Goal: Information Seeking & Learning: Learn about a topic

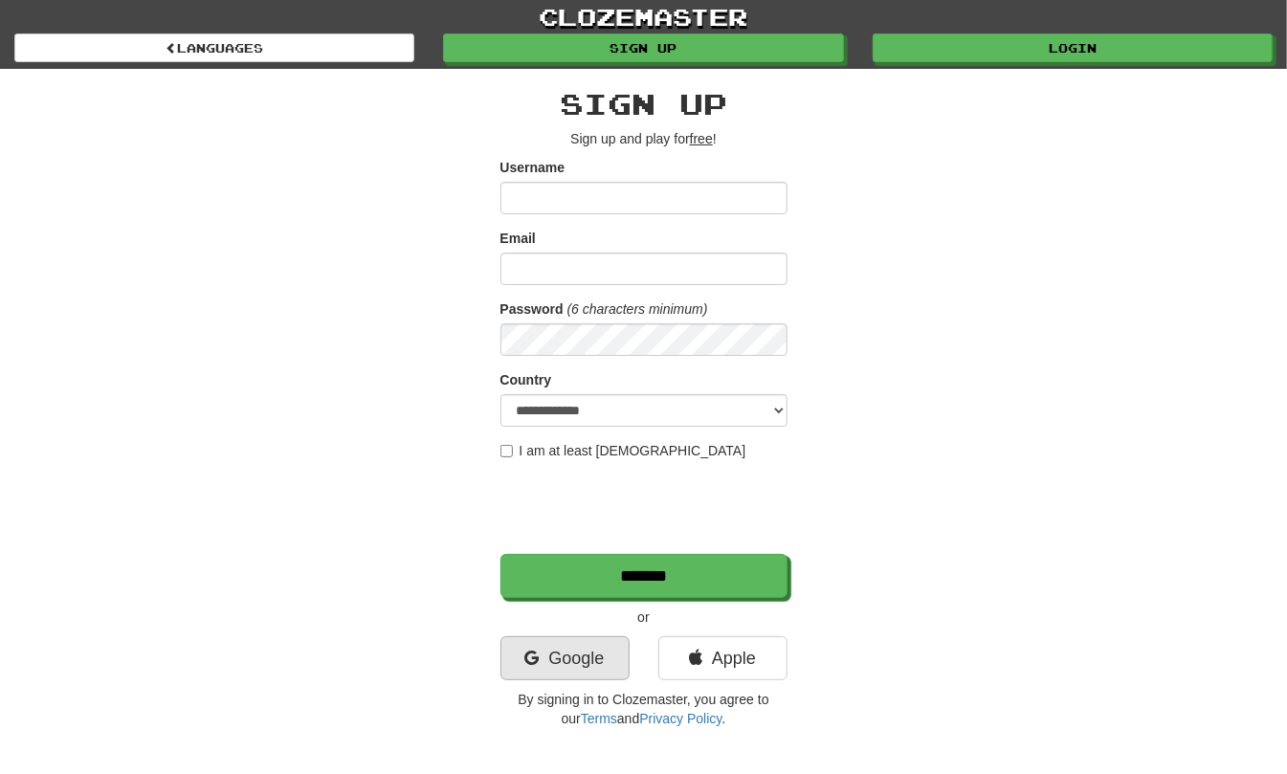
click at [544, 651] on link "Google" at bounding box center [564, 658] width 129 height 44
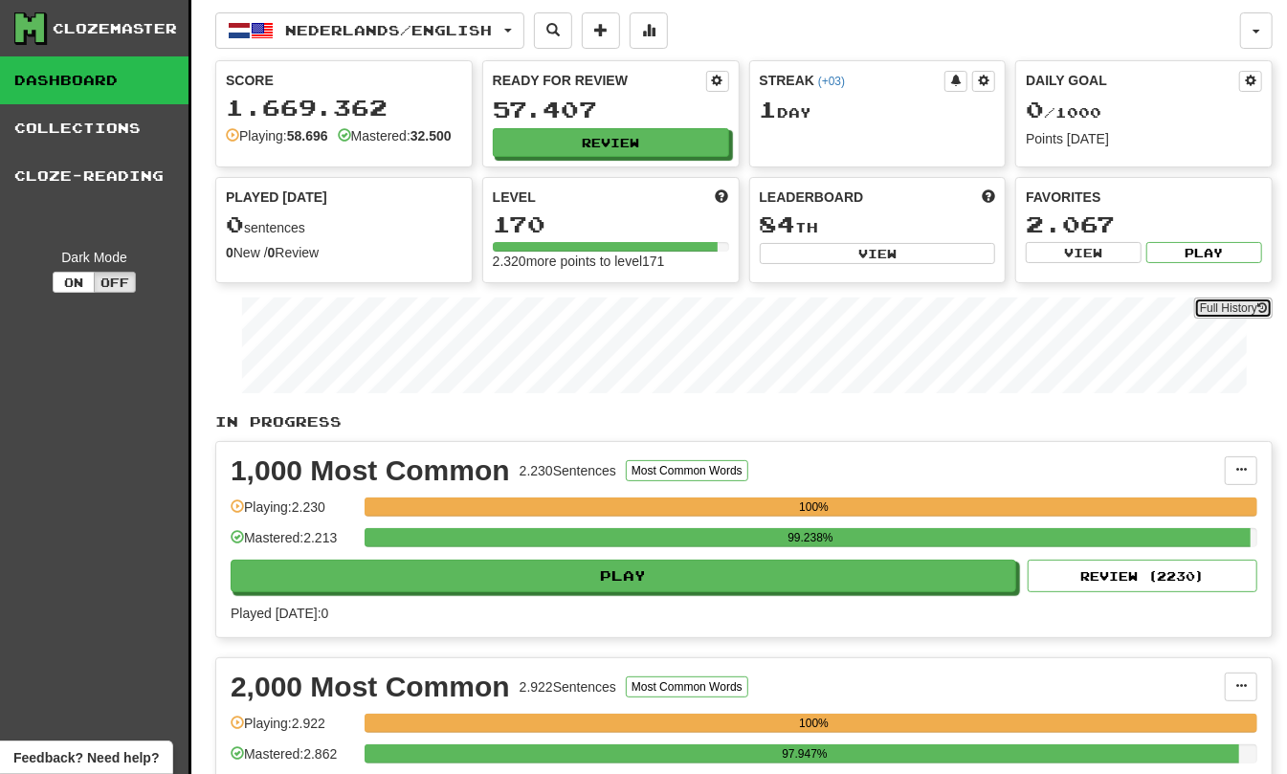
click at [1219, 318] on link "Full History" at bounding box center [1233, 308] width 78 height 21
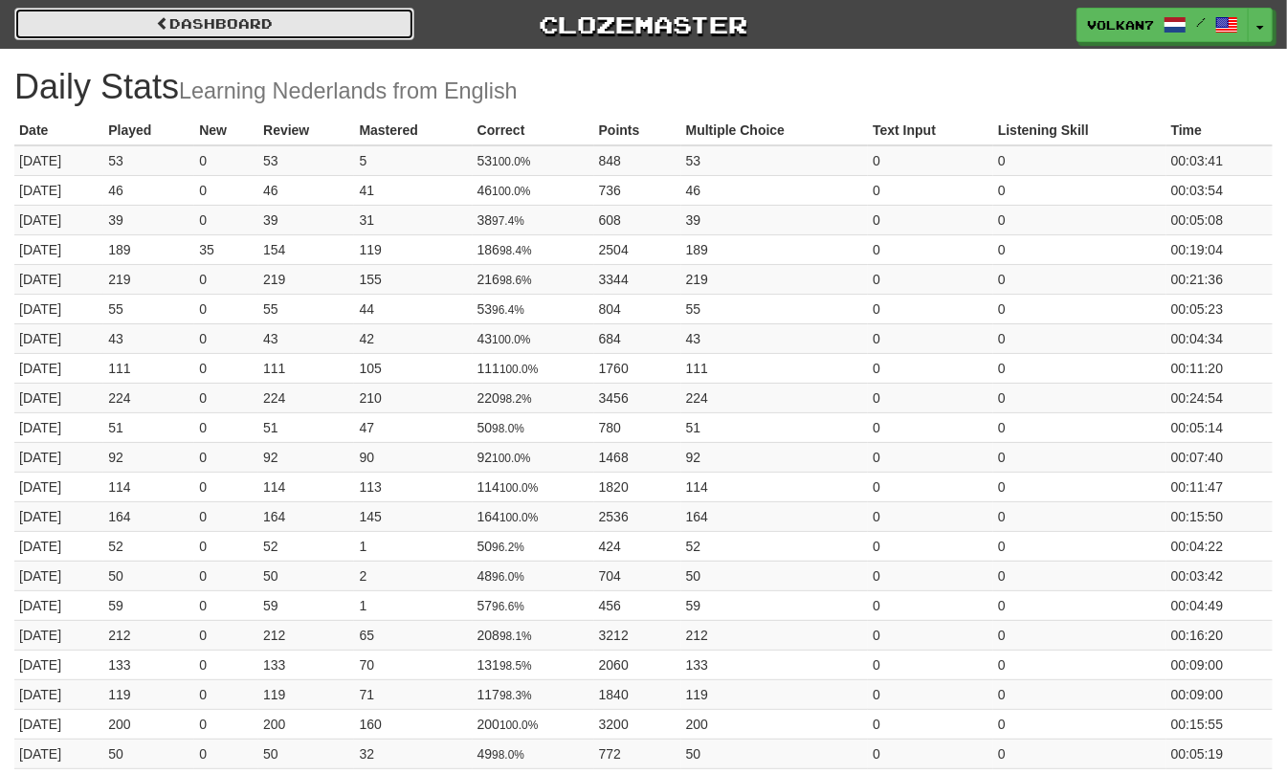
click at [330, 16] on link "Dashboard" at bounding box center [214, 24] width 400 height 33
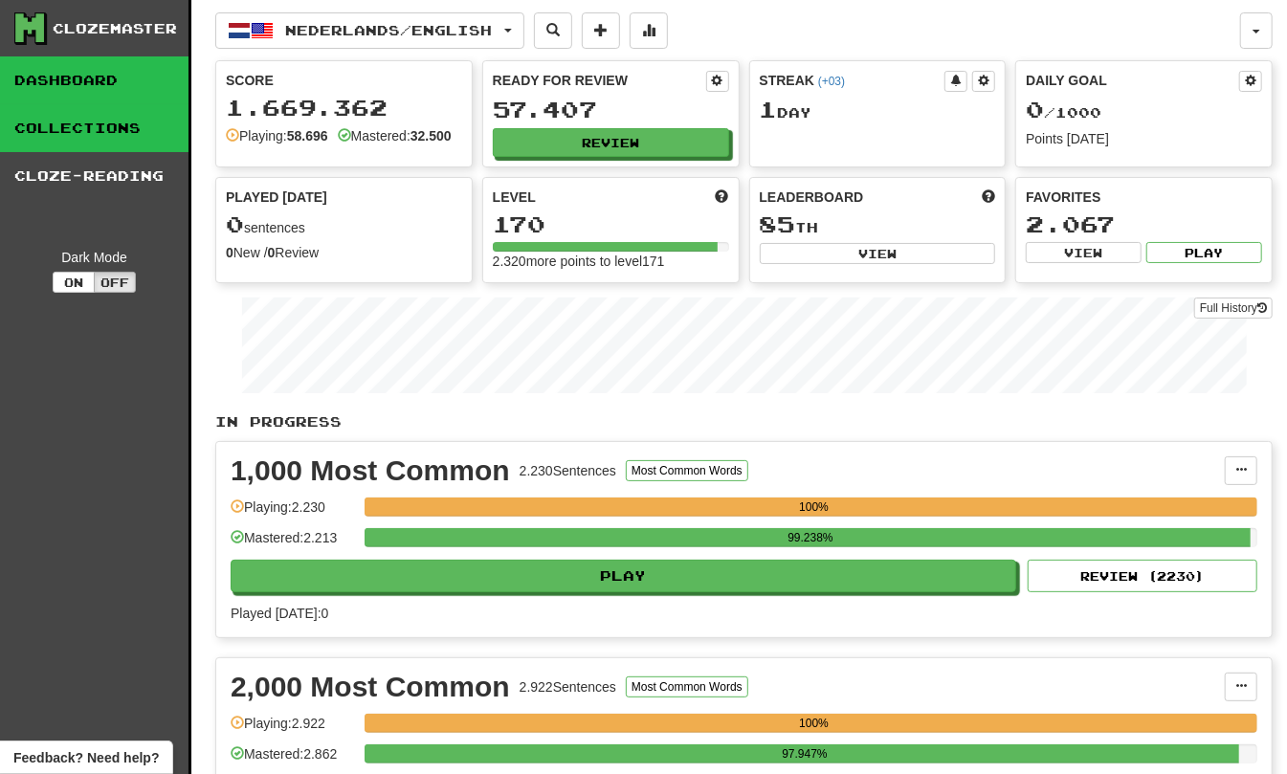
click at [92, 120] on link "Collections" at bounding box center [94, 128] width 189 height 48
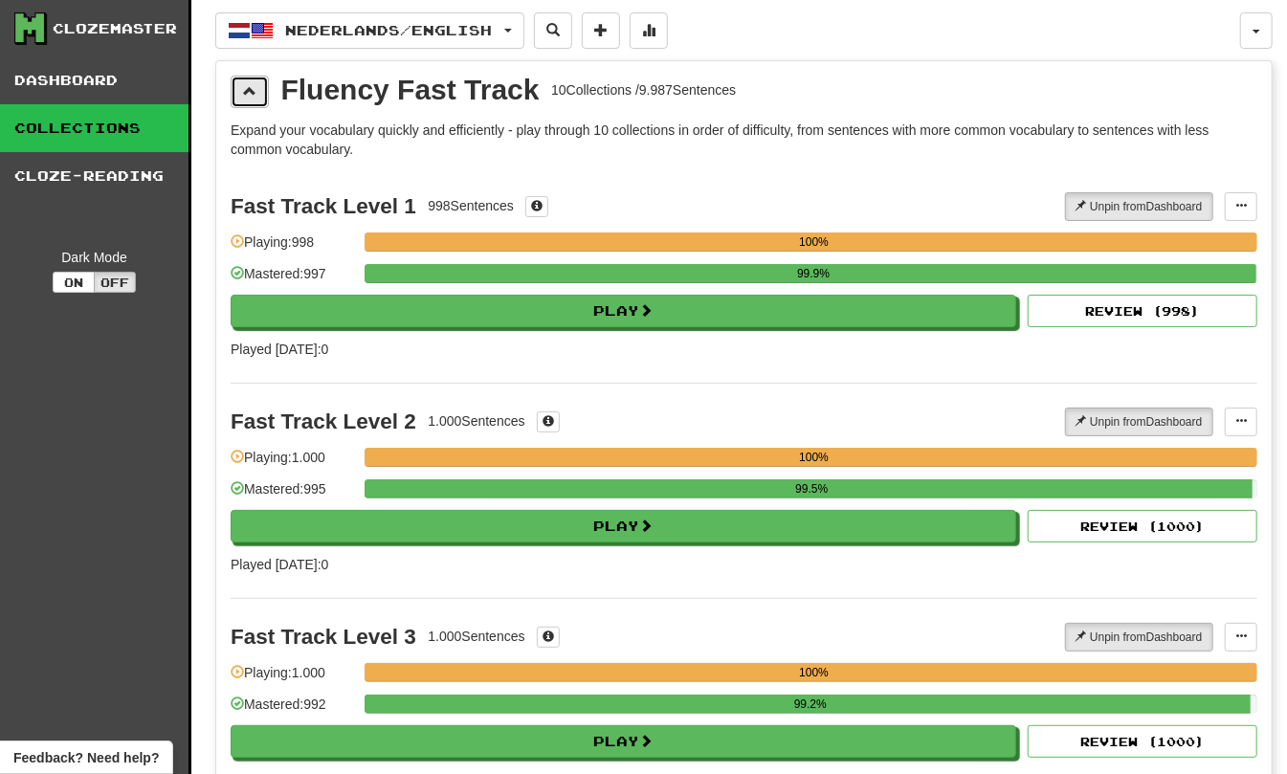
click at [255, 89] on span at bounding box center [249, 90] width 13 height 13
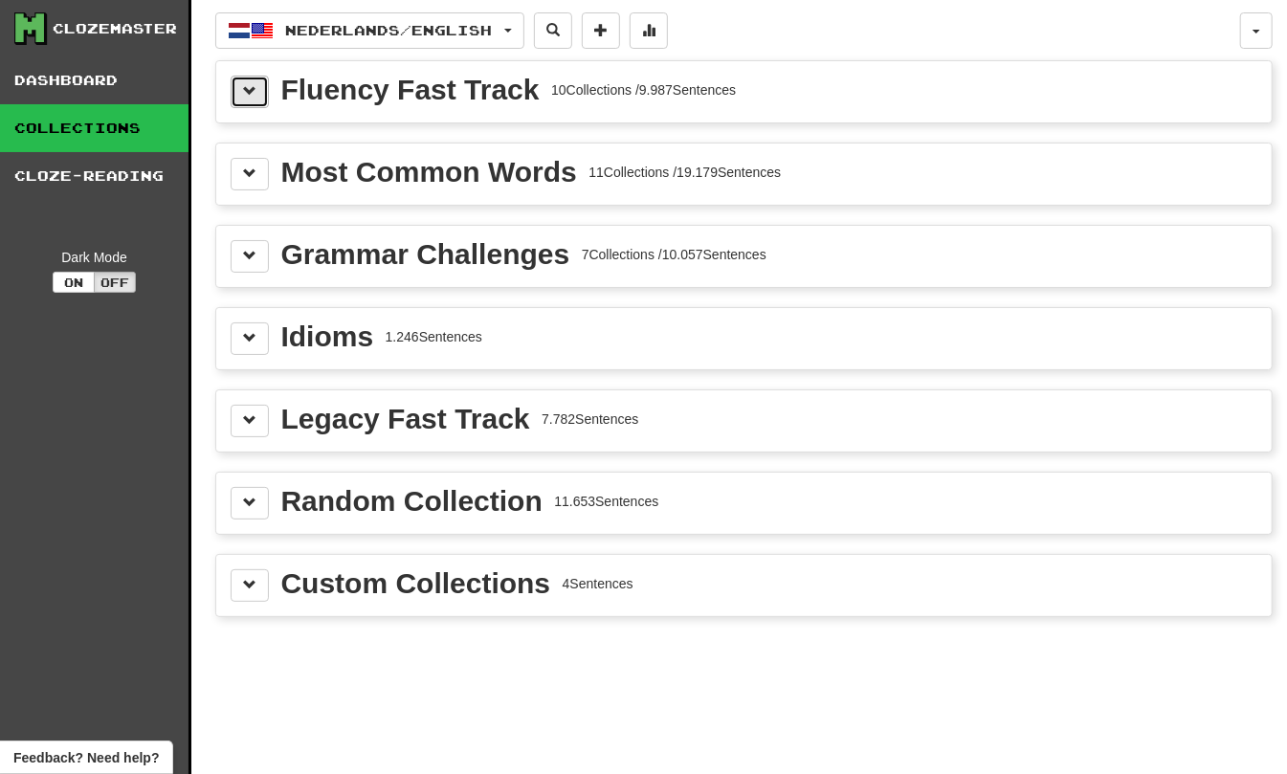
click at [255, 89] on span at bounding box center [249, 90] width 13 height 13
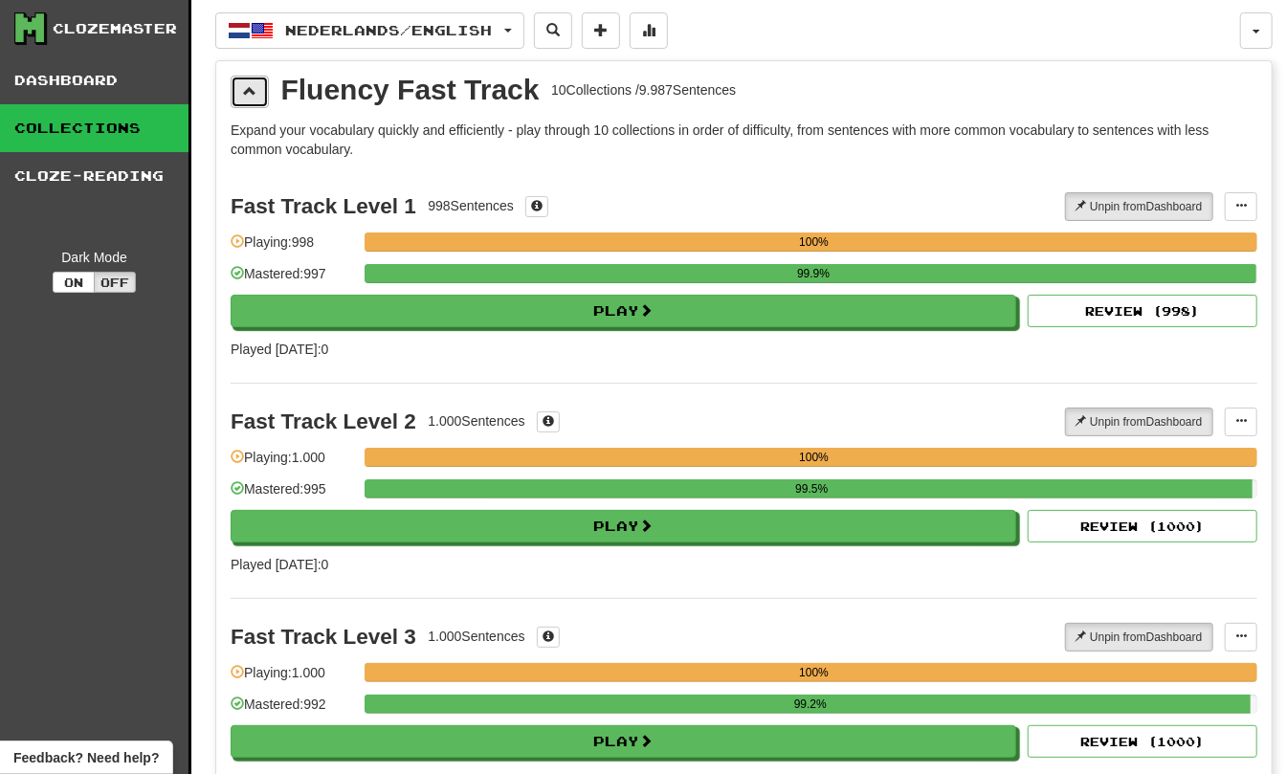
click at [255, 89] on span at bounding box center [249, 90] width 13 height 13
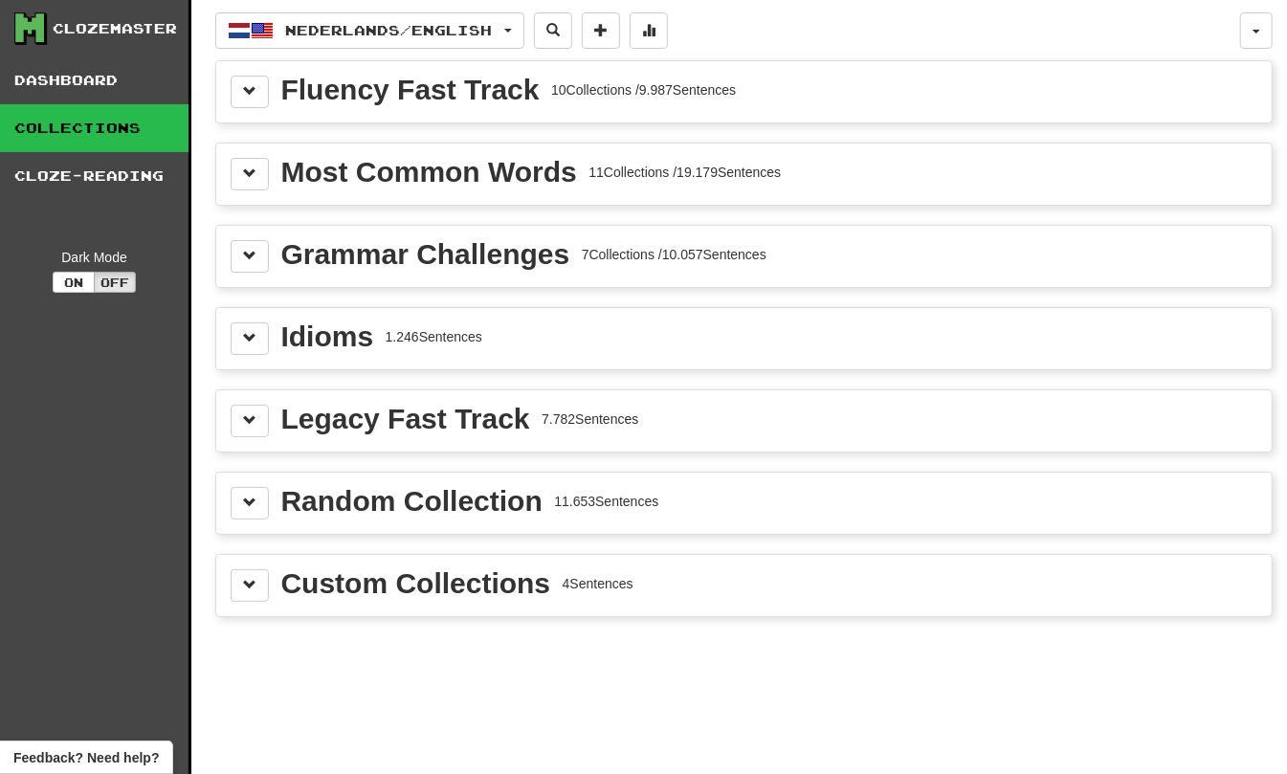
click at [251, 491] on div "Random Collection 11.653 Sentences" at bounding box center [743, 503] width 1055 height 61
click at [255, 499] on button at bounding box center [250, 503] width 38 height 33
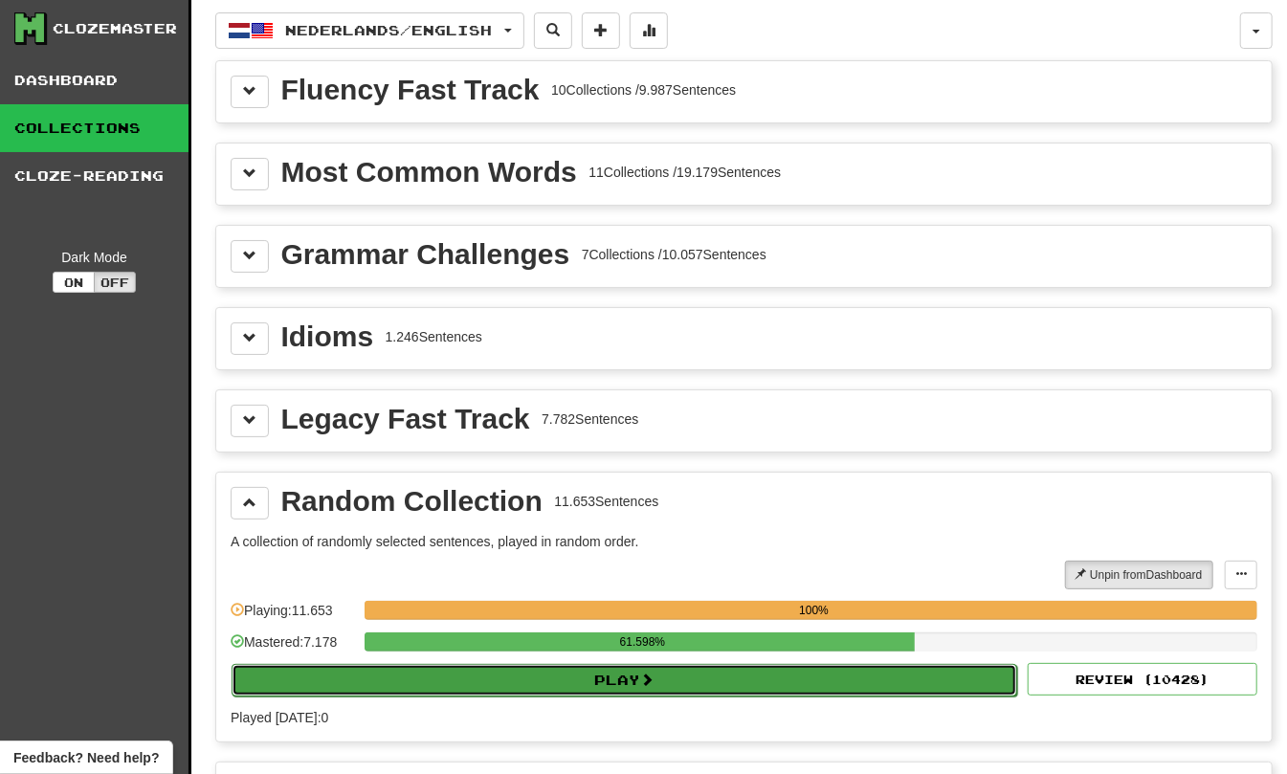
click at [662, 695] on button "Play" at bounding box center [625, 680] width 786 height 33
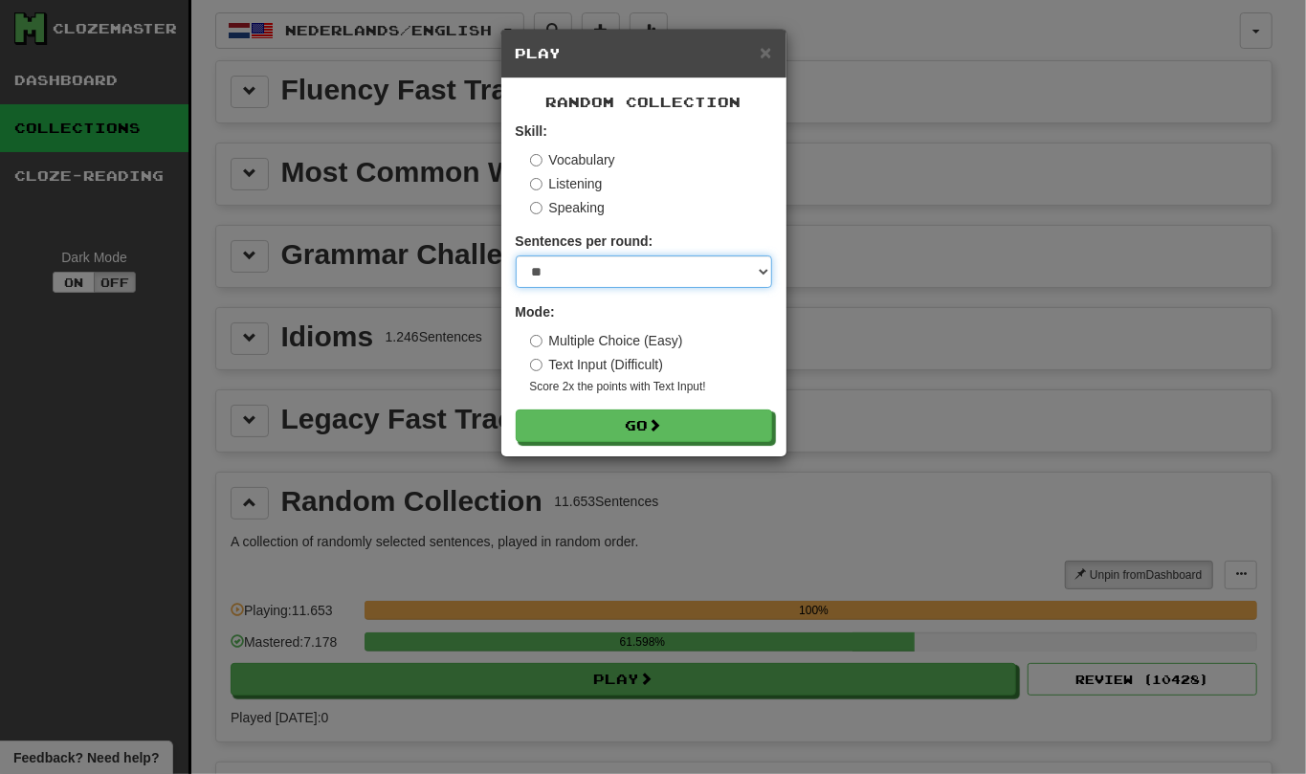
click at [609, 279] on select "* ** ** ** ** ** *** ********" at bounding box center [644, 271] width 256 height 33
select select "********"
click at [516, 257] on select "* ** ** ** ** ** *** ********" at bounding box center [644, 271] width 256 height 33
click at [607, 457] on div "× Play Random Collection Skill: Vocabulary Listening Speaking Sentences per rou…" at bounding box center [643, 243] width 287 height 429
click at [607, 452] on div "Random Collection Skill: Vocabulary Listening Speaking Sentences per round: * *…" at bounding box center [643, 267] width 285 height 378
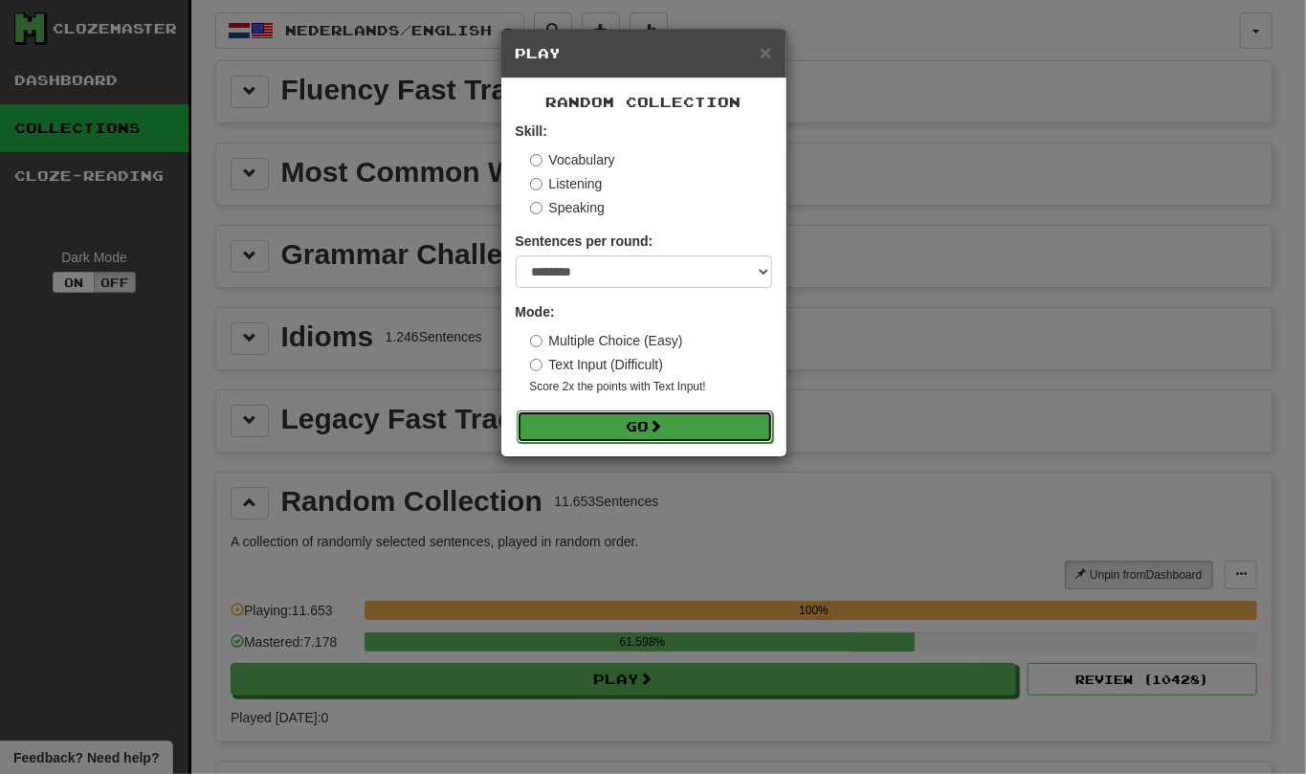
click at [603, 430] on button "Go" at bounding box center [645, 426] width 256 height 33
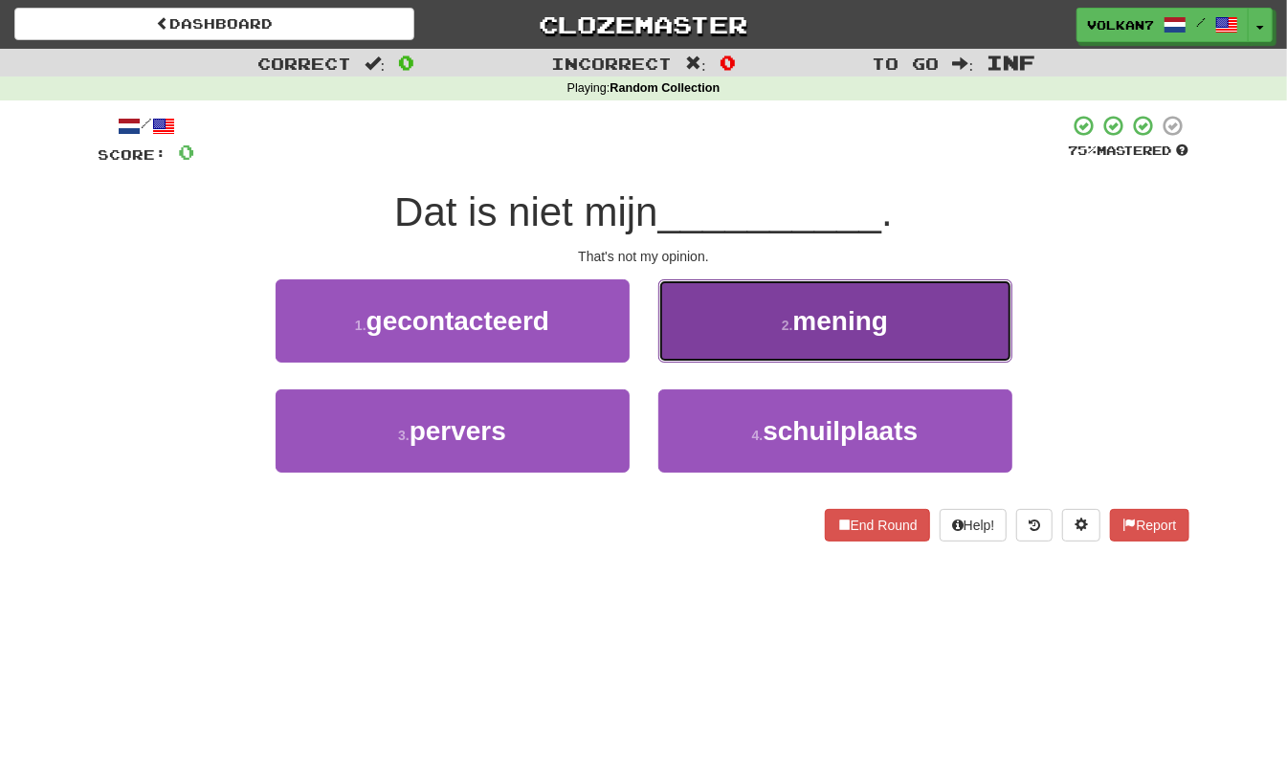
click at [731, 307] on button "2 . mening" at bounding box center [835, 320] width 354 height 83
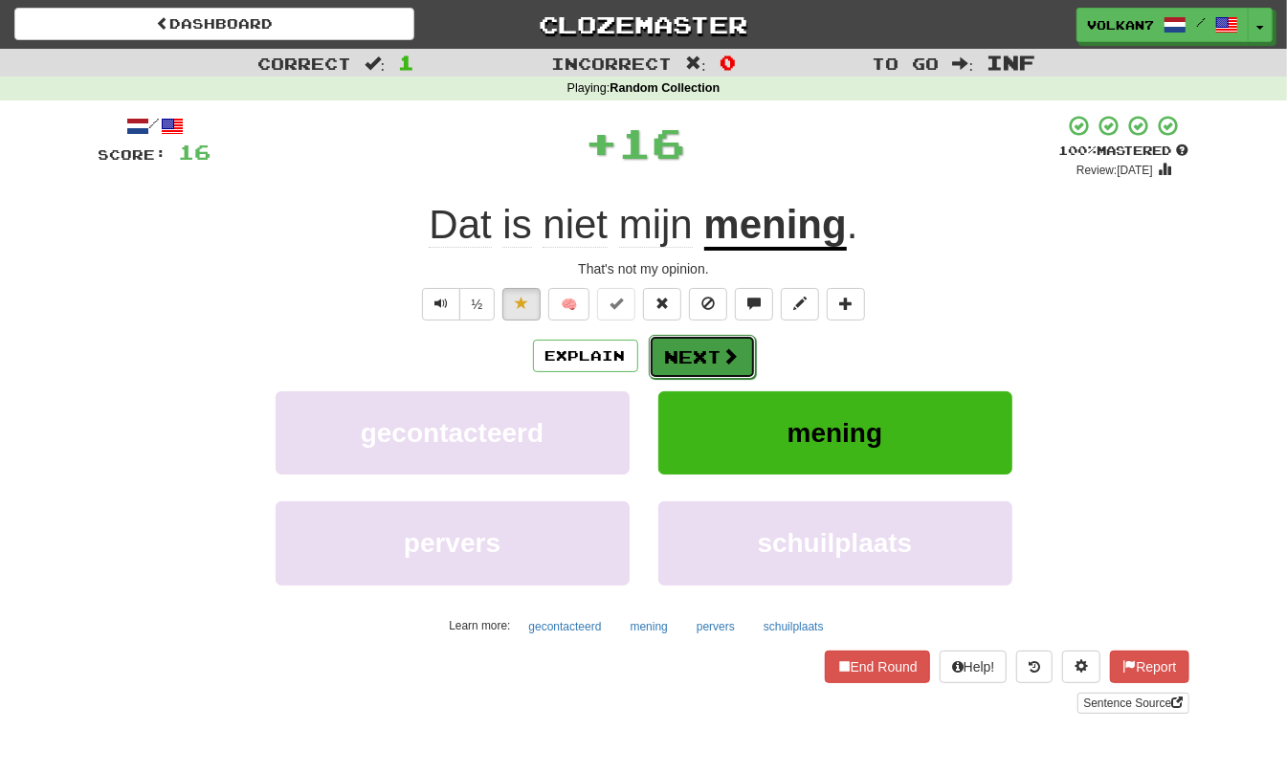
click at [710, 361] on button "Next" at bounding box center [702, 357] width 107 height 44
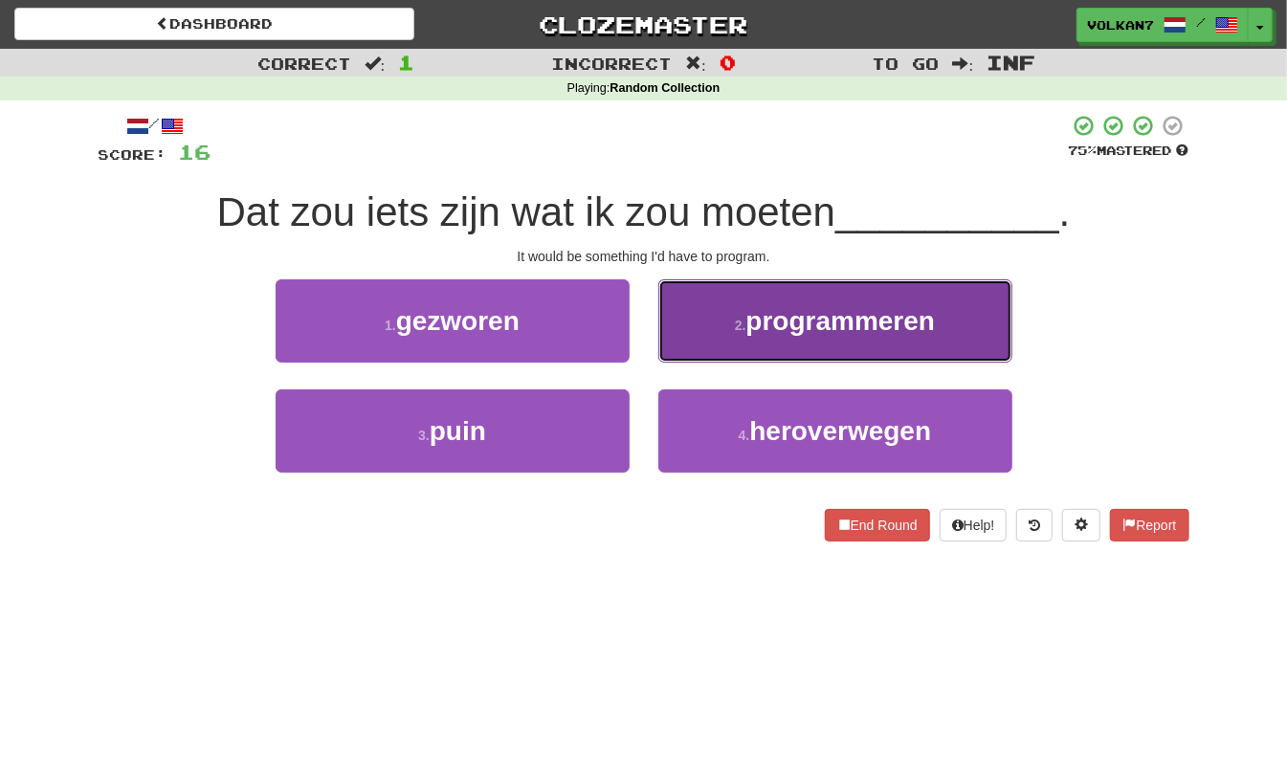
click at [810, 356] on button "2 . programmeren" at bounding box center [835, 320] width 354 height 83
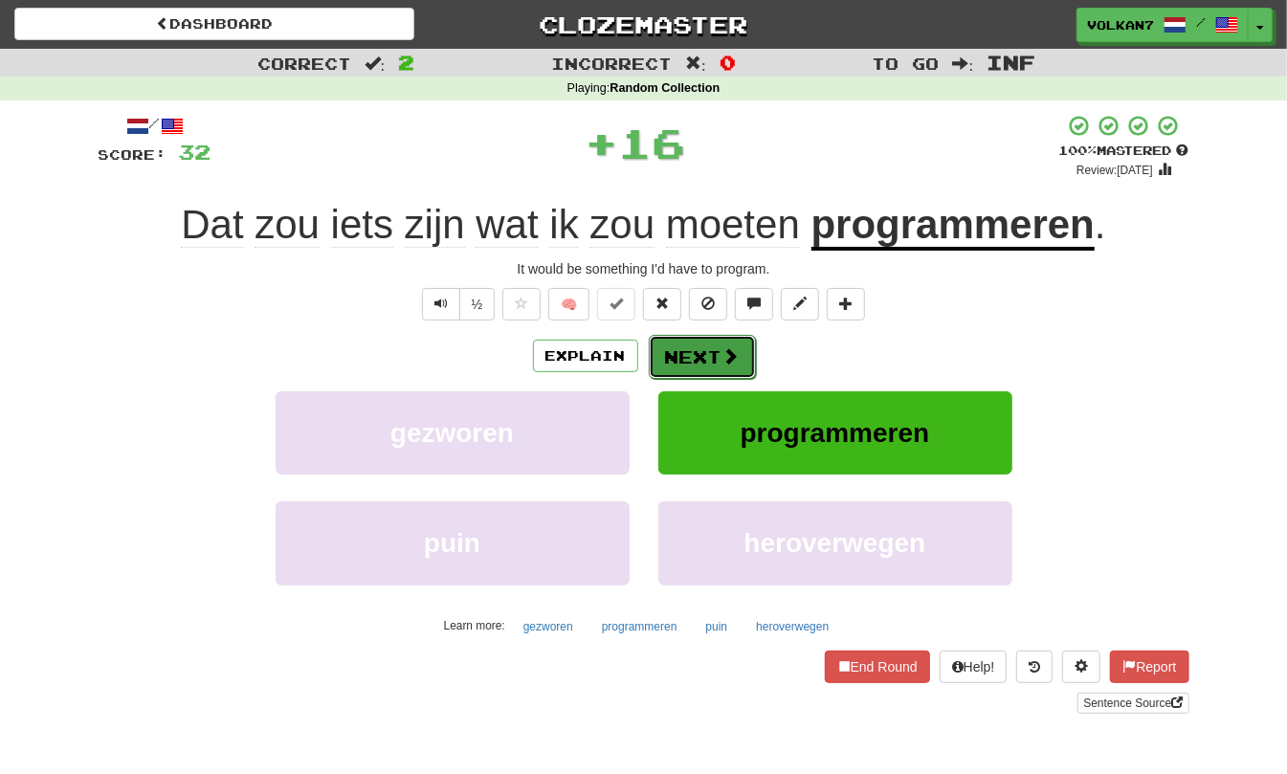
click at [729, 368] on button "Next" at bounding box center [702, 357] width 107 height 44
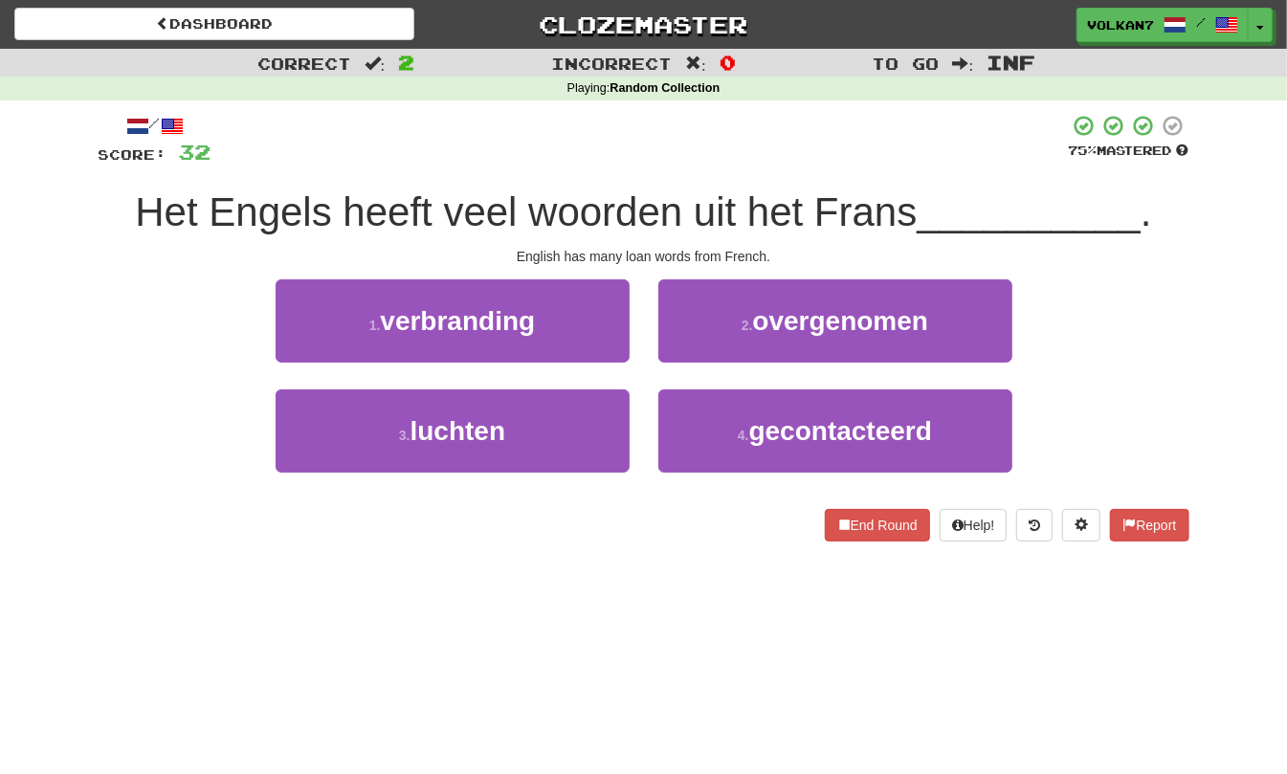
click at [737, 147] on div at bounding box center [639, 140] width 857 height 53
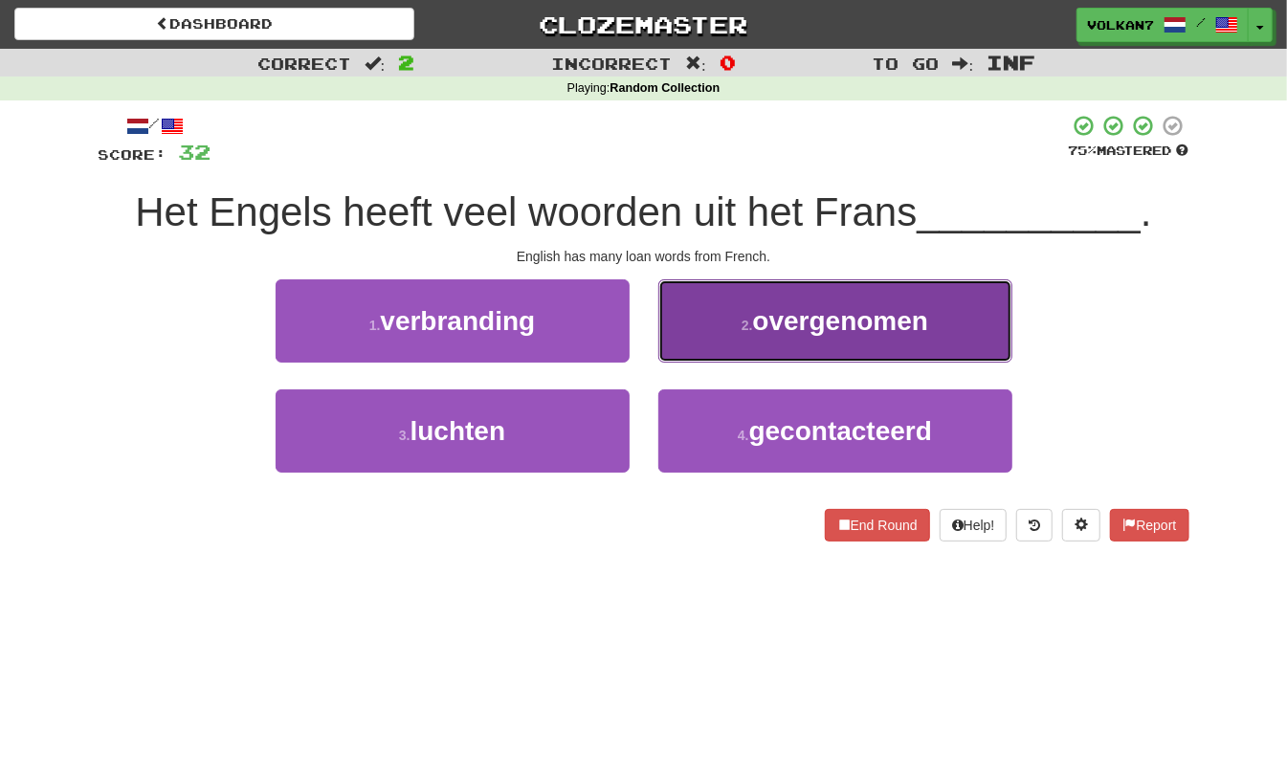
click at [764, 325] on span "overgenomen" at bounding box center [841, 321] width 176 height 30
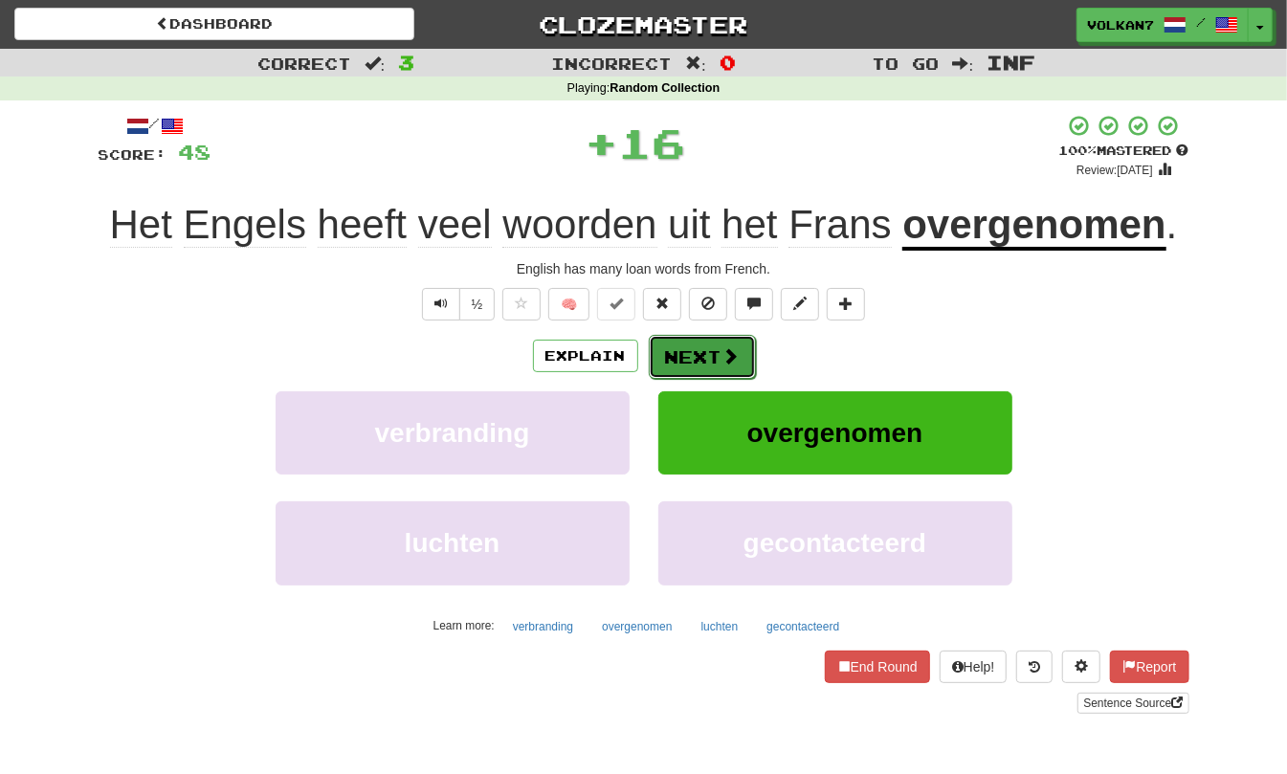
click at [682, 346] on button "Next" at bounding box center [702, 357] width 107 height 44
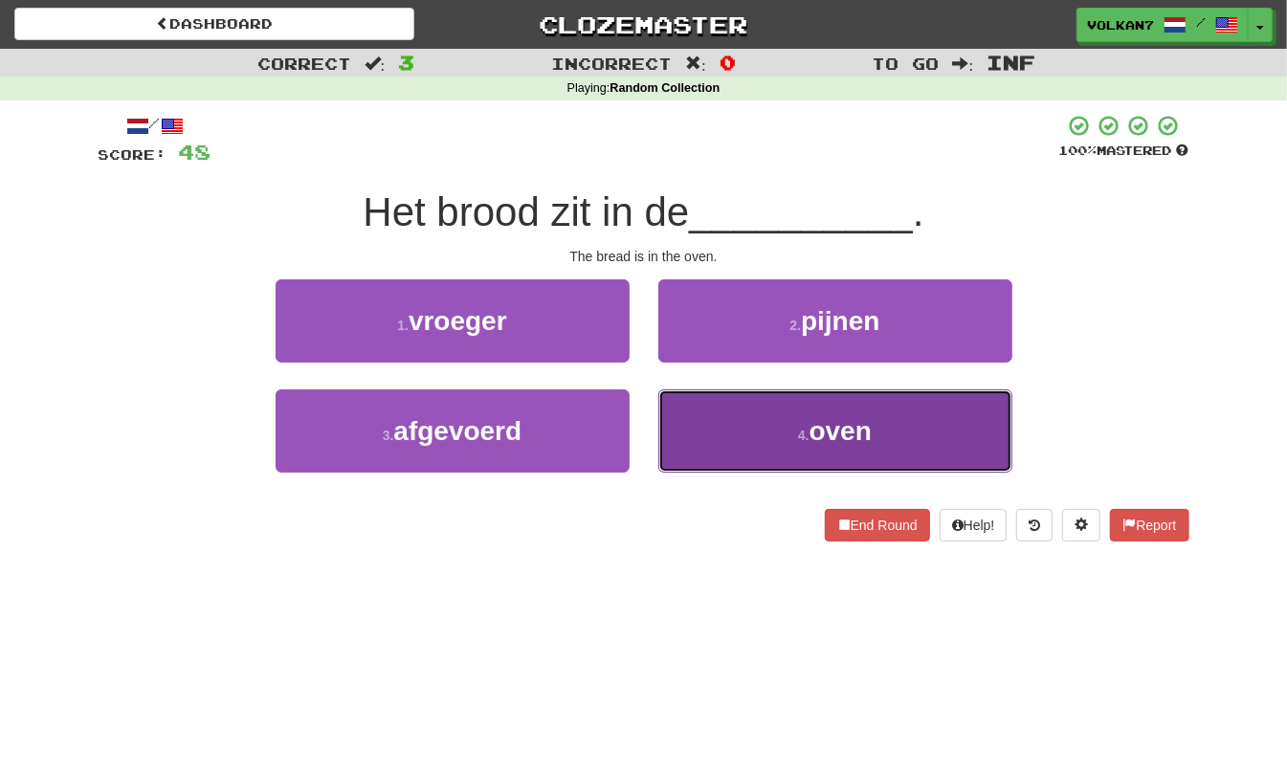
click at [774, 454] on button "4 . oven" at bounding box center [835, 430] width 354 height 83
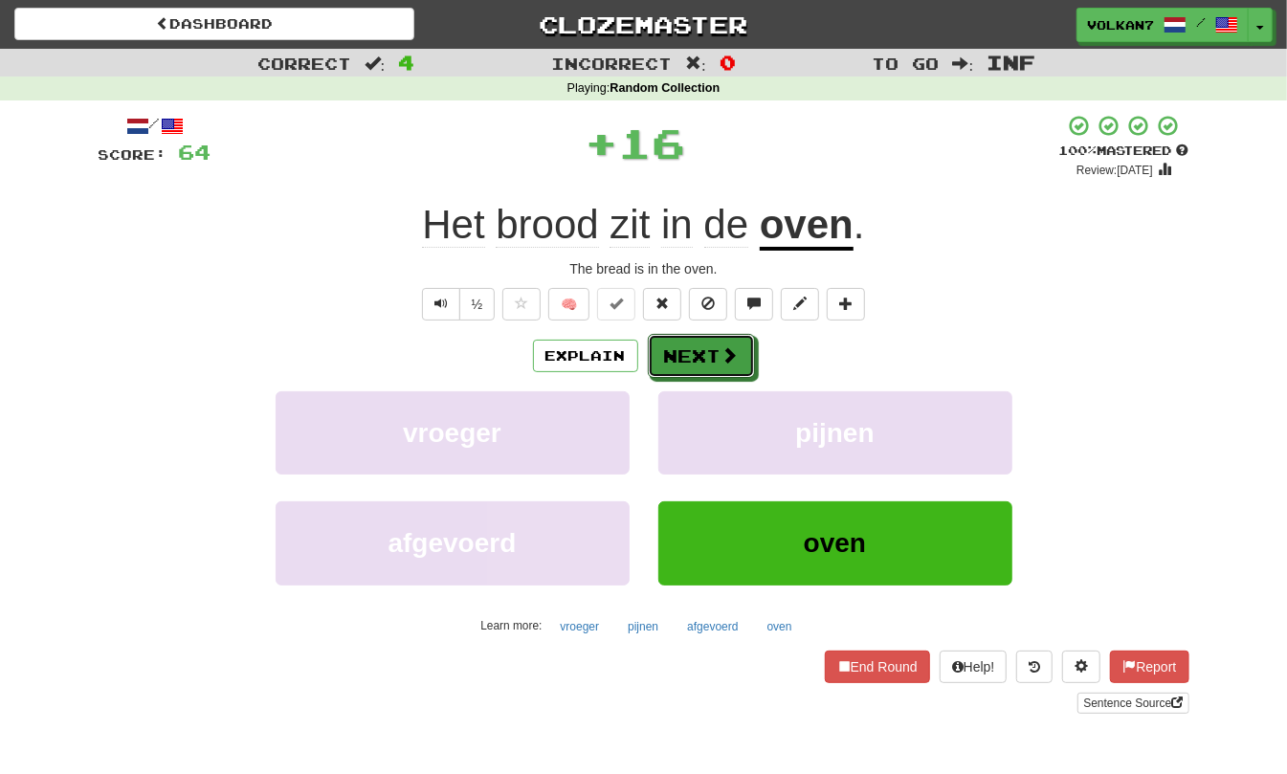
click at [671, 352] on button "Next" at bounding box center [701, 356] width 107 height 44
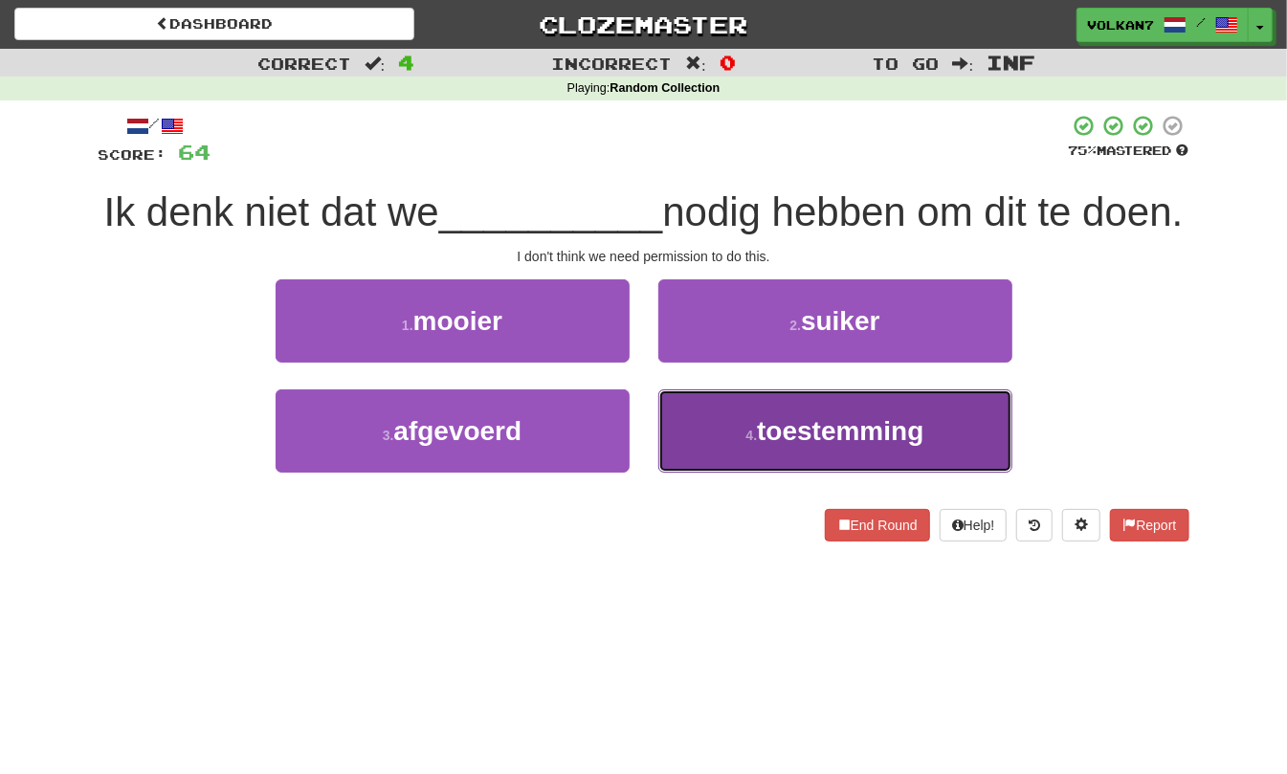
click at [746, 443] on small "4 ." at bounding box center [751, 435] width 11 height 15
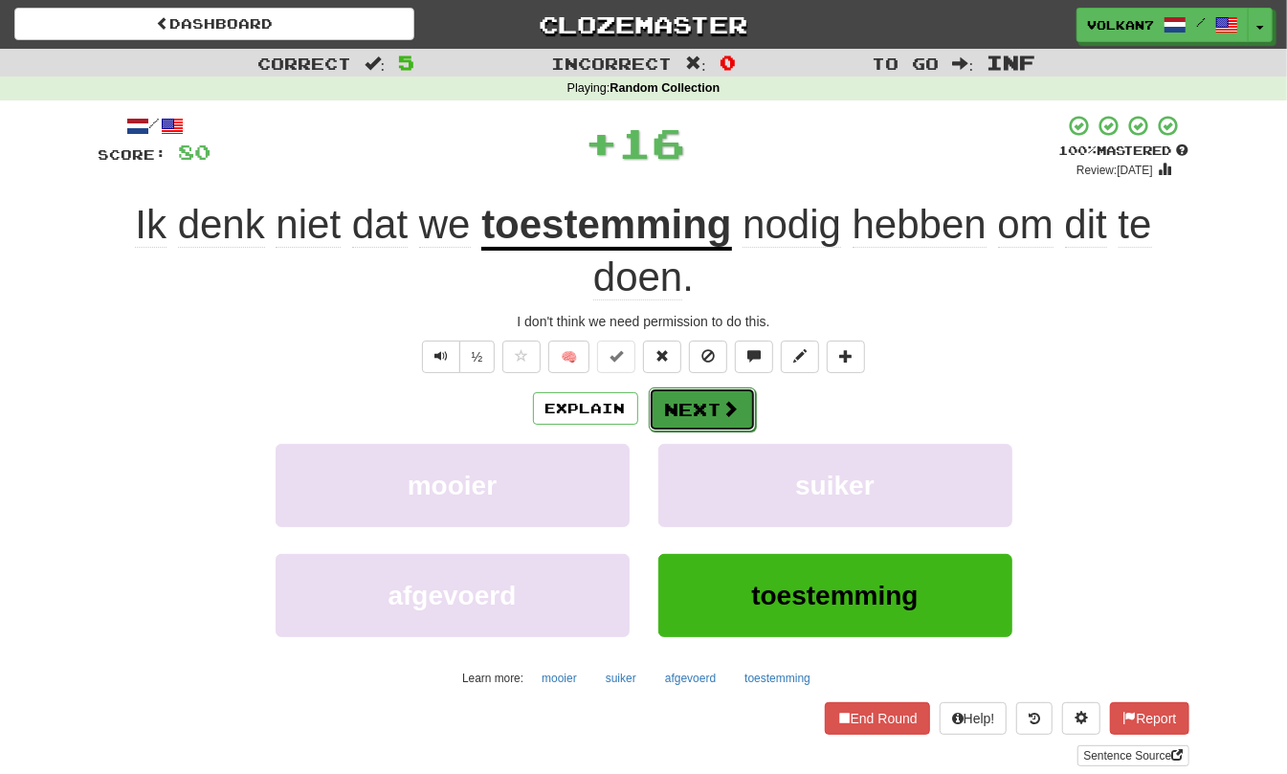
click at [712, 407] on button "Next" at bounding box center [702, 410] width 107 height 44
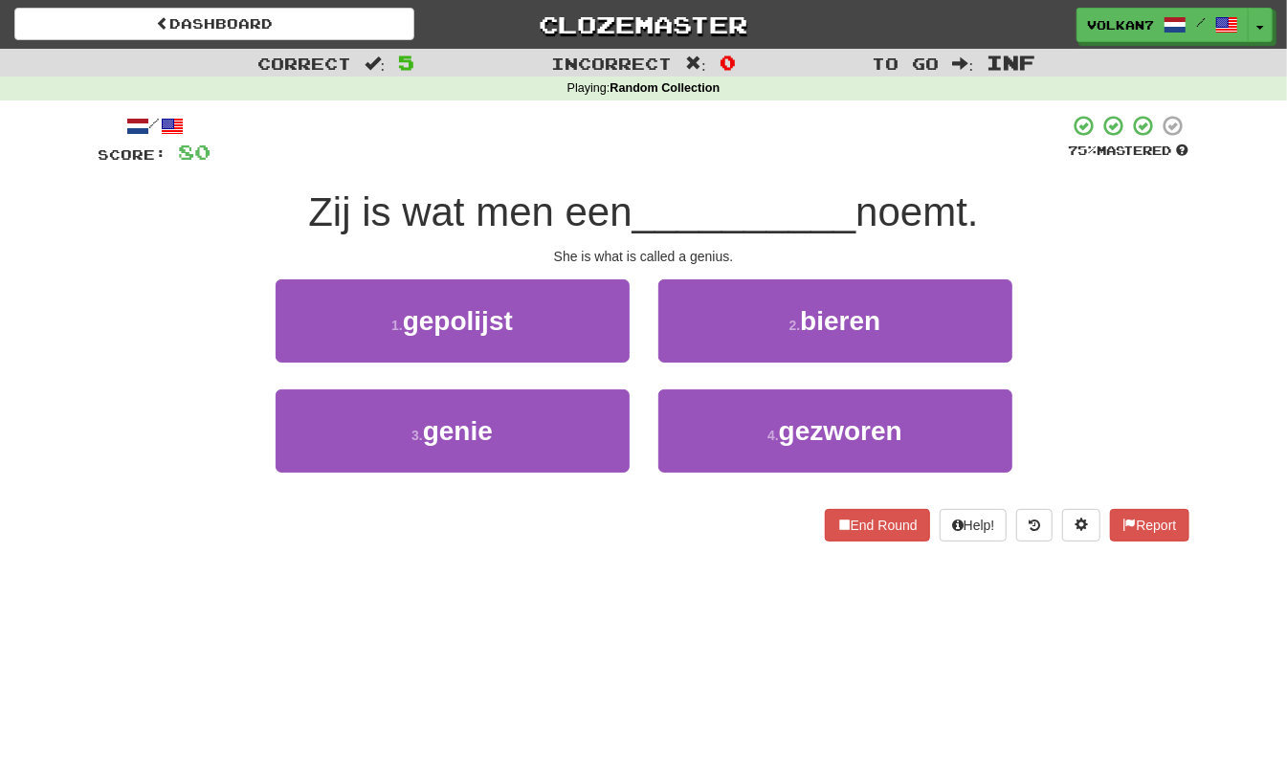
click at [759, 176] on div "/ Score: 80 75 % Mastered Zij is wat men een __________ noemt. She is what is c…" at bounding box center [644, 328] width 1091 height 428
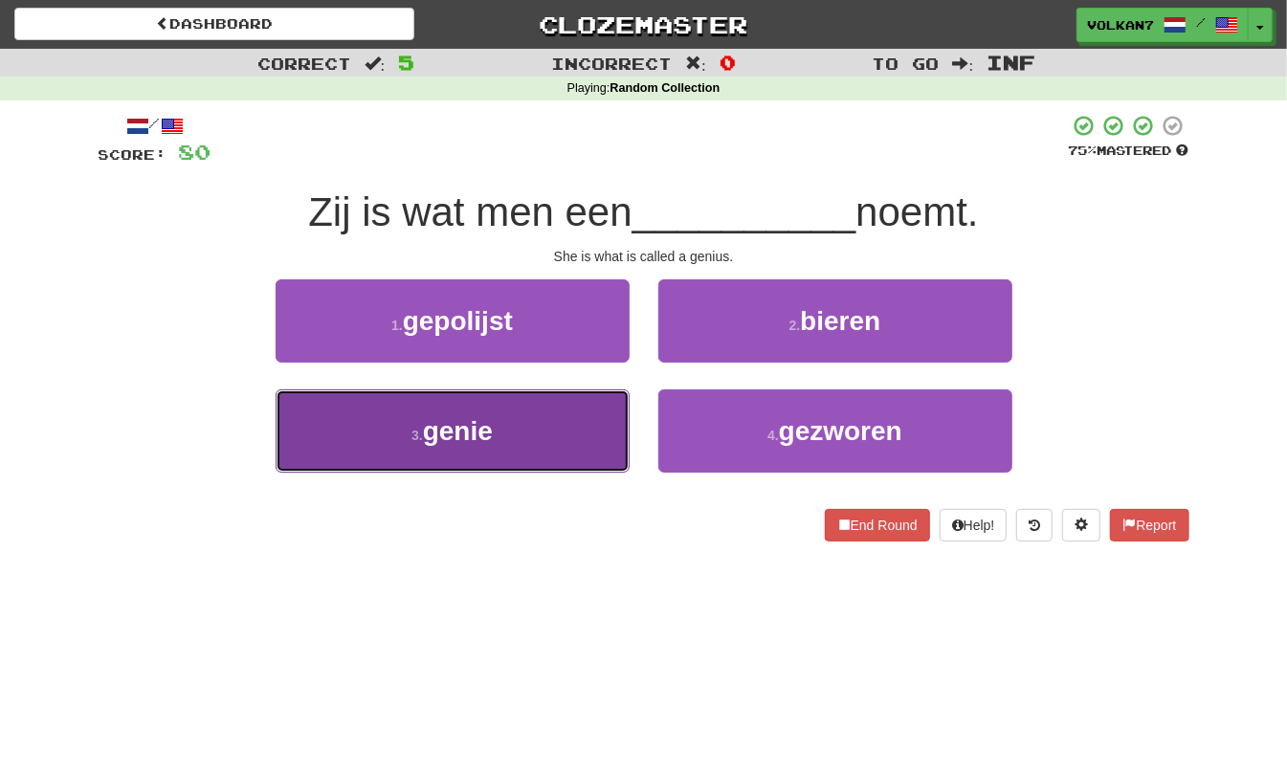
click at [572, 422] on button "3 . genie" at bounding box center [453, 430] width 354 height 83
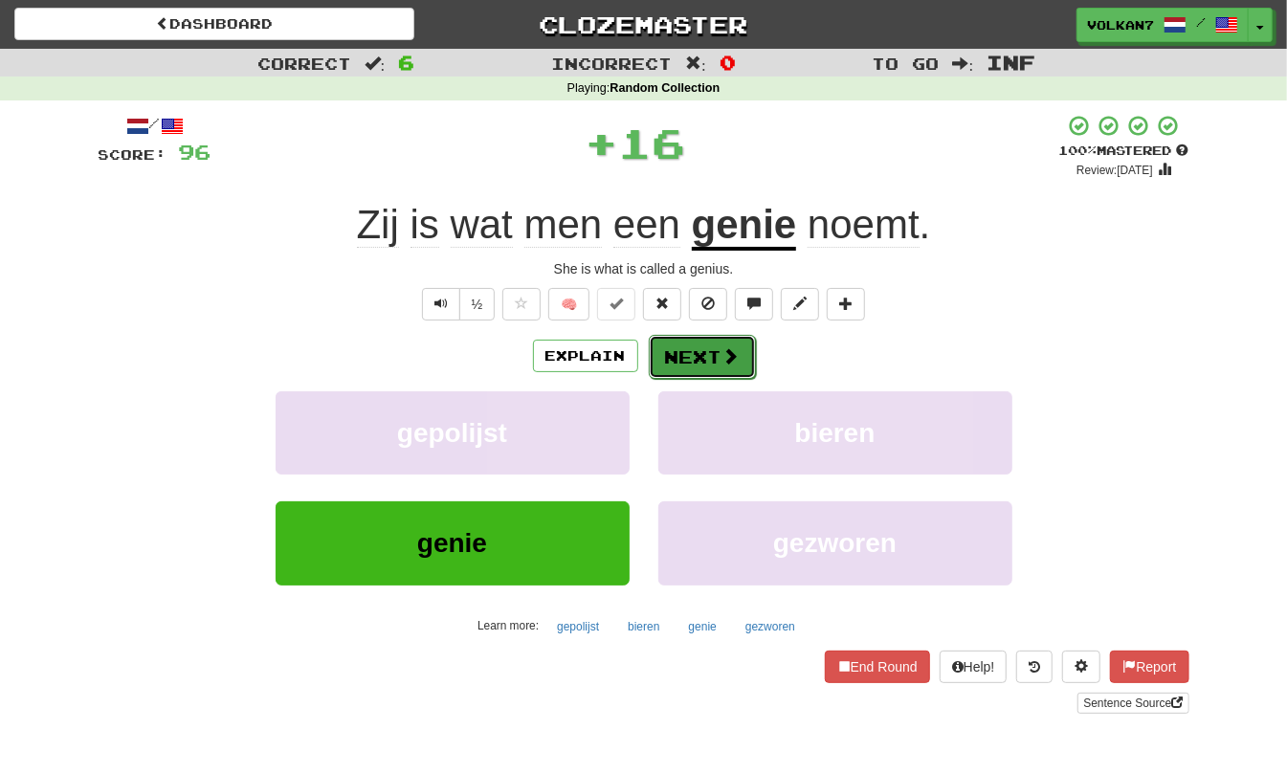
click at [681, 364] on button "Next" at bounding box center [702, 357] width 107 height 44
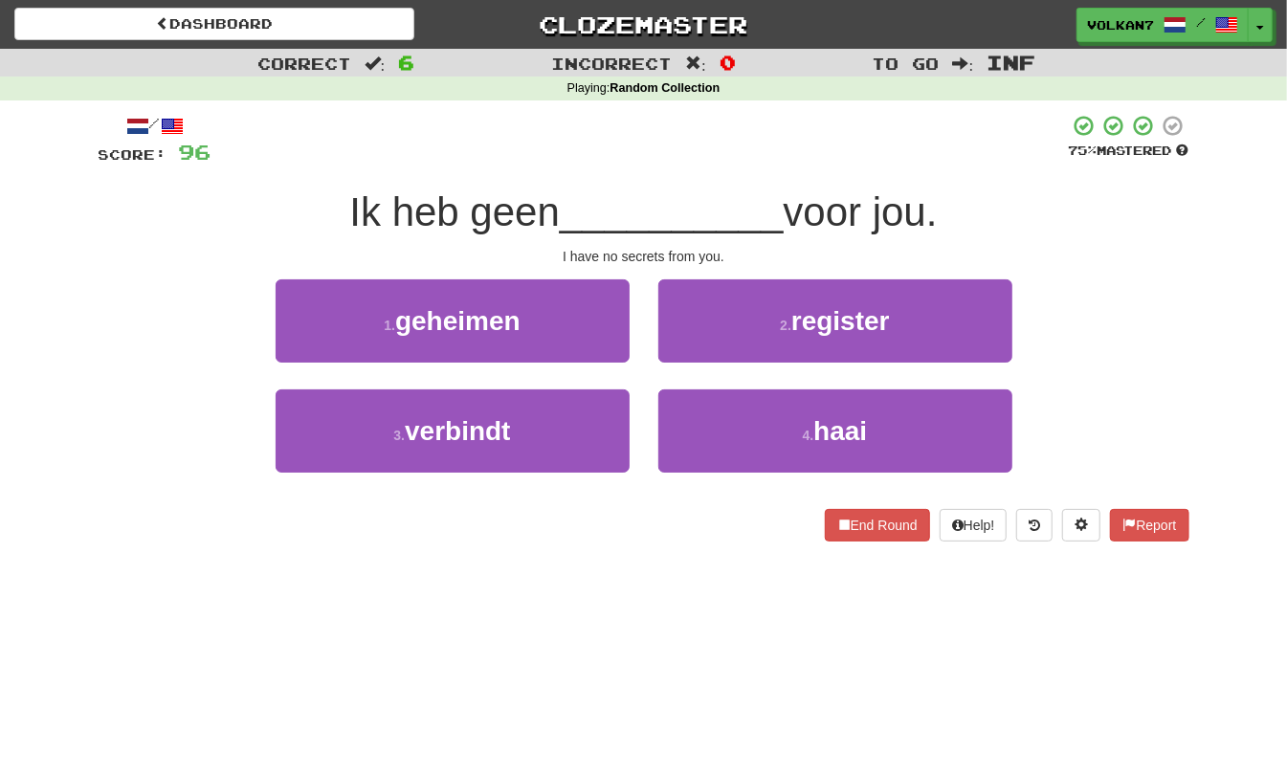
click at [774, 128] on div at bounding box center [639, 140] width 857 height 53
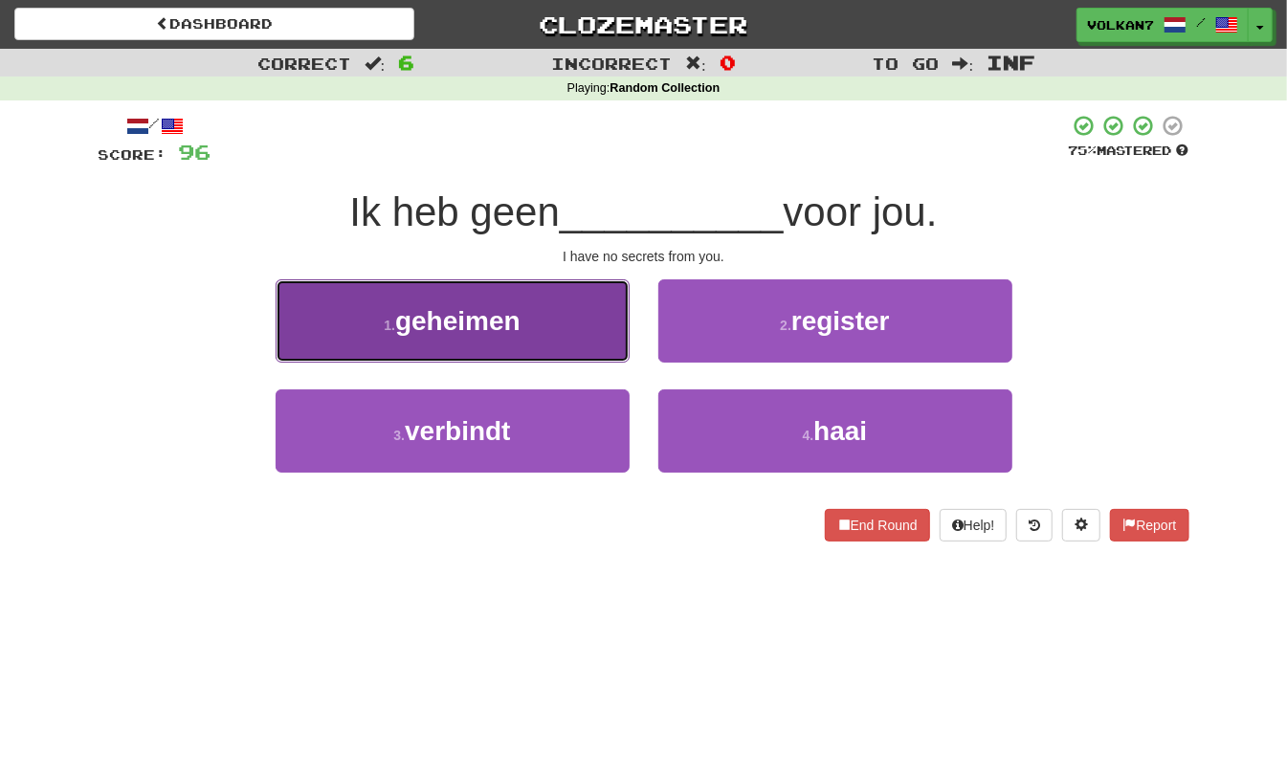
click at [580, 327] on button "1 . geheimen" at bounding box center [453, 320] width 354 height 83
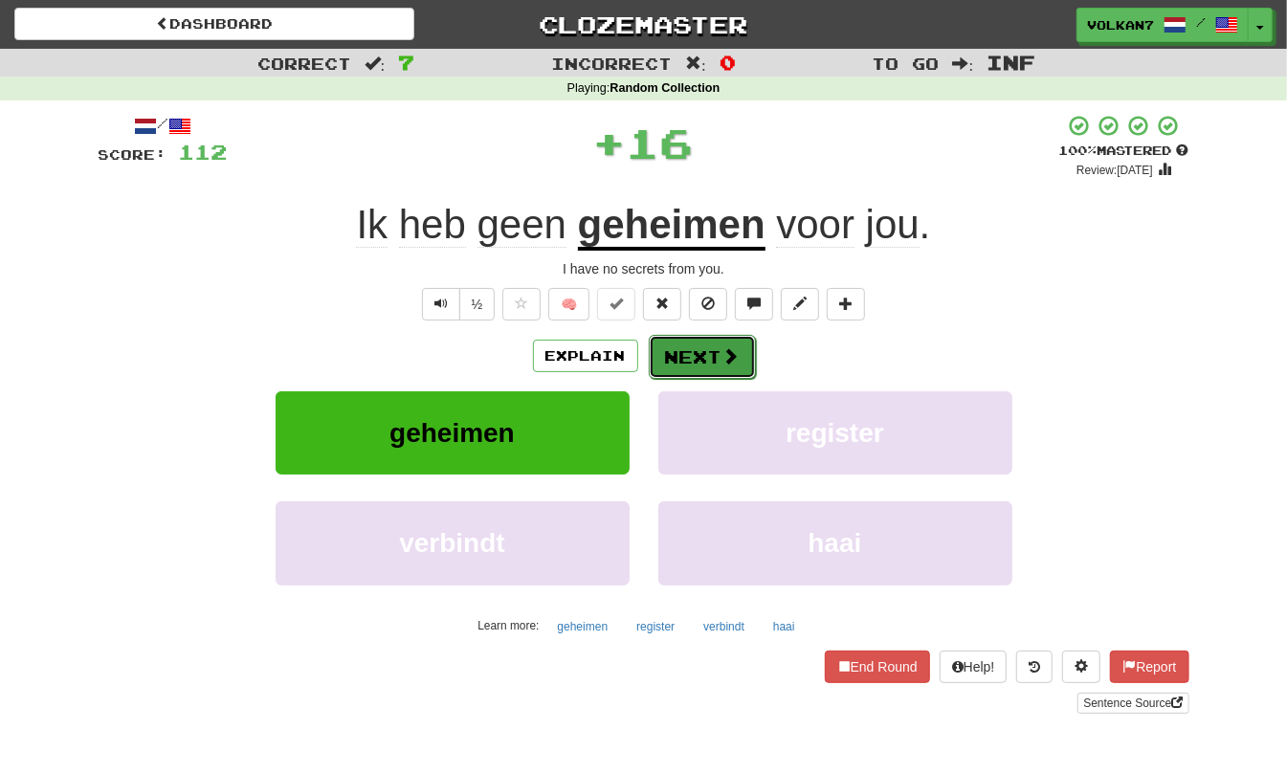
click at [709, 345] on button "Next" at bounding box center [702, 357] width 107 height 44
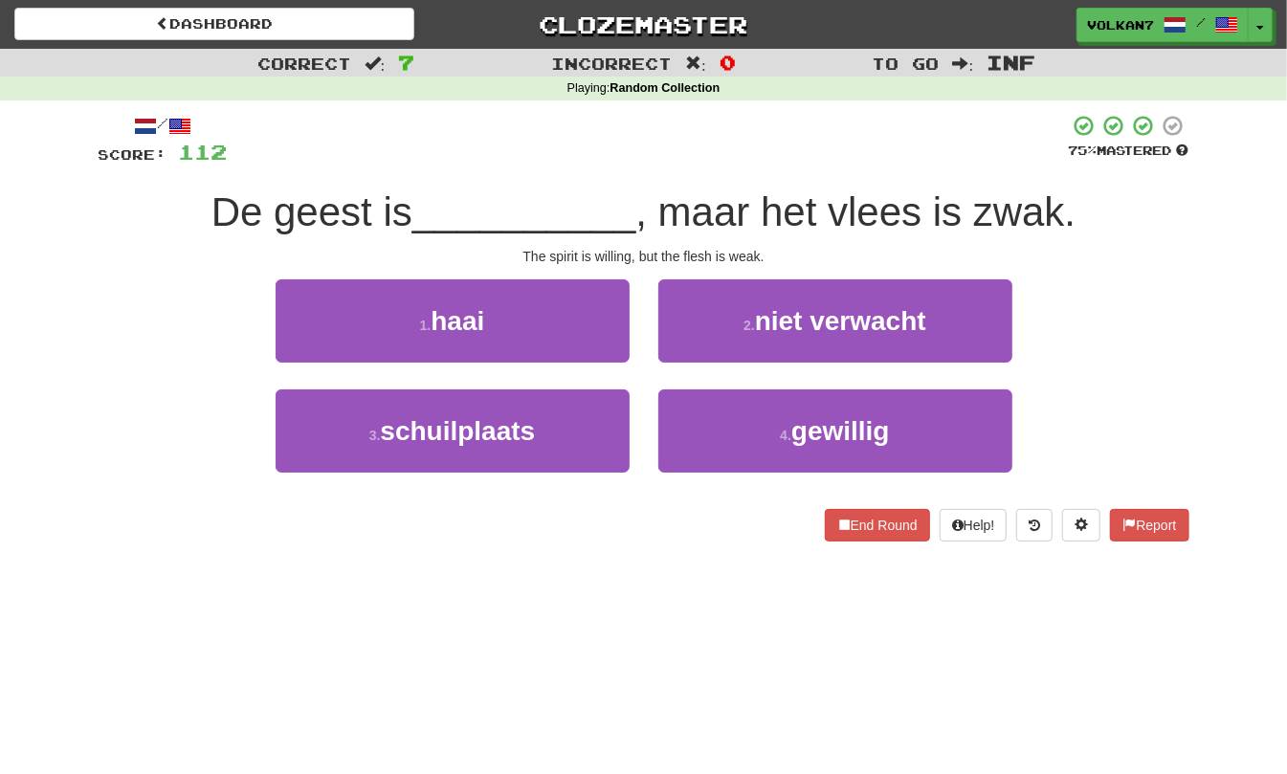
click at [769, 130] on div at bounding box center [648, 140] width 841 height 53
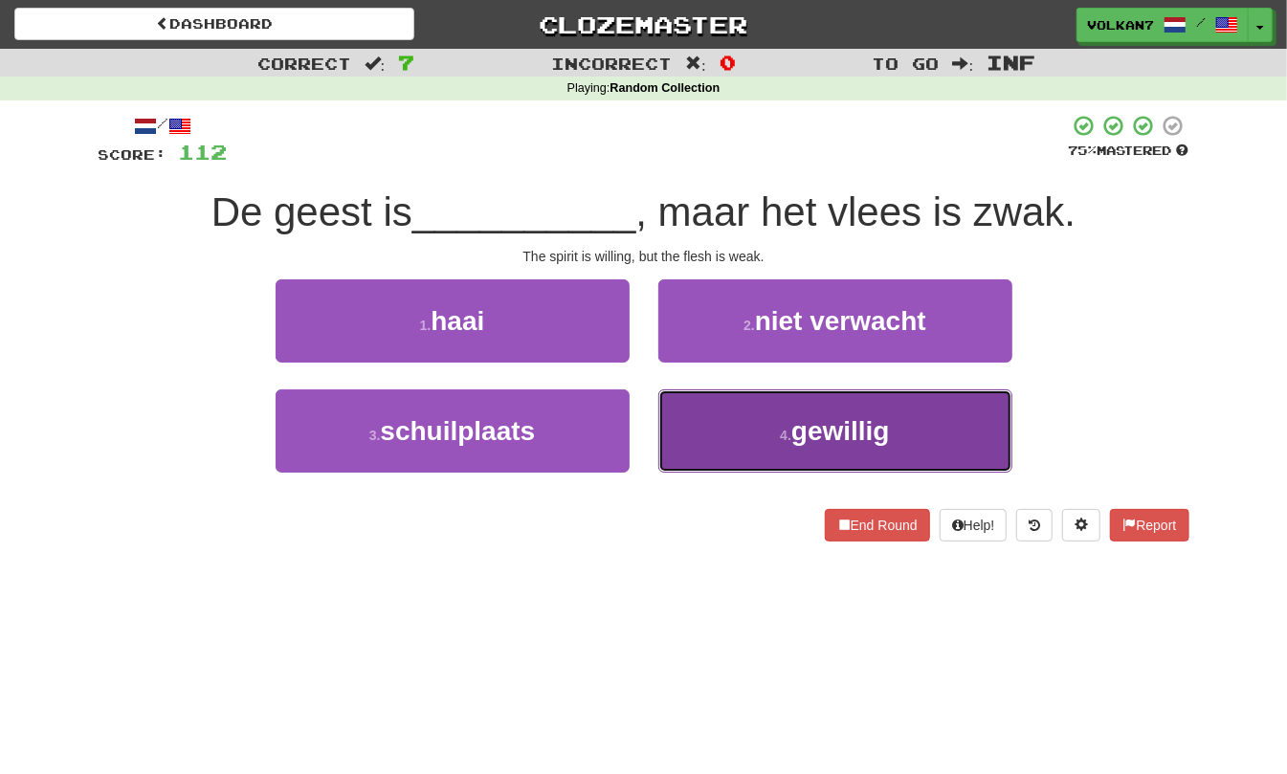
click at [762, 436] on button "4 . gewillig" at bounding box center [835, 430] width 354 height 83
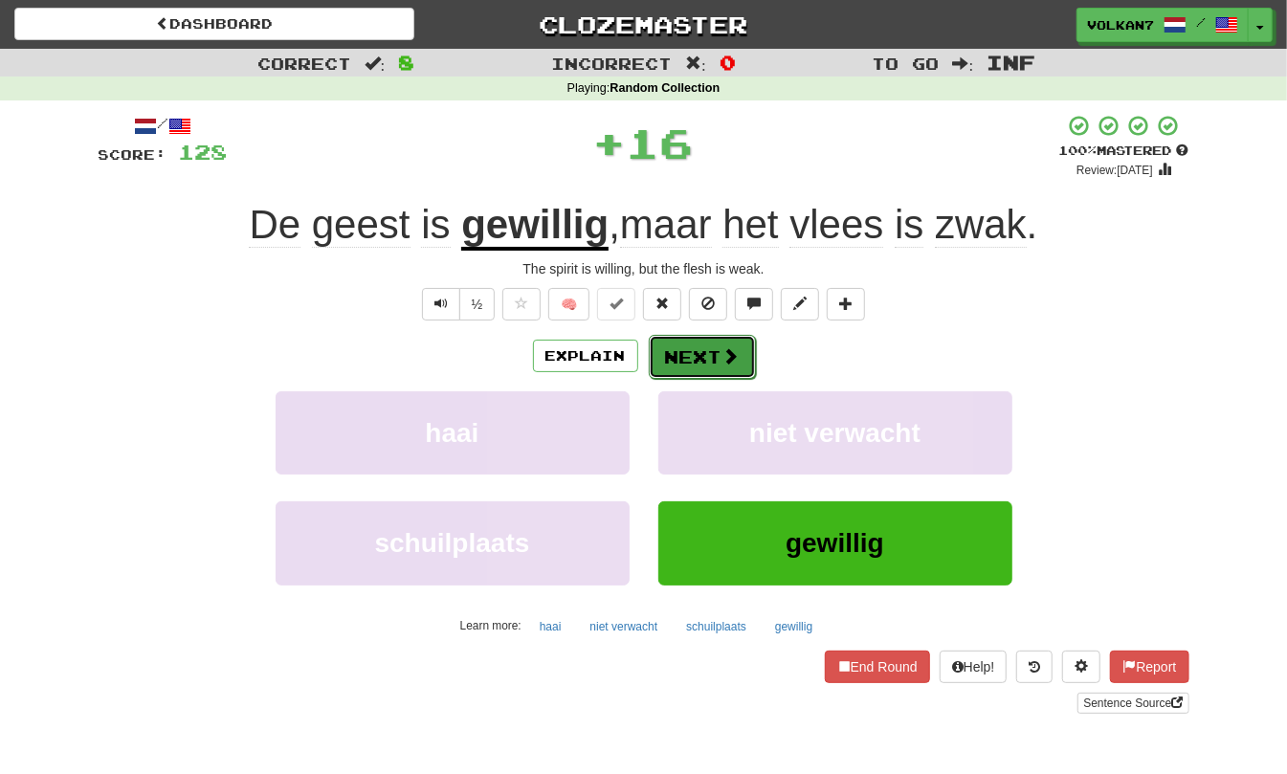
click at [687, 352] on button "Next" at bounding box center [702, 357] width 107 height 44
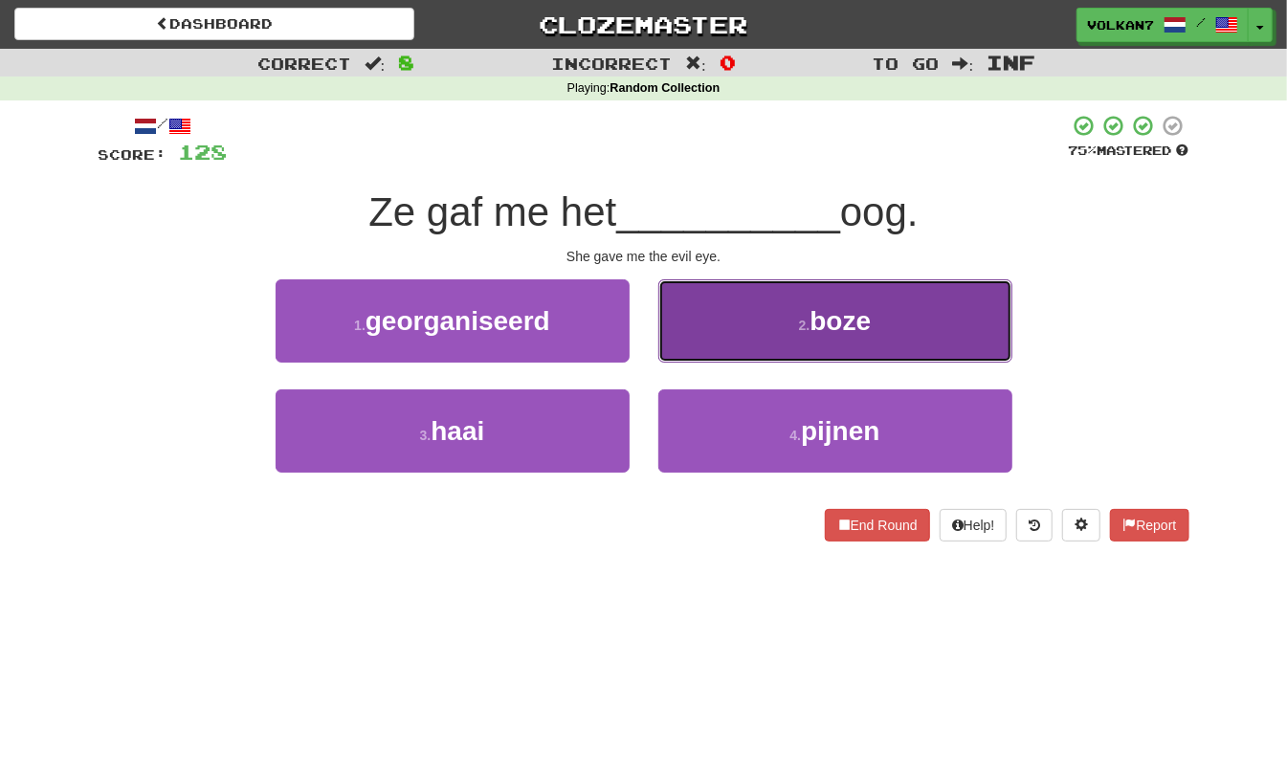
click at [752, 322] on button "2 . boze" at bounding box center [835, 320] width 354 height 83
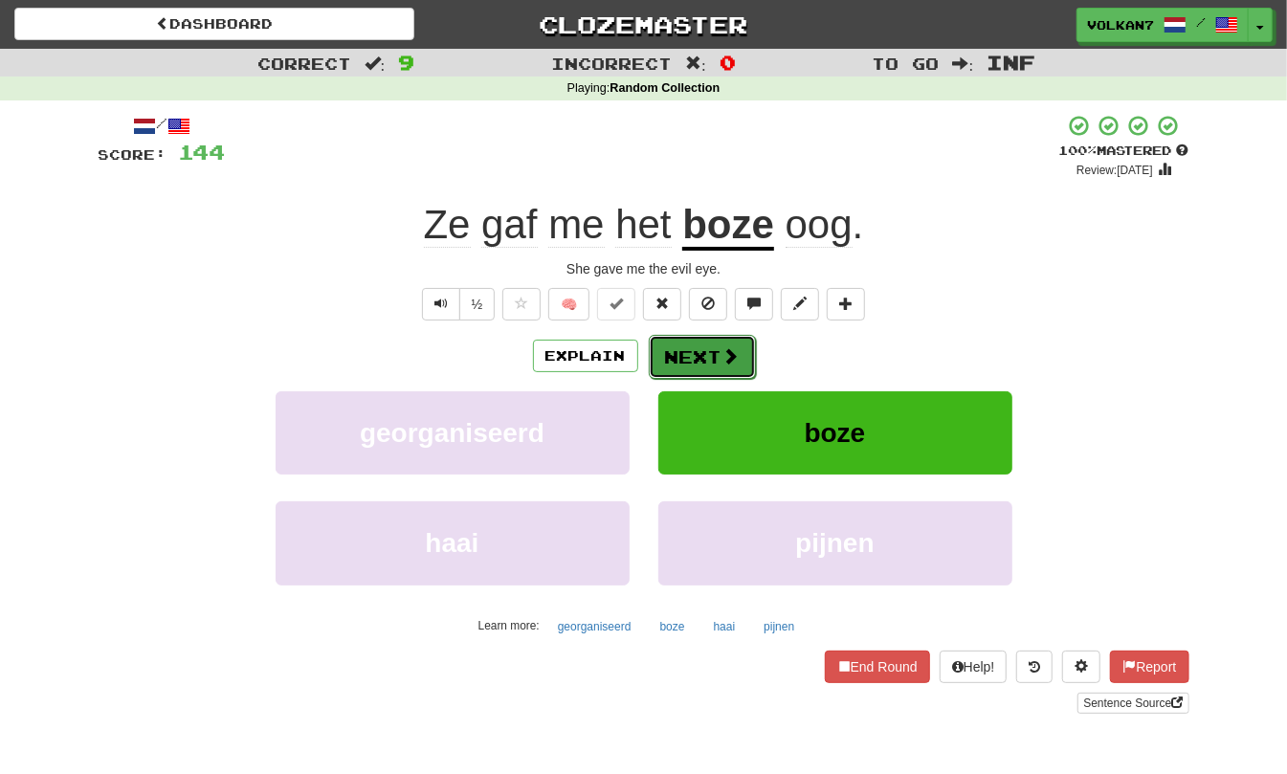
click at [731, 353] on span at bounding box center [730, 355] width 17 height 17
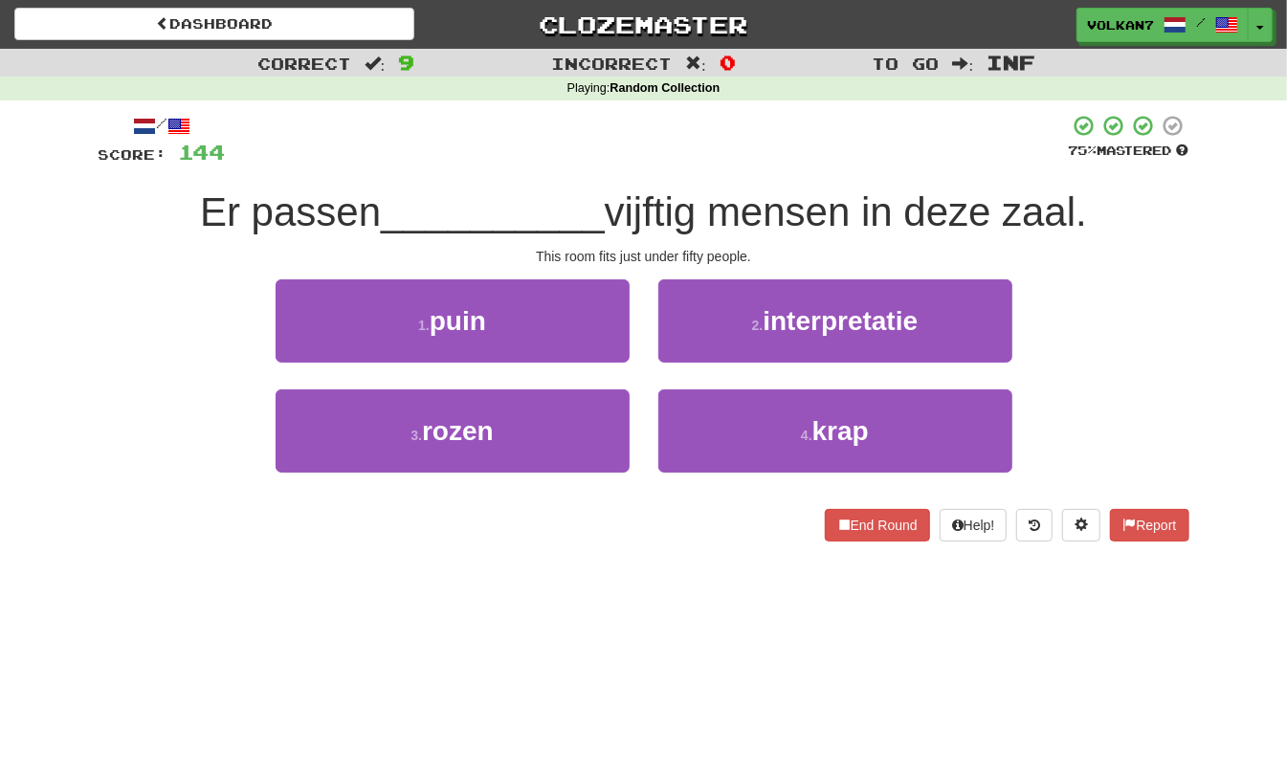
click at [723, 159] on div at bounding box center [647, 140] width 843 height 53
click at [740, 150] on div at bounding box center [647, 140] width 843 height 53
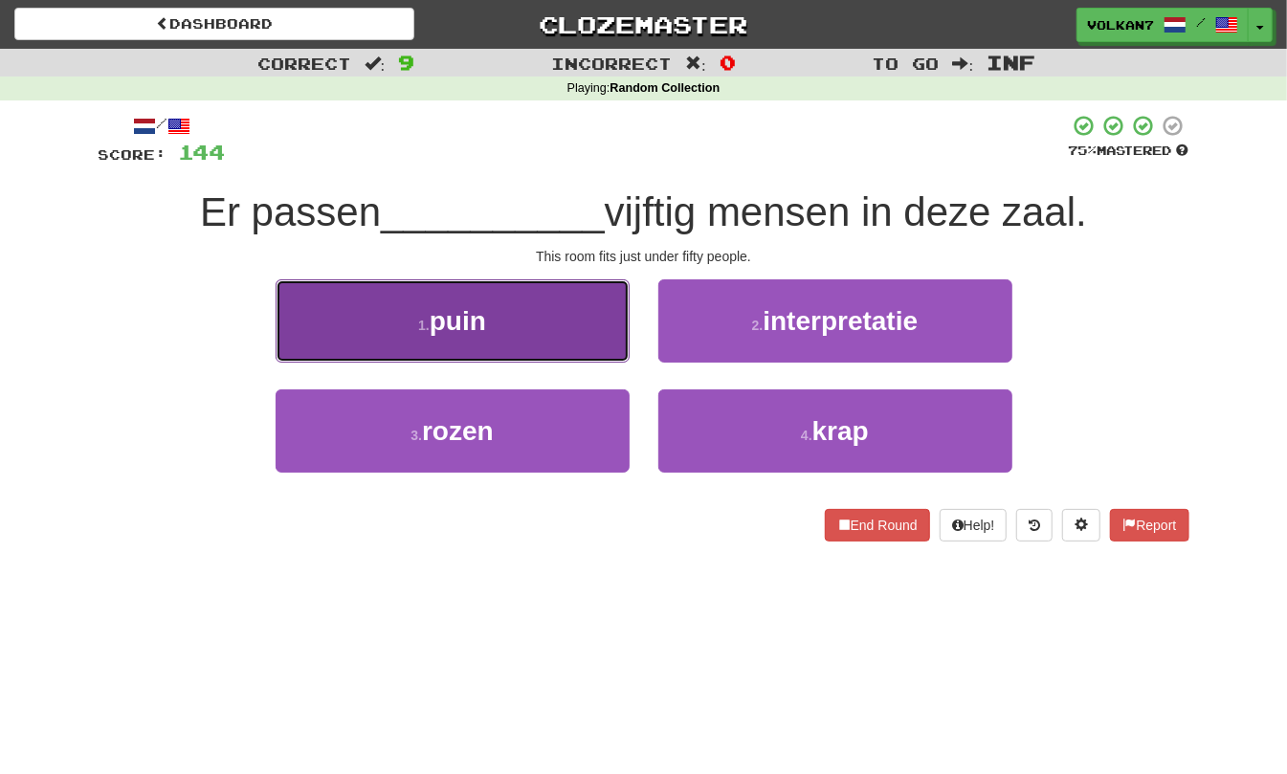
click at [559, 314] on button "1 . puin" at bounding box center [453, 320] width 354 height 83
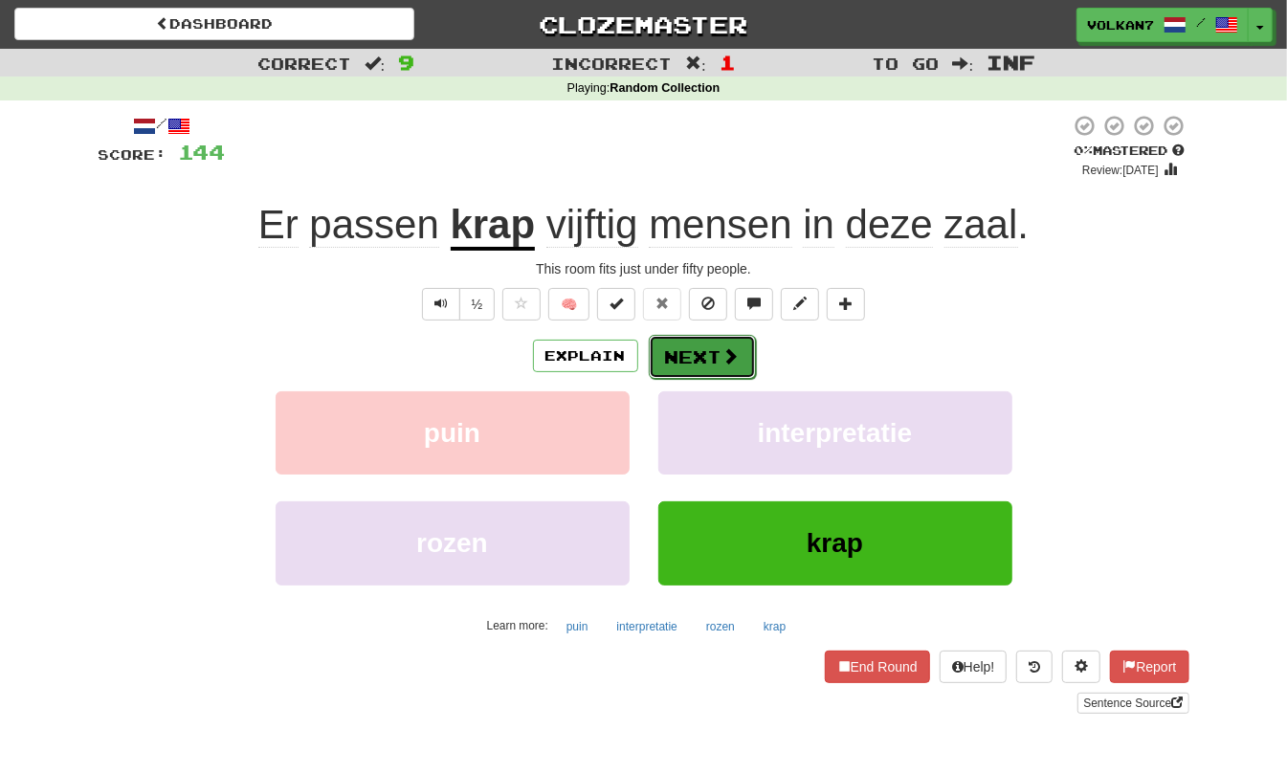
click at [717, 354] on button "Next" at bounding box center [702, 357] width 107 height 44
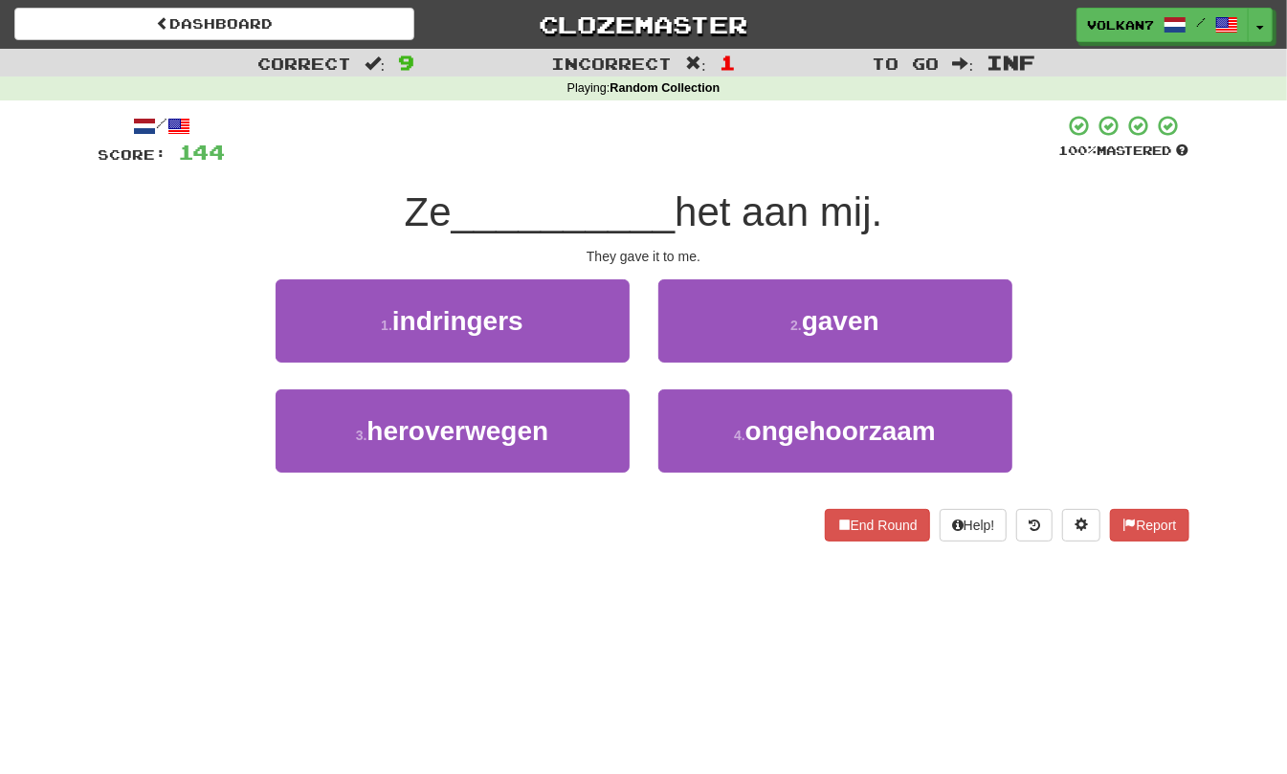
click at [724, 146] on div at bounding box center [642, 140] width 833 height 53
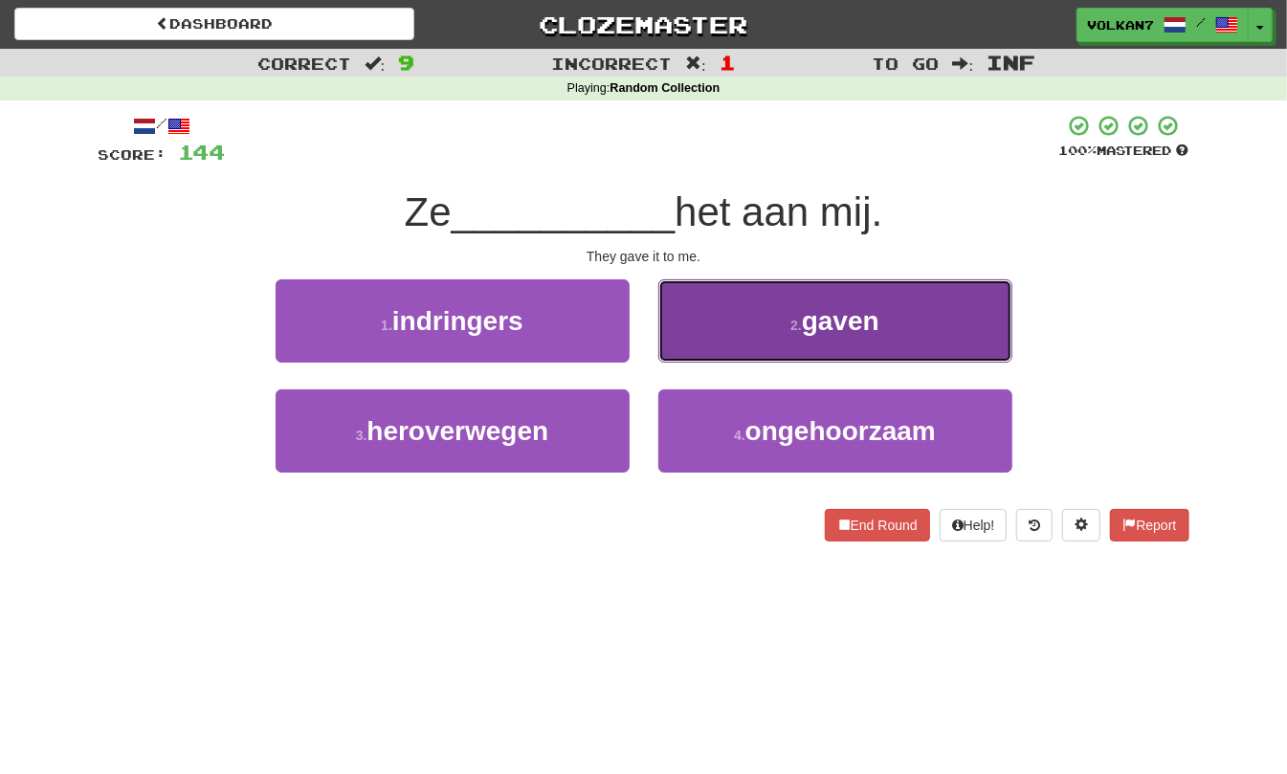
click at [817, 315] on span "gaven" at bounding box center [841, 321] width 78 height 30
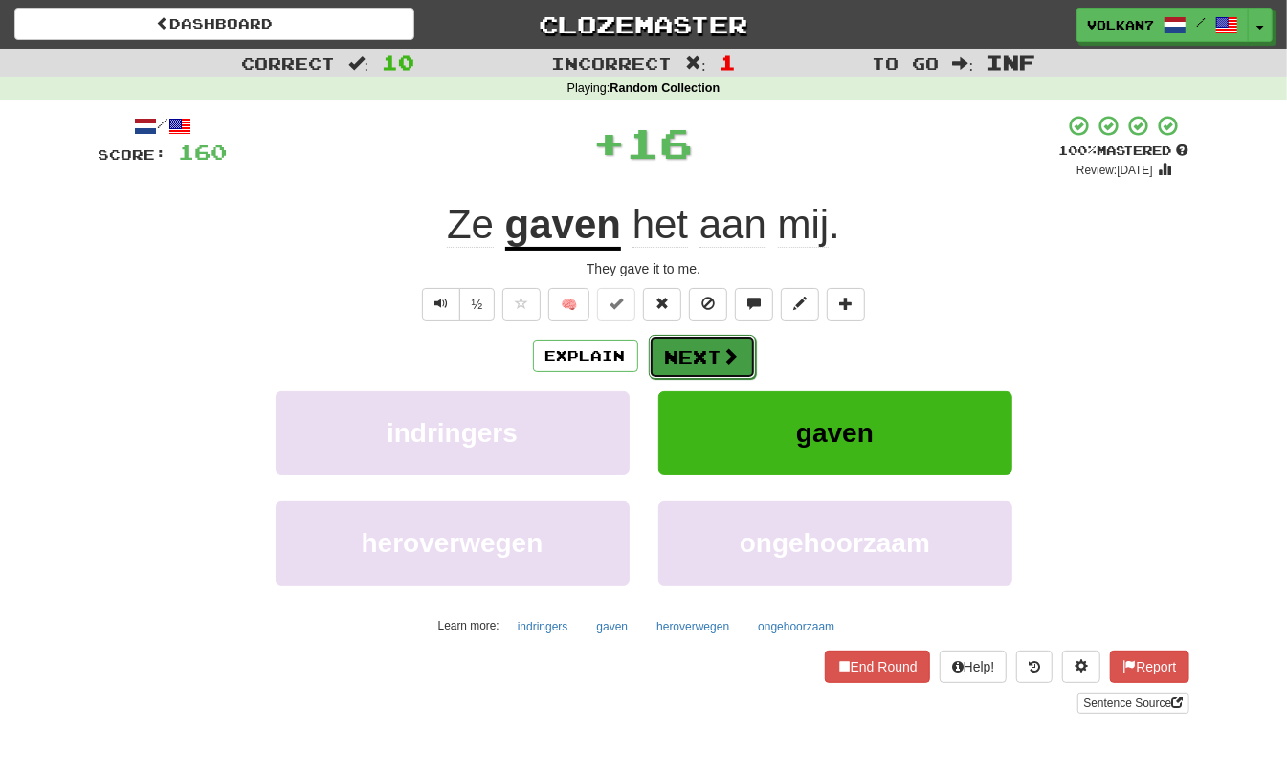
click at [722, 357] on span at bounding box center [730, 355] width 17 height 17
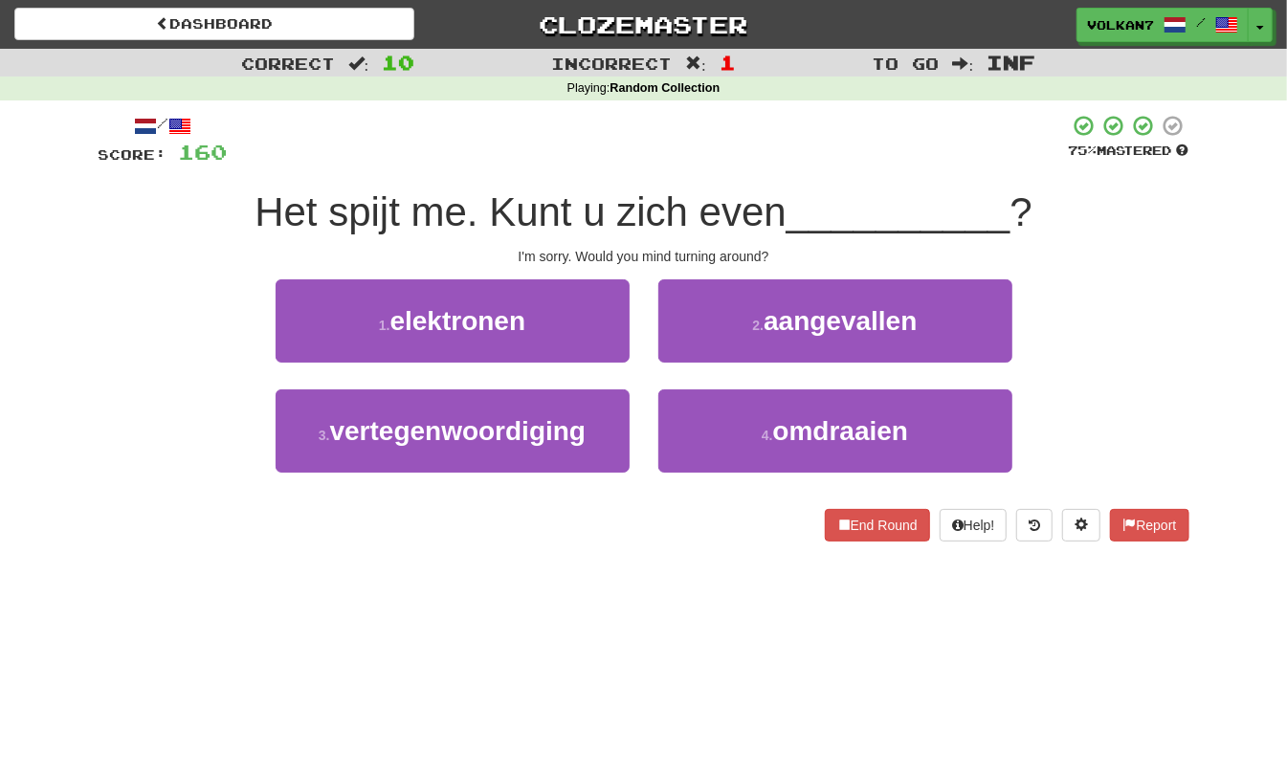
click at [744, 147] on div at bounding box center [648, 140] width 841 height 53
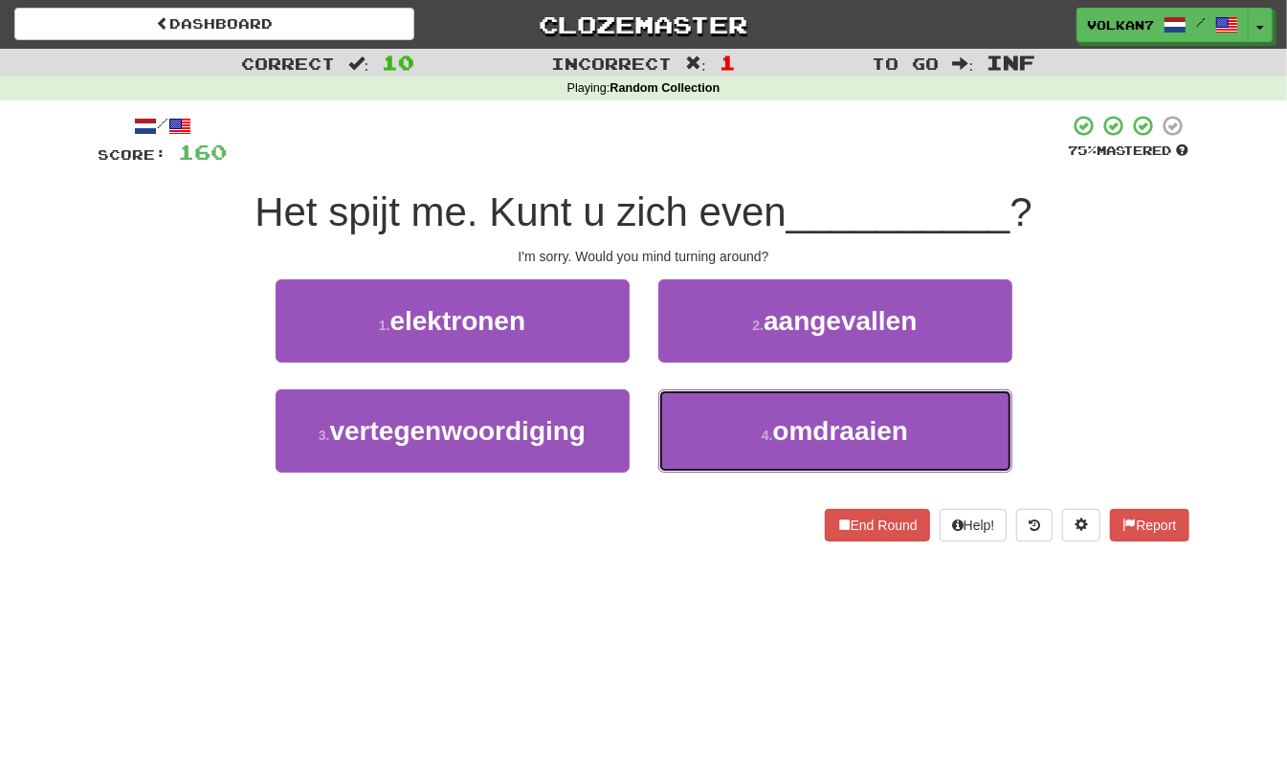
drag, startPoint x: 790, startPoint y: 431, endPoint x: 759, endPoint y: 384, distance: 56.5
click at [788, 431] on span "omdraaien" at bounding box center [841, 431] width 136 height 30
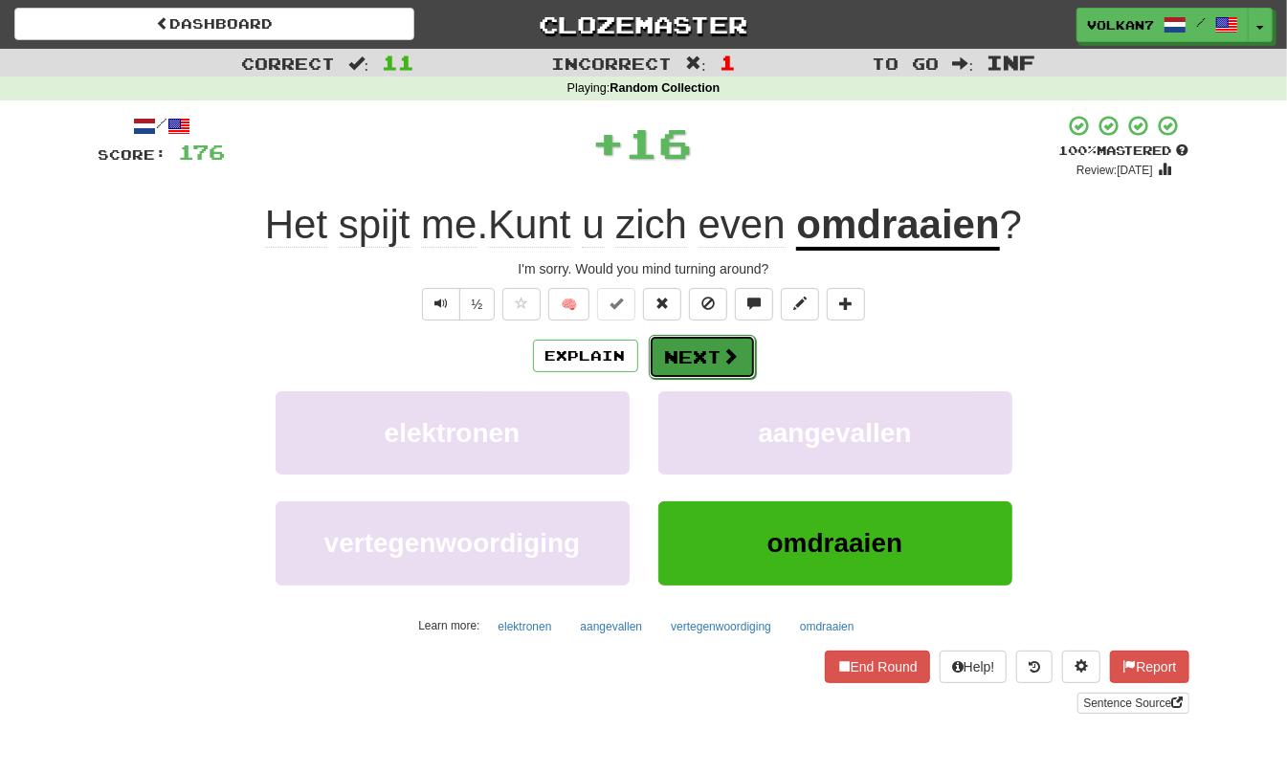
click at [732, 360] on span at bounding box center [730, 355] width 17 height 17
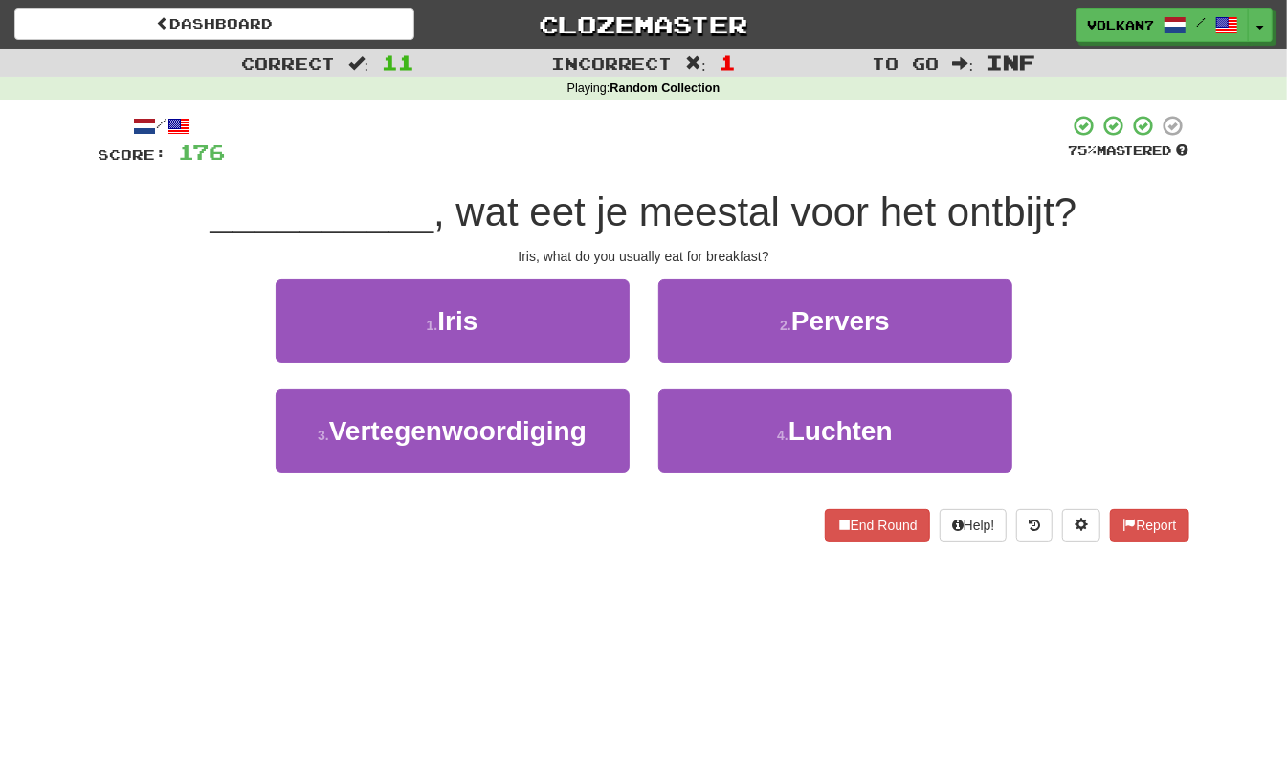
click at [740, 181] on div "/ Score: 176 75 % Mastered __________ , wat eet je meestal voor het ontbijt? Ir…" at bounding box center [644, 328] width 1091 height 428
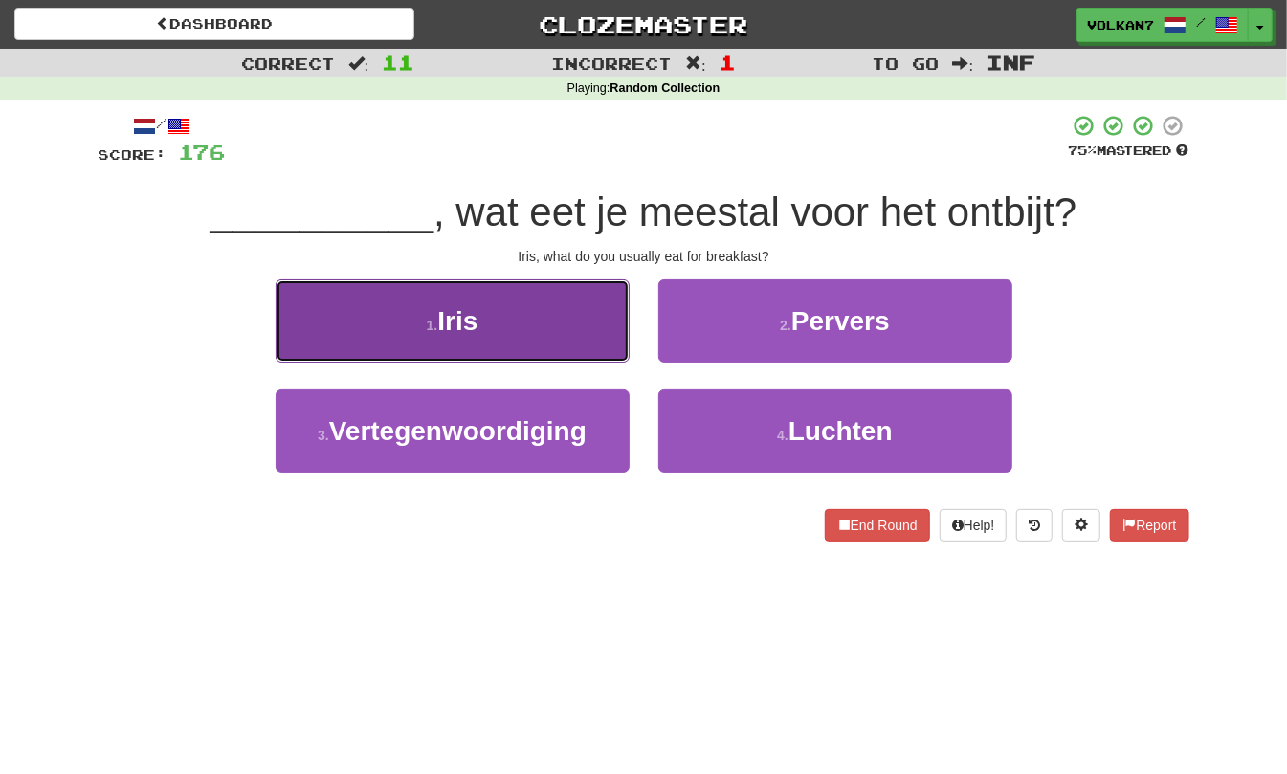
click at [517, 330] on button "1 . Iris" at bounding box center [453, 320] width 354 height 83
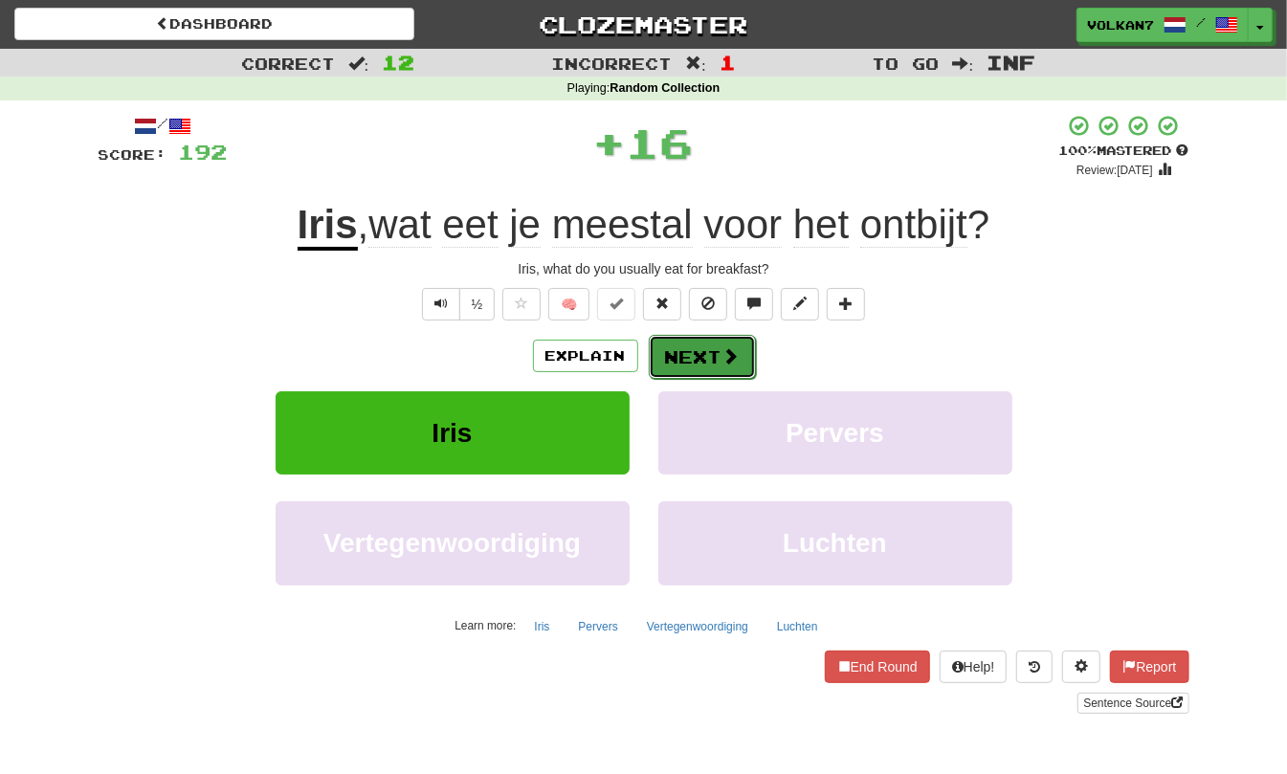
click at [695, 377] on button "Next" at bounding box center [702, 357] width 107 height 44
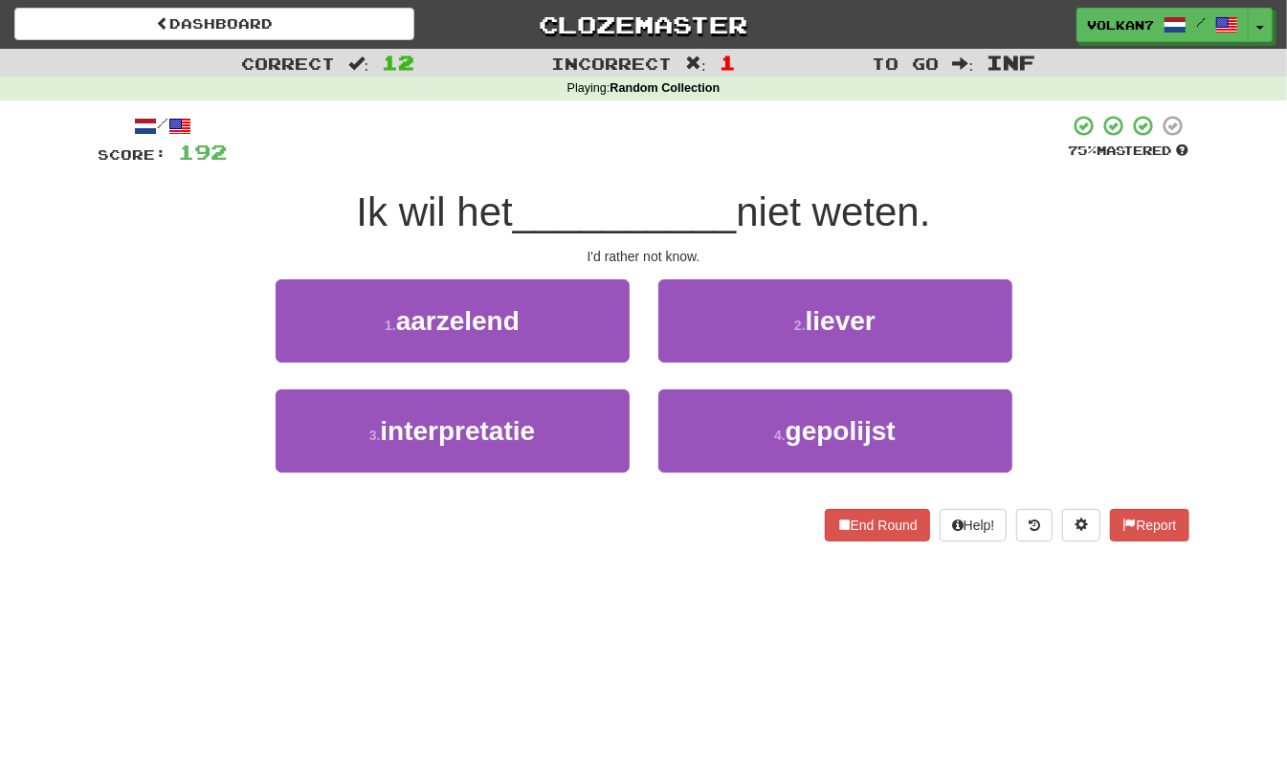
click at [743, 149] on div at bounding box center [648, 140] width 841 height 53
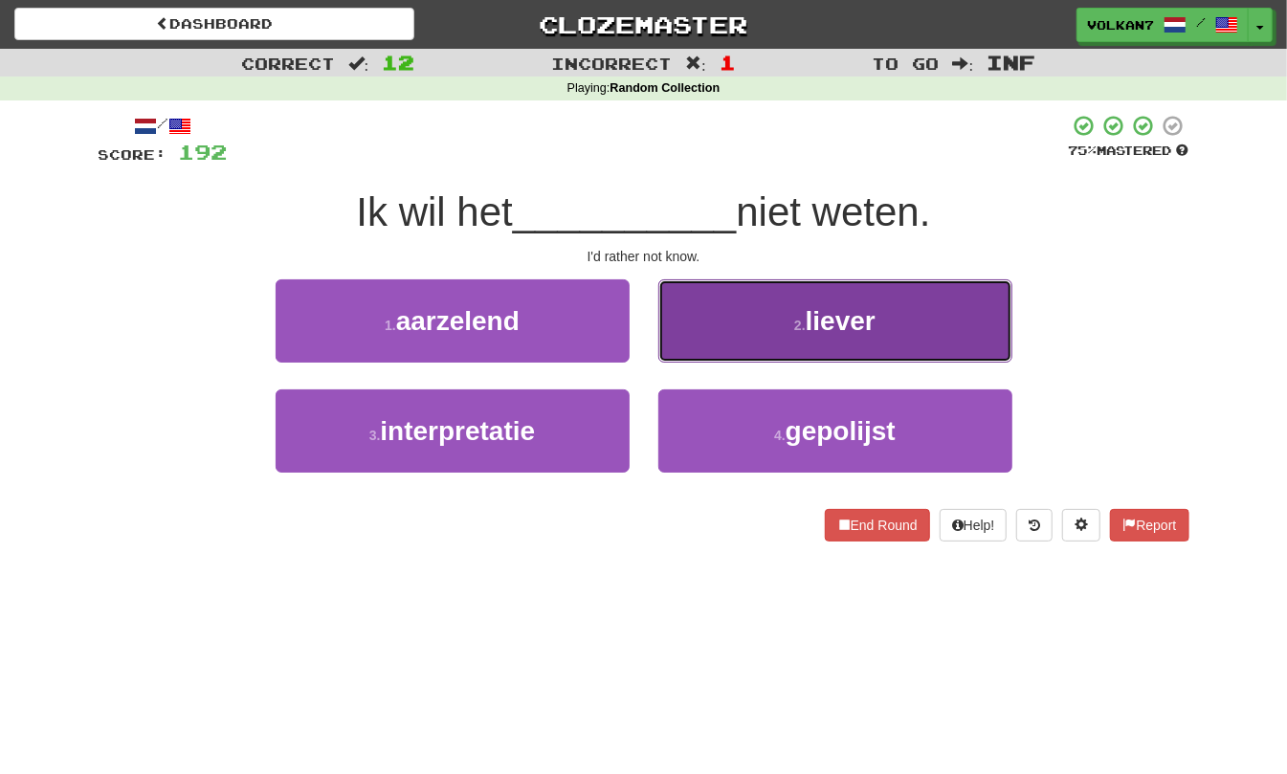
click at [813, 316] on span "liever" at bounding box center [841, 321] width 70 height 30
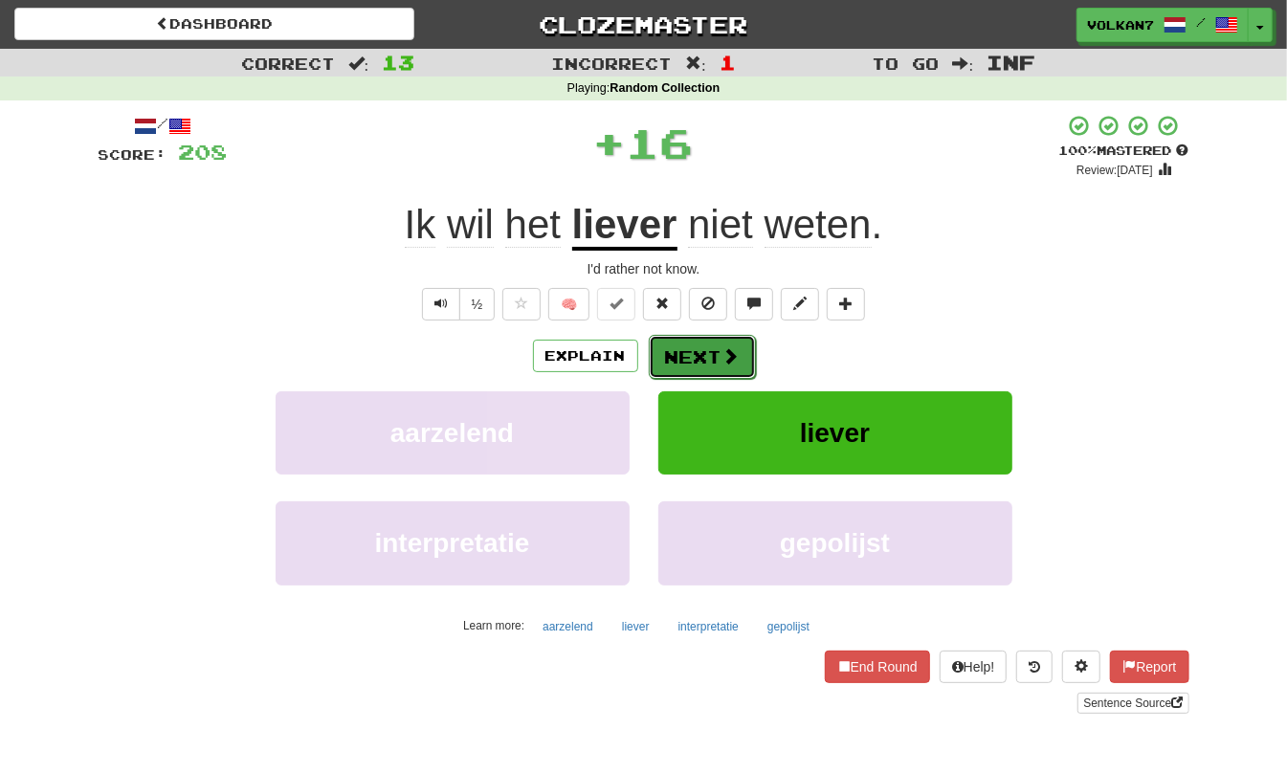
click at [728, 358] on span at bounding box center [730, 355] width 17 height 17
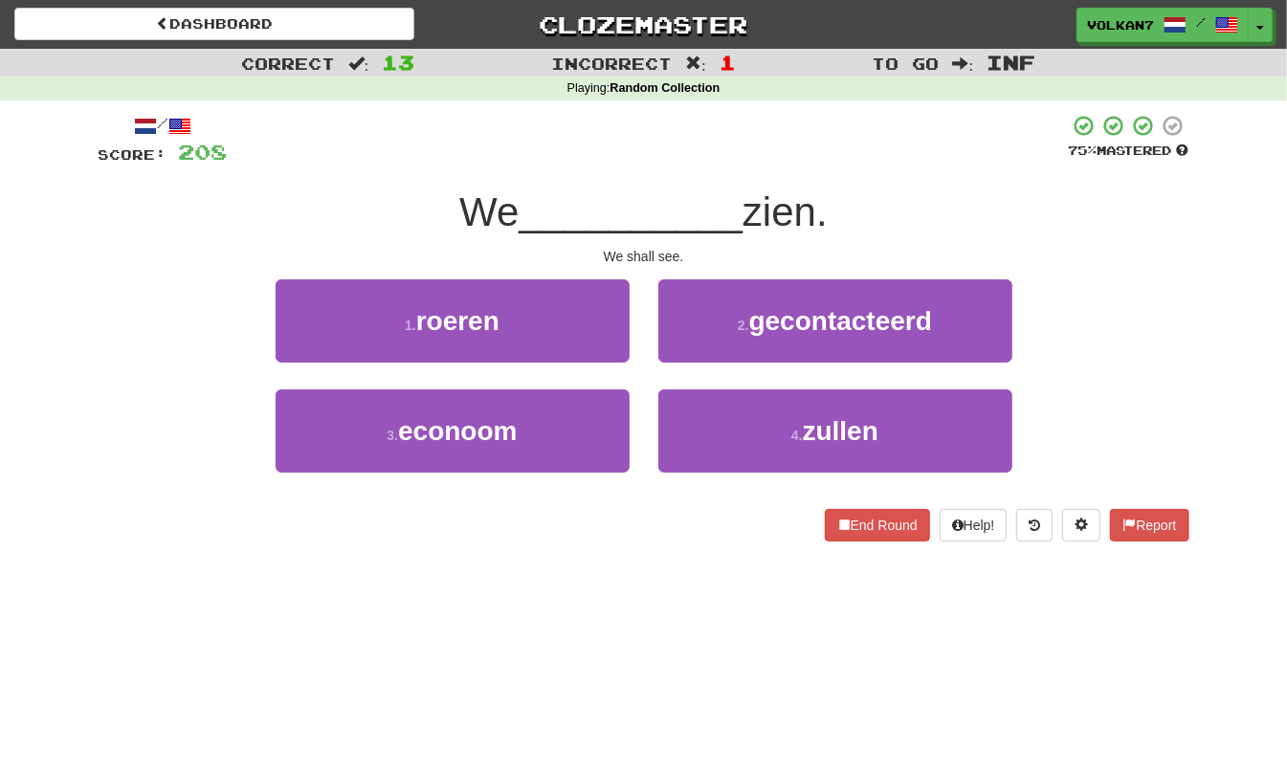
click at [185, 293] on div "1 . roeren 2 . gecontacteerd" at bounding box center [644, 334] width 1148 height 110
click at [158, 335] on div "1 . roeren 2 . gecontacteerd" at bounding box center [644, 334] width 1148 height 110
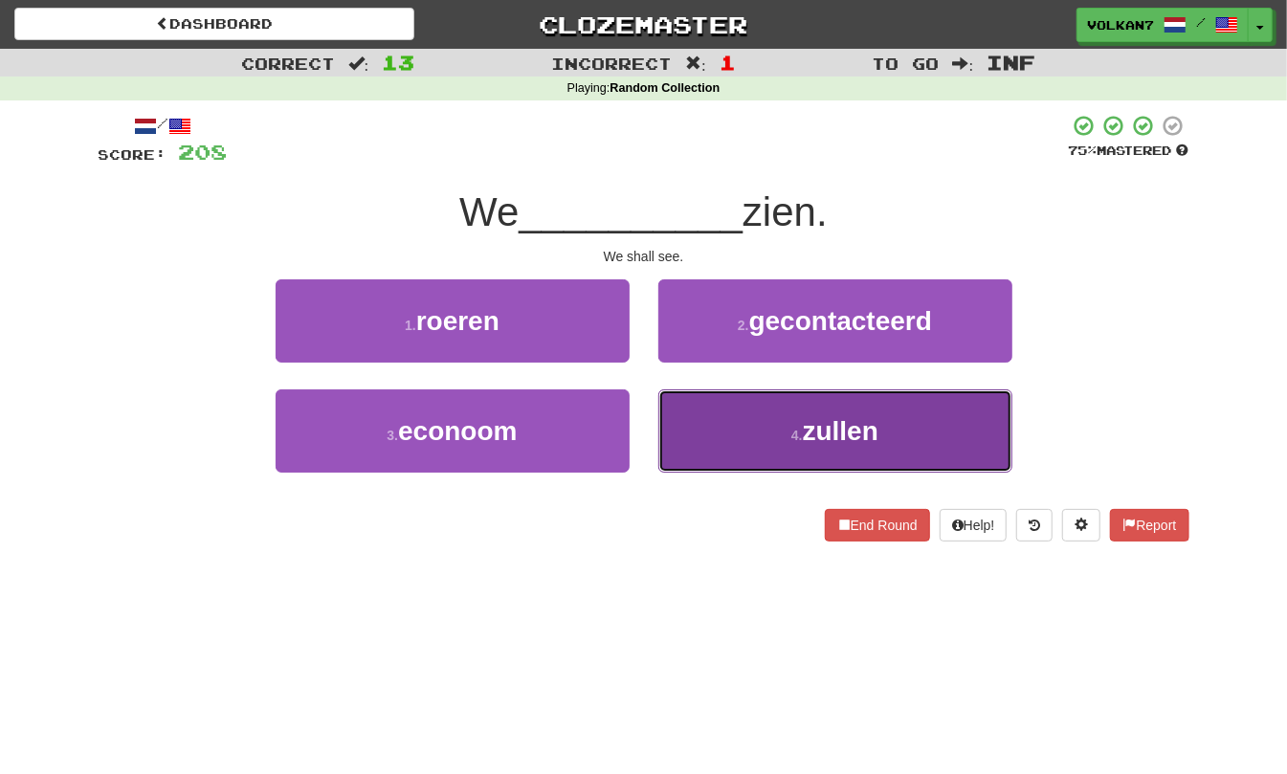
click at [820, 430] on span "zullen" at bounding box center [841, 431] width 76 height 30
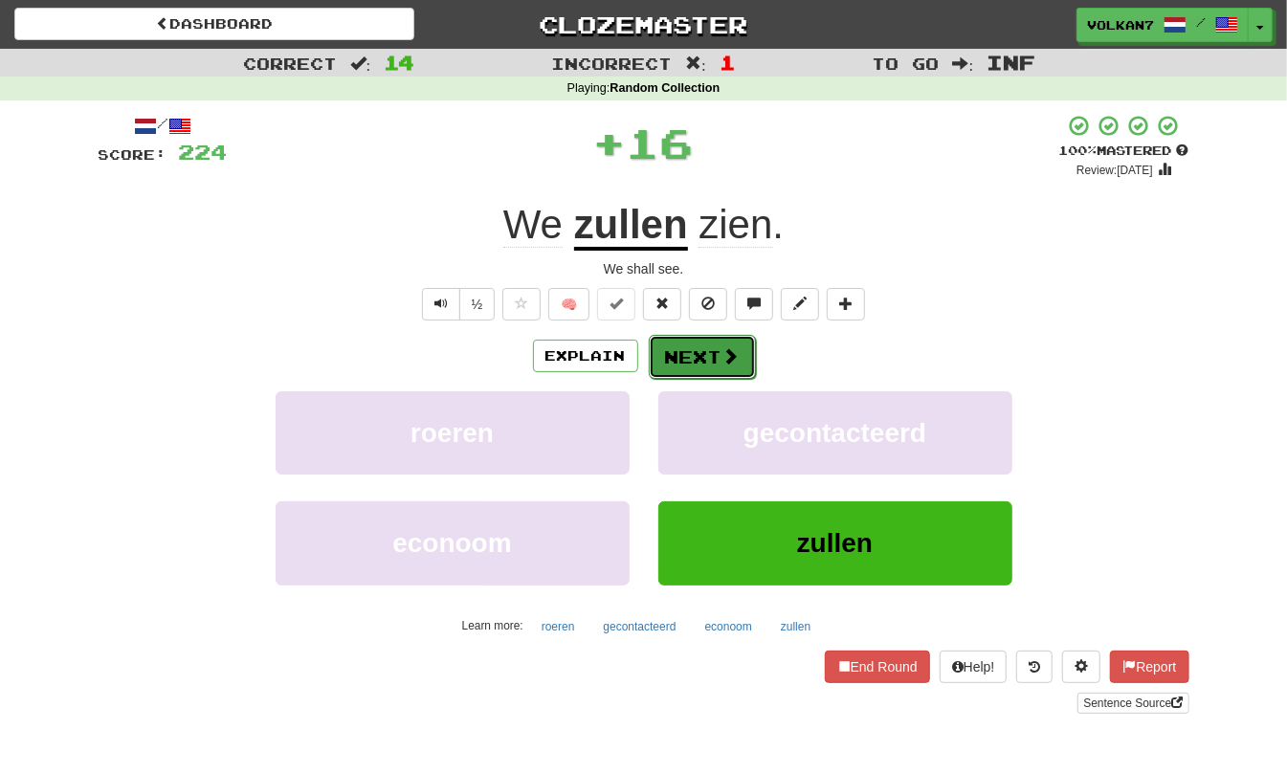
click at [677, 352] on button "Next" at bounding box center [702, 357] width 107 height 44
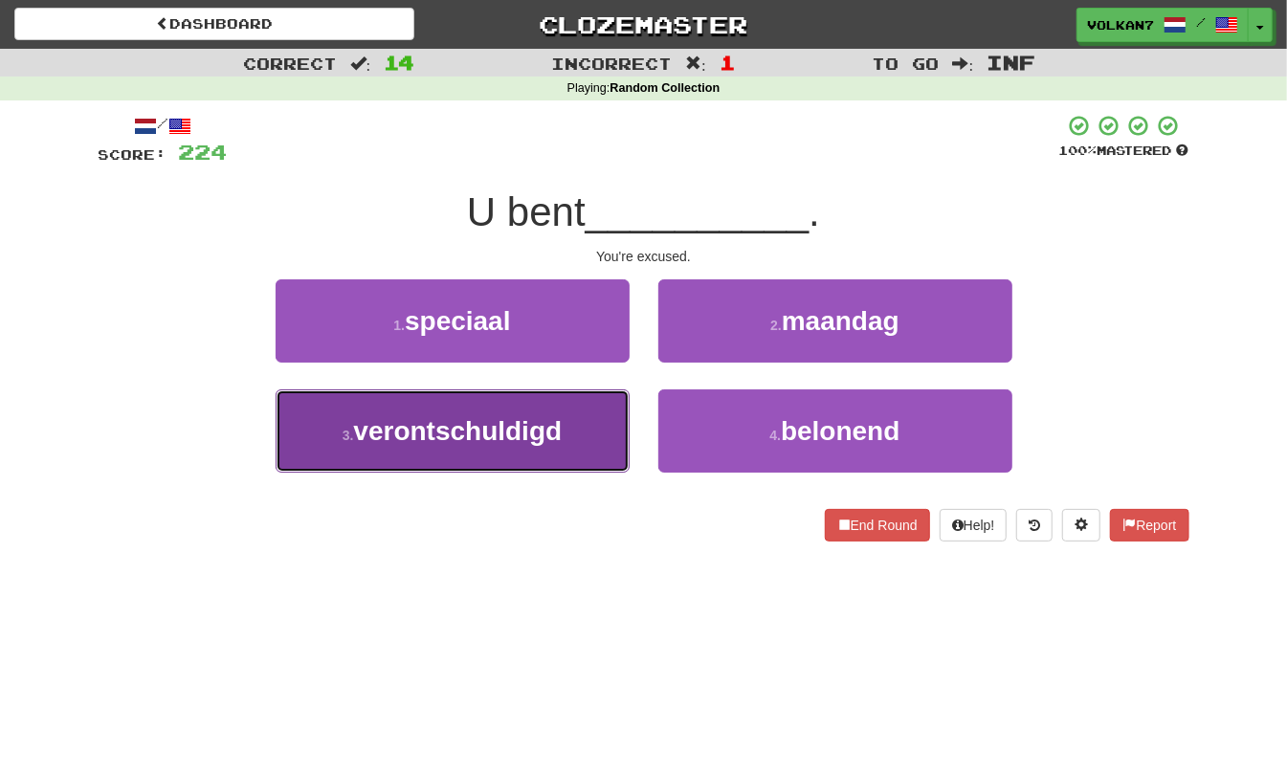
click at [574, 410] on button "3 . verontschuldigd" at bounding box center [453, 430] width 354 height 83
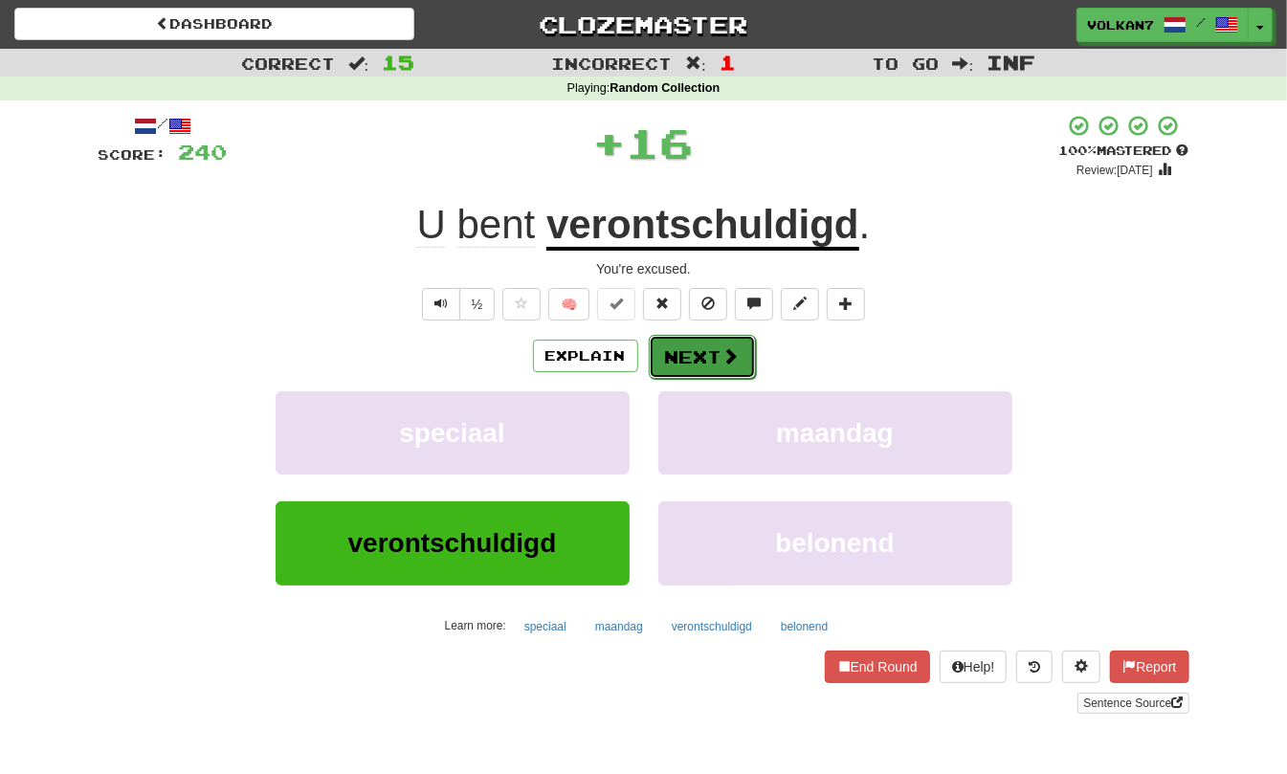
click at [713, 375] on button "Next" at bounding box center [702, 357] width 107 height 44
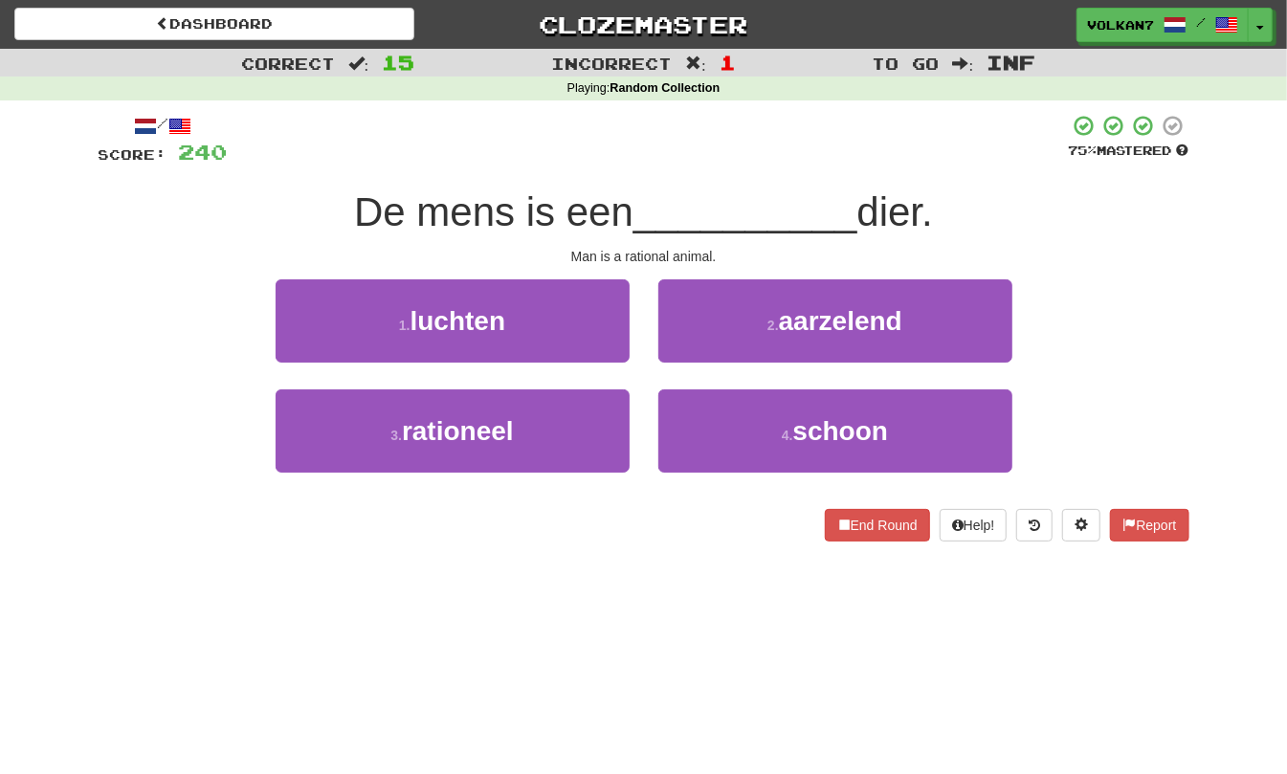
click at [713, 165] on div at bounding box center [648, 140] width 841 height 53
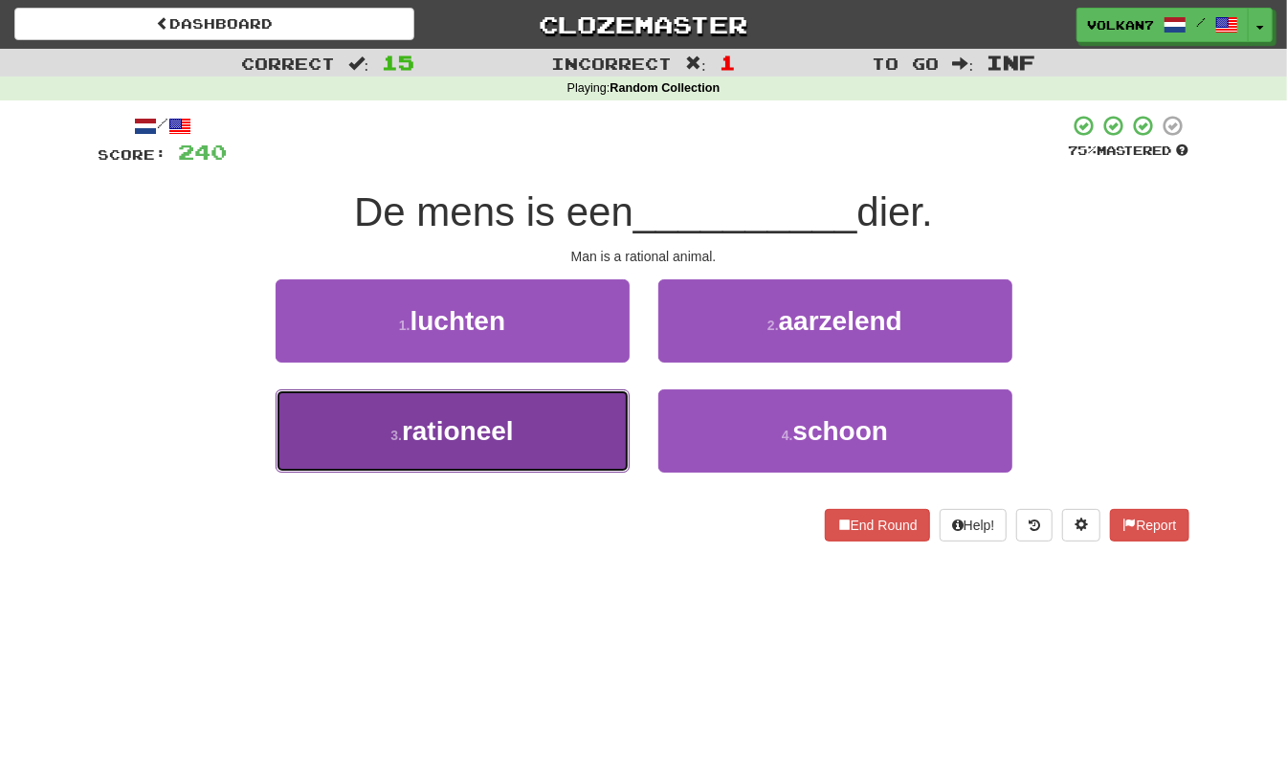
click at [532, 434] on button "3 . rationeel" at bounding box center [453, 430] width 354 height 83
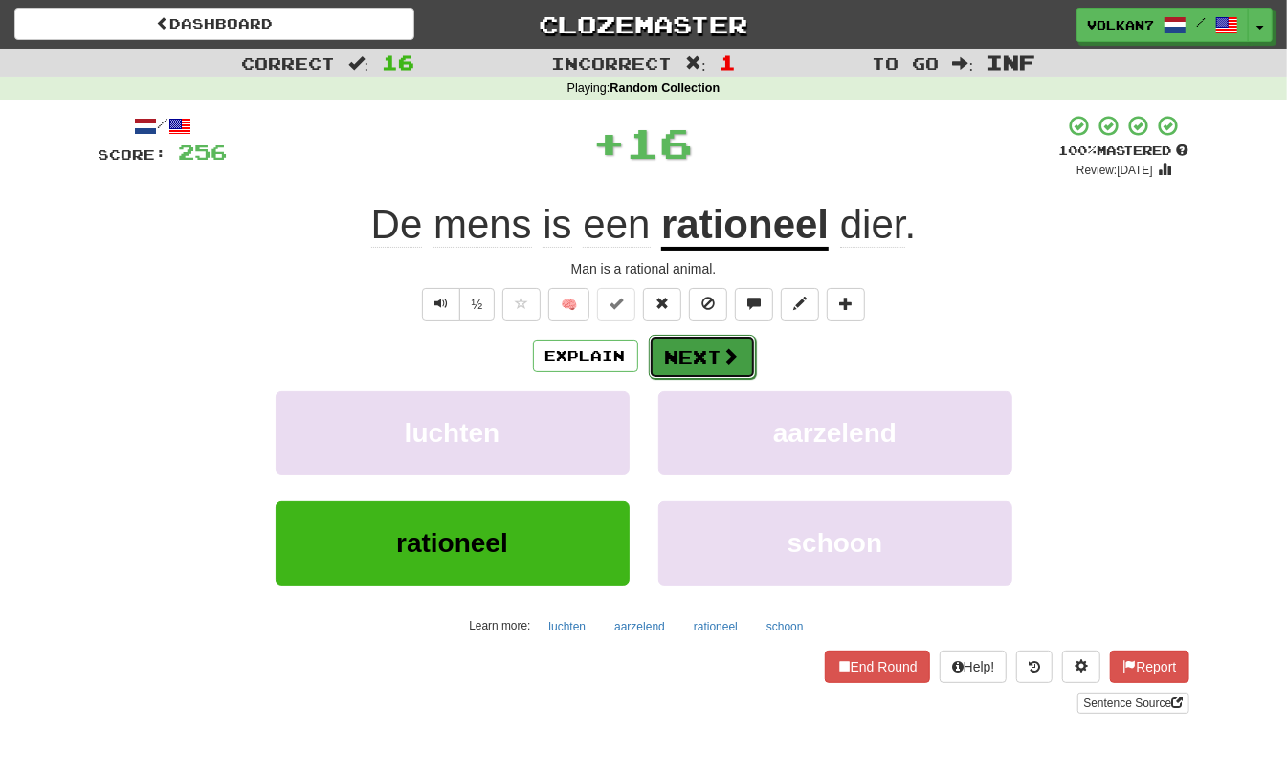
click at [675, 361] on button "Next" at bounding box center [702, 357] width 107 height 44
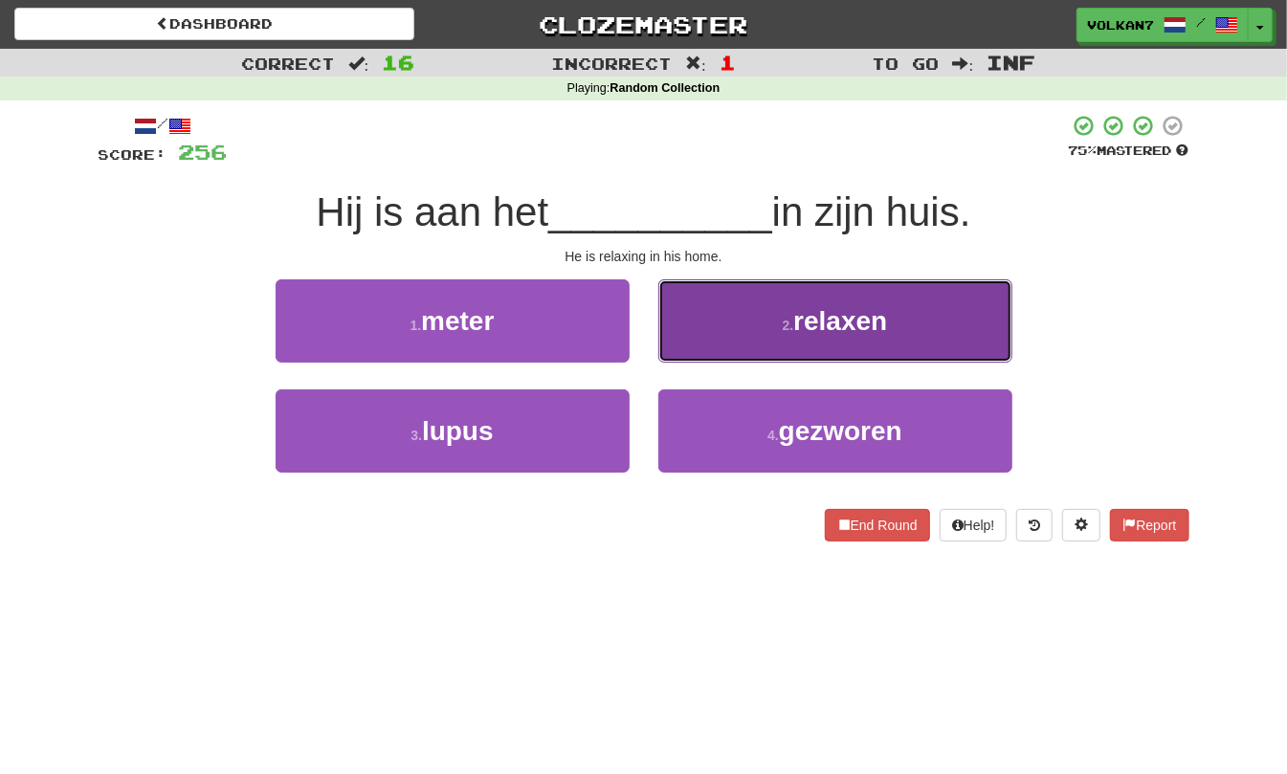
click at [815, 312] on span "relaxen" at bounding box center [840, 321] width 94 height 30
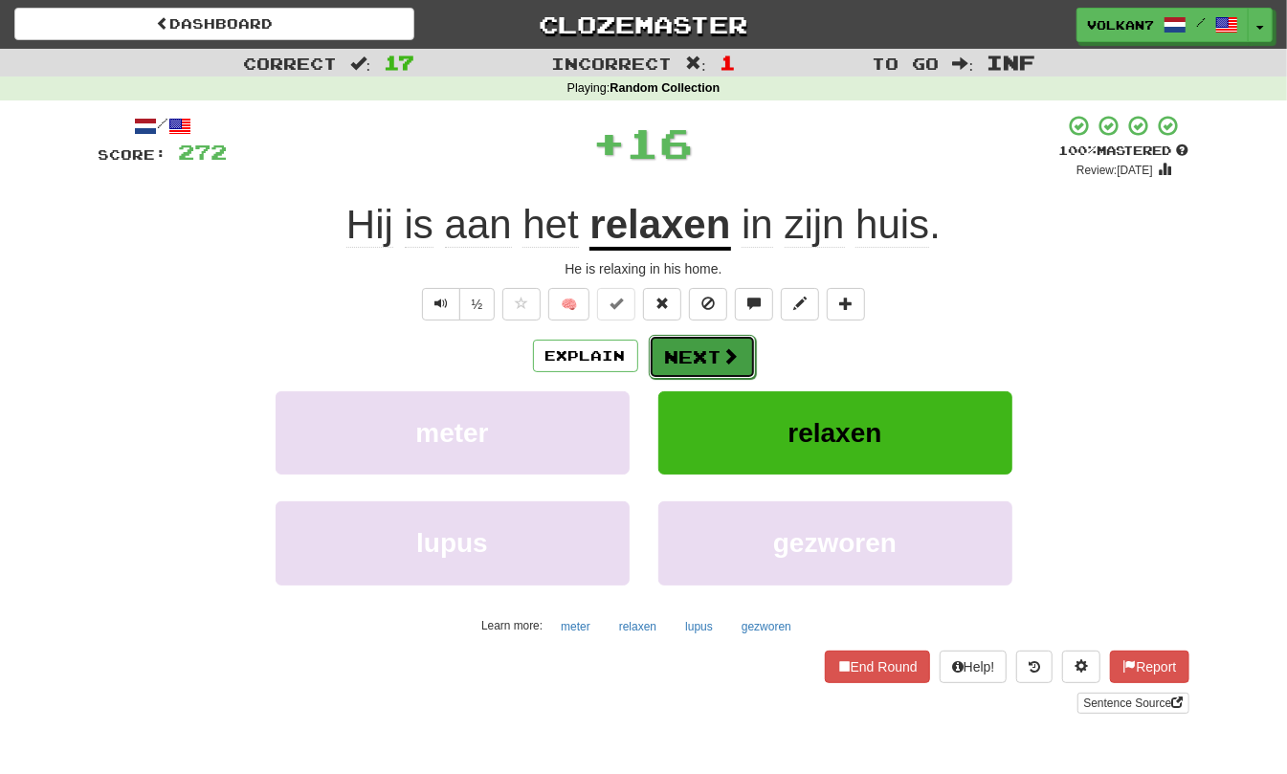
click at [709, 349] on button "Next" at bounding box center [702, 357] width 107 height 44
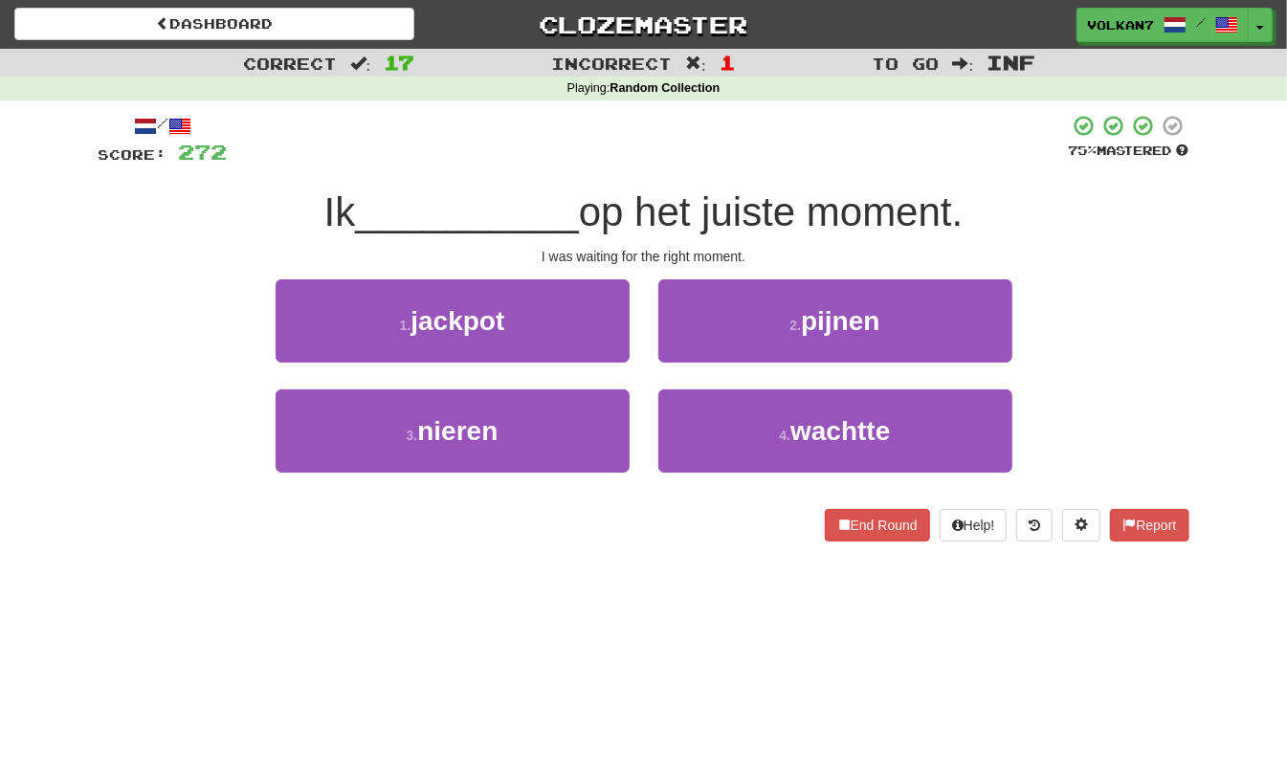
click at [698, 161] on div at bounding box center [648, 140] width 841 height 53
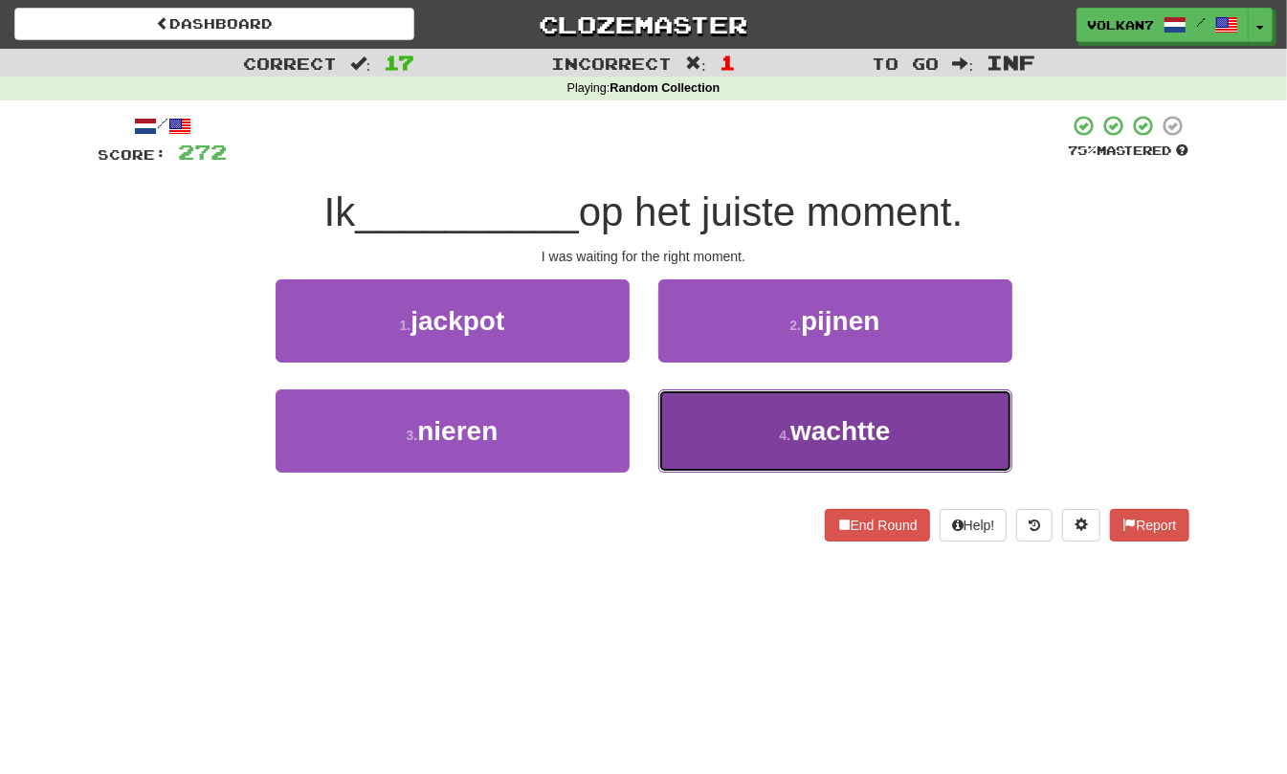
click at [801, 437] on span "wachtte" at bounding box center [840, 431] width 100 height 30
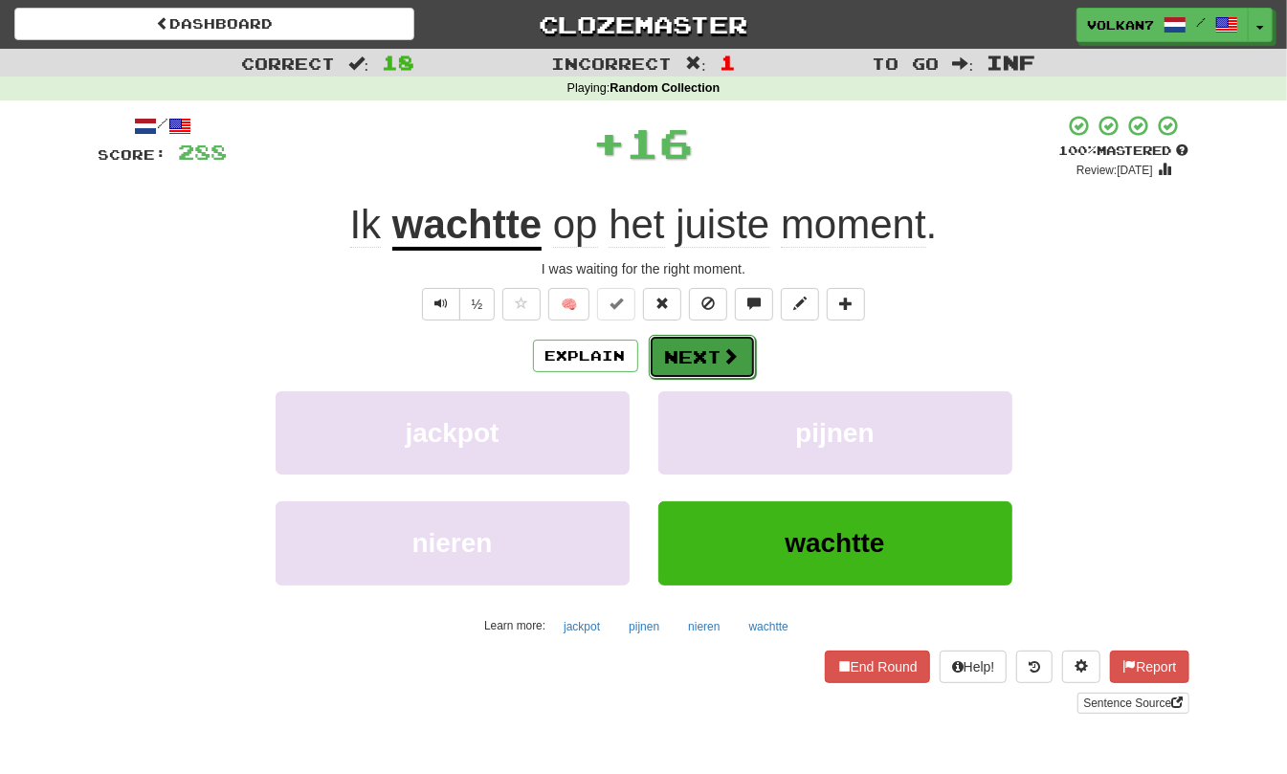
click at [708, 348] on button "Next" at bounding box center [702, 357] width 107 height 44
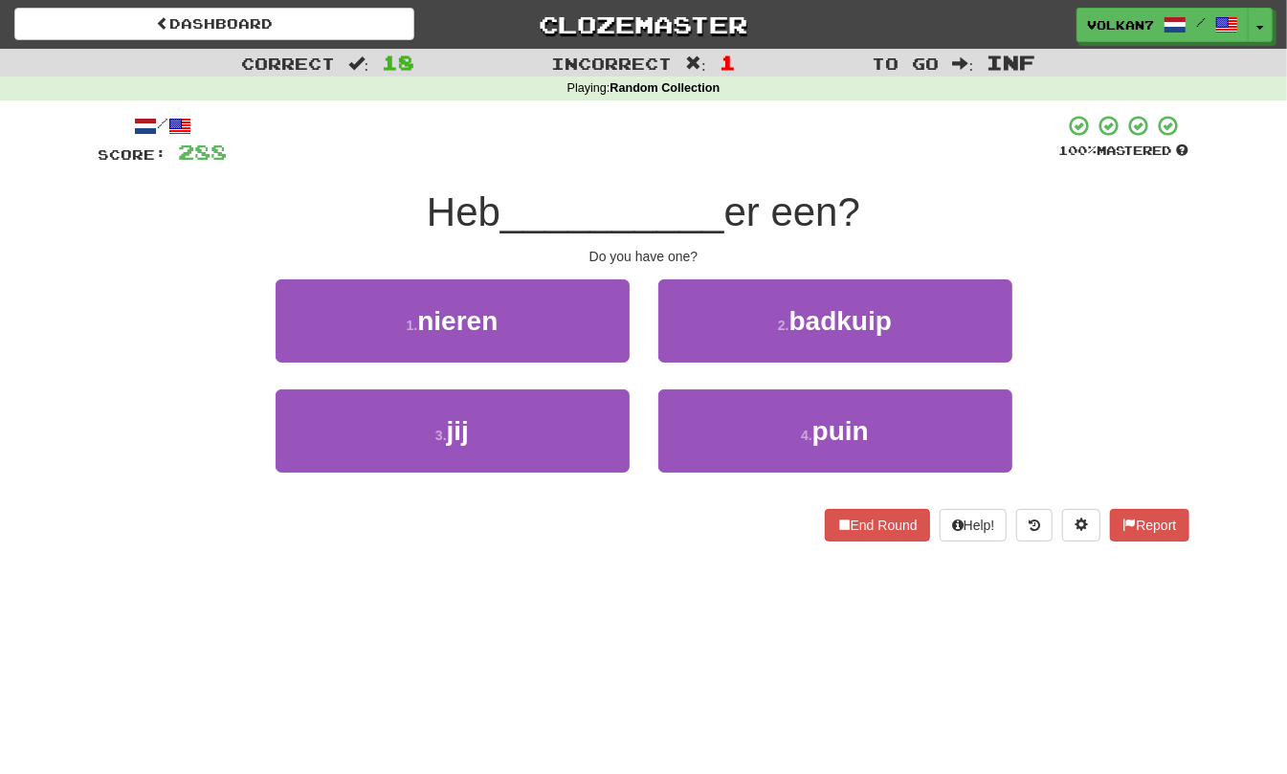
click at [721, 158] on div at bounding box center [644, 140] width 832 height 53
click at [617, 162] on div at bounding box center [644, 140] width 832 height 53
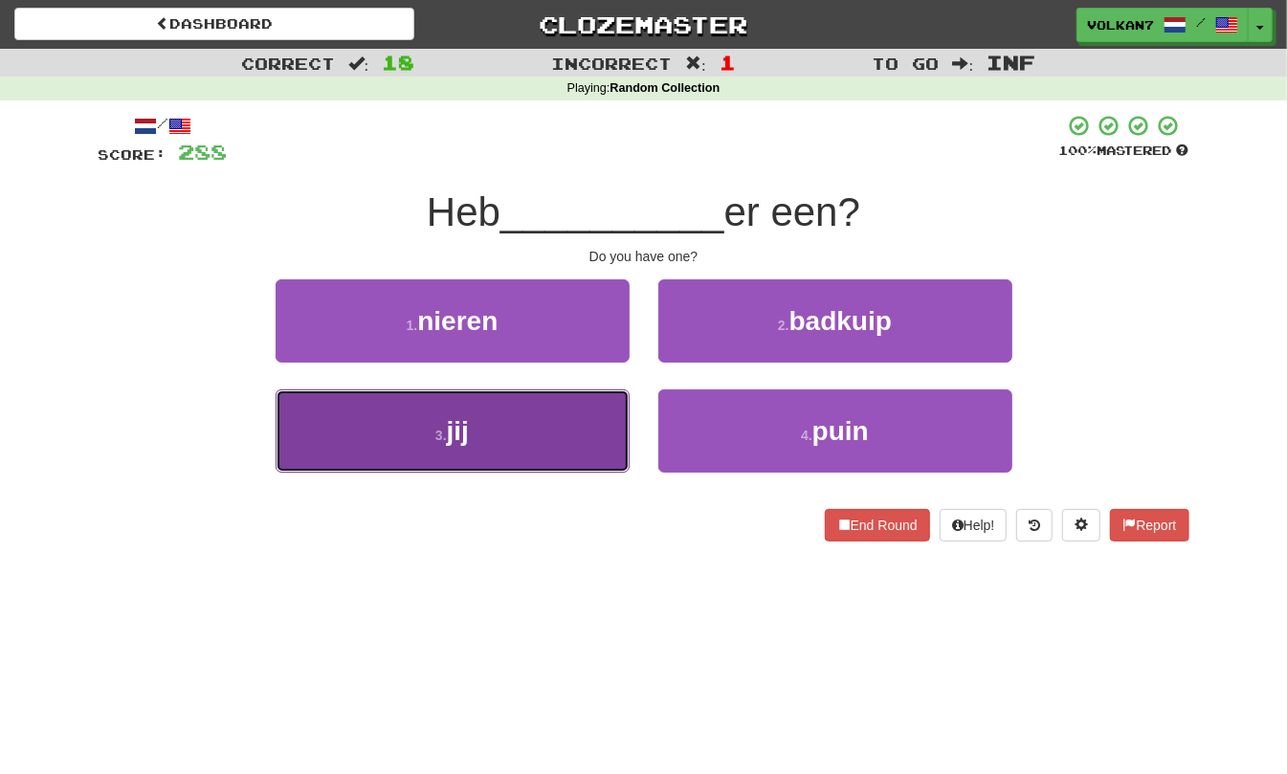
click at [574, 430] on button "3 . jij" at bounding box center [453, 430] width 354 height 83
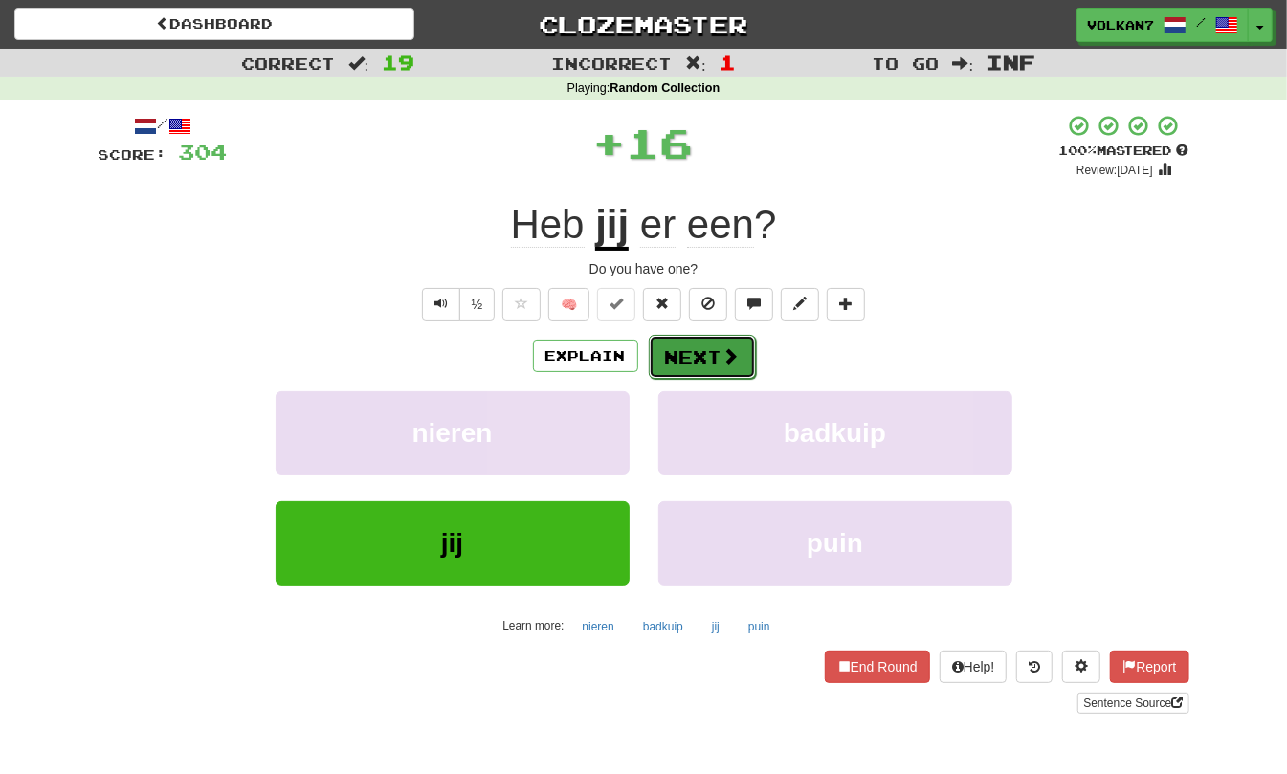
click at [689, 350] on button "Next" at bounding box center [702, 357] width 107 height 44
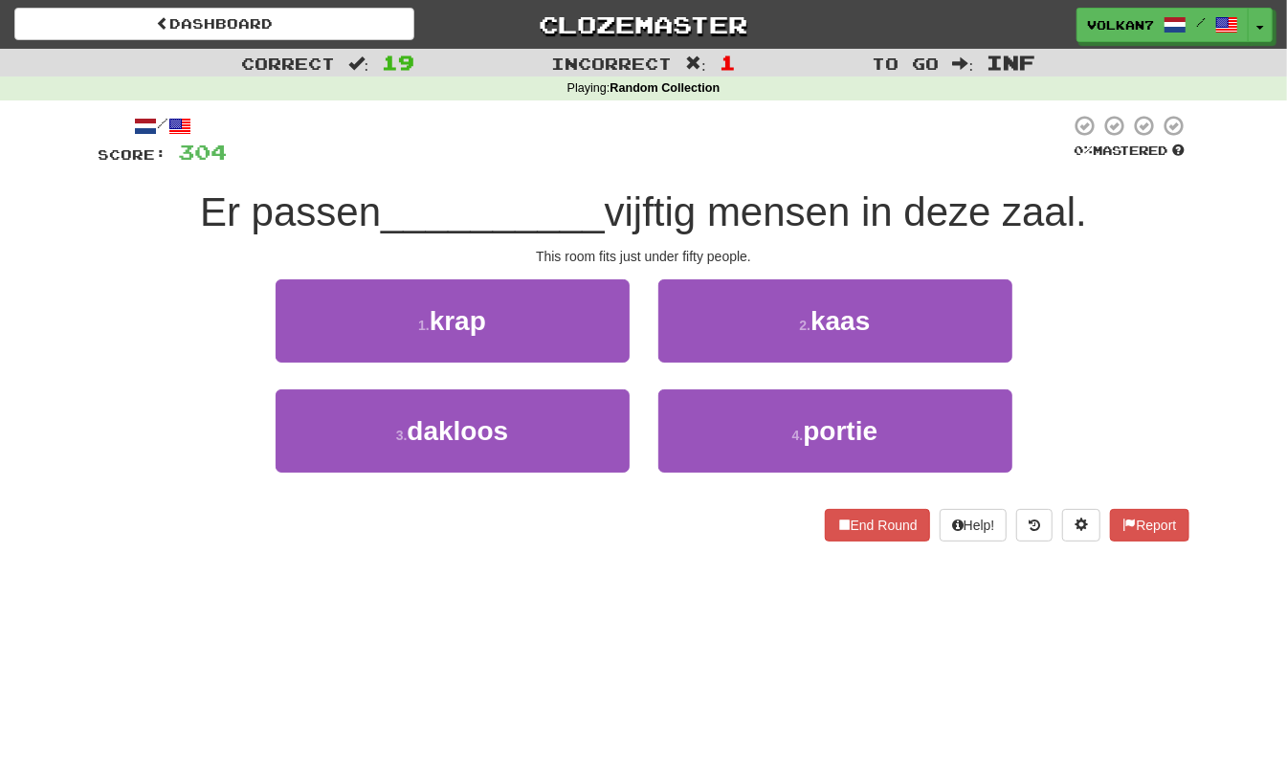
click at [629, 143] on div at bounding box center [649, 140] width 843 height 53
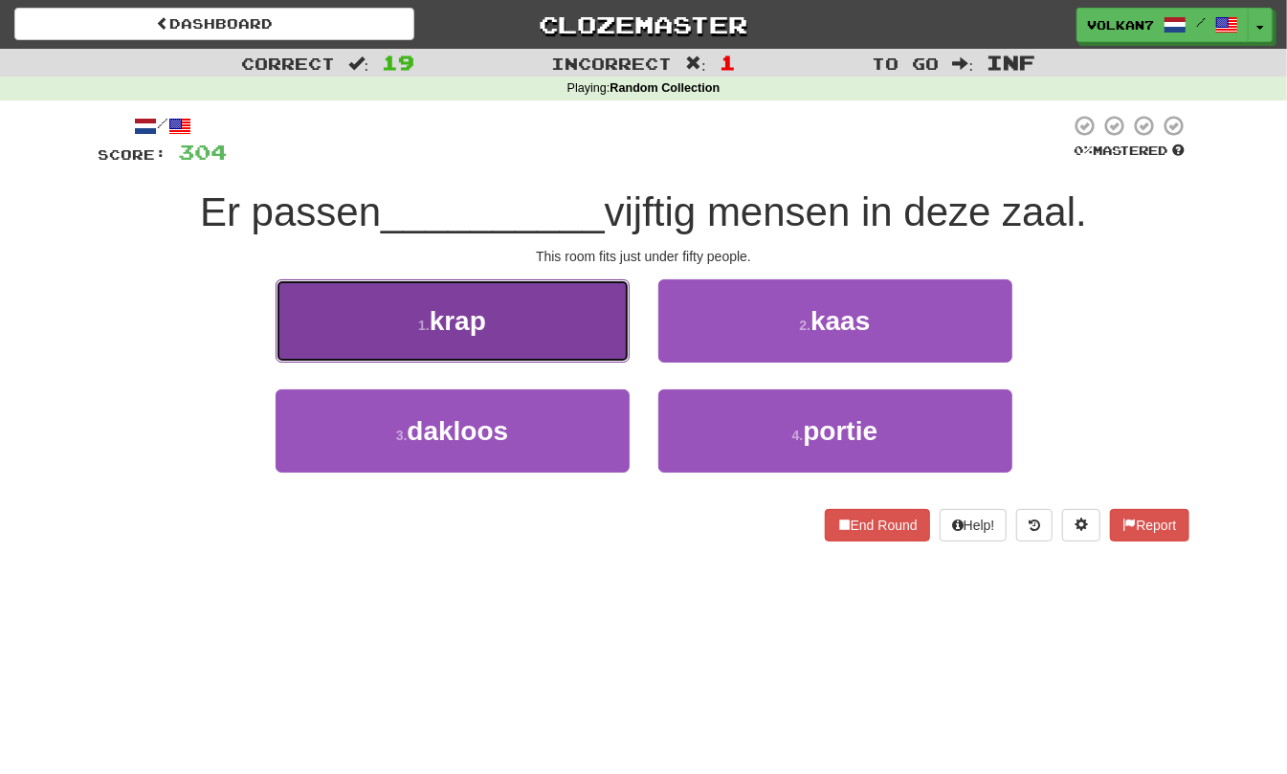
click at [496, 333] on button "1 . krap" at bounding box center [453, 320] width 354 height 83
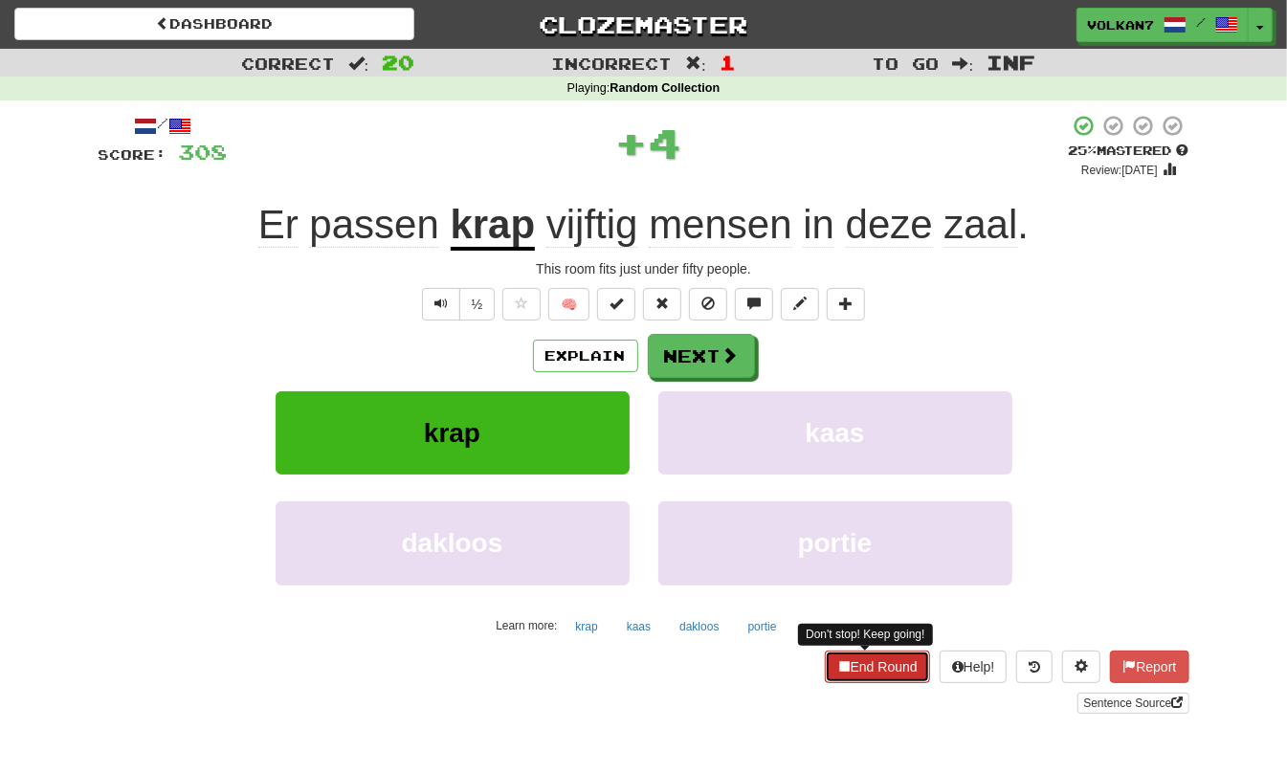
click at [861, 683] on button "End Round" at bounding box center [877, 667] width 105 height 33
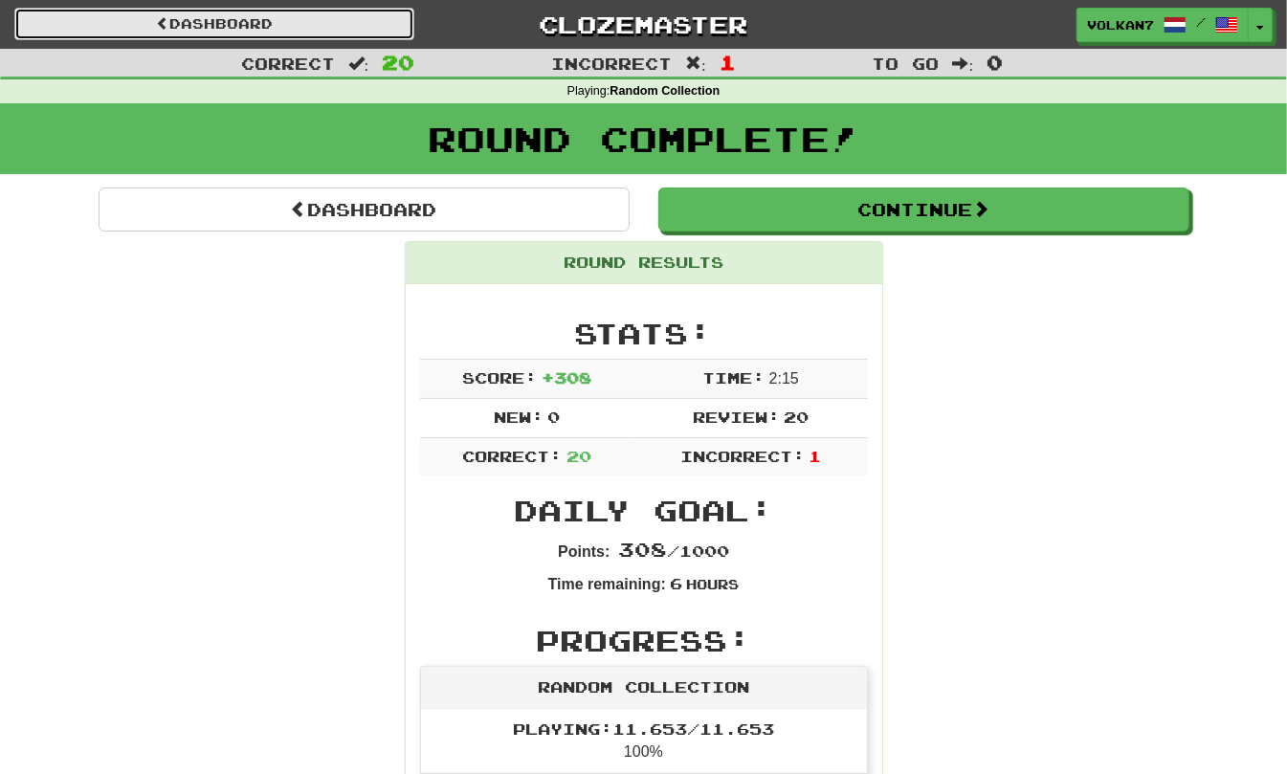
click at [203, 20] on link "Dashboard" at bounding box center [214, 24] width 400 height 33
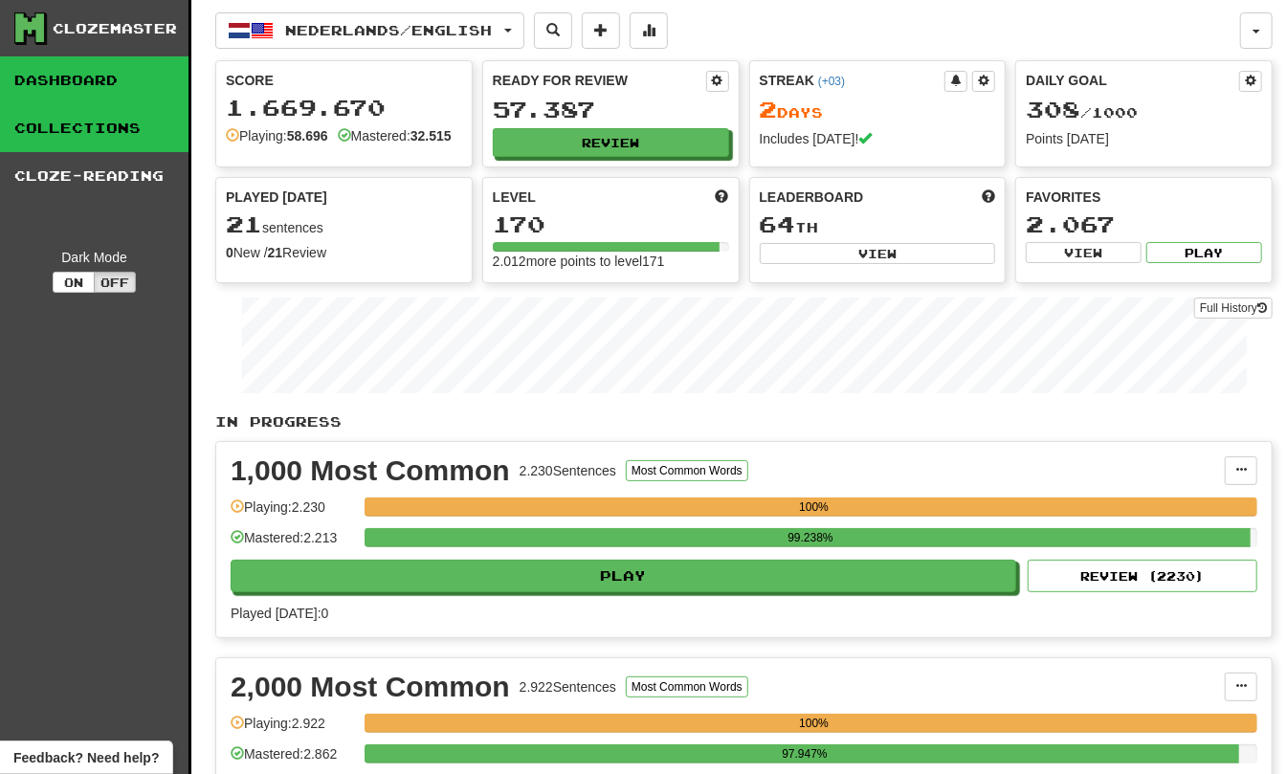
click at [115, 126] on link "Collections" at bounding box center [94, 128] width 189 height 48
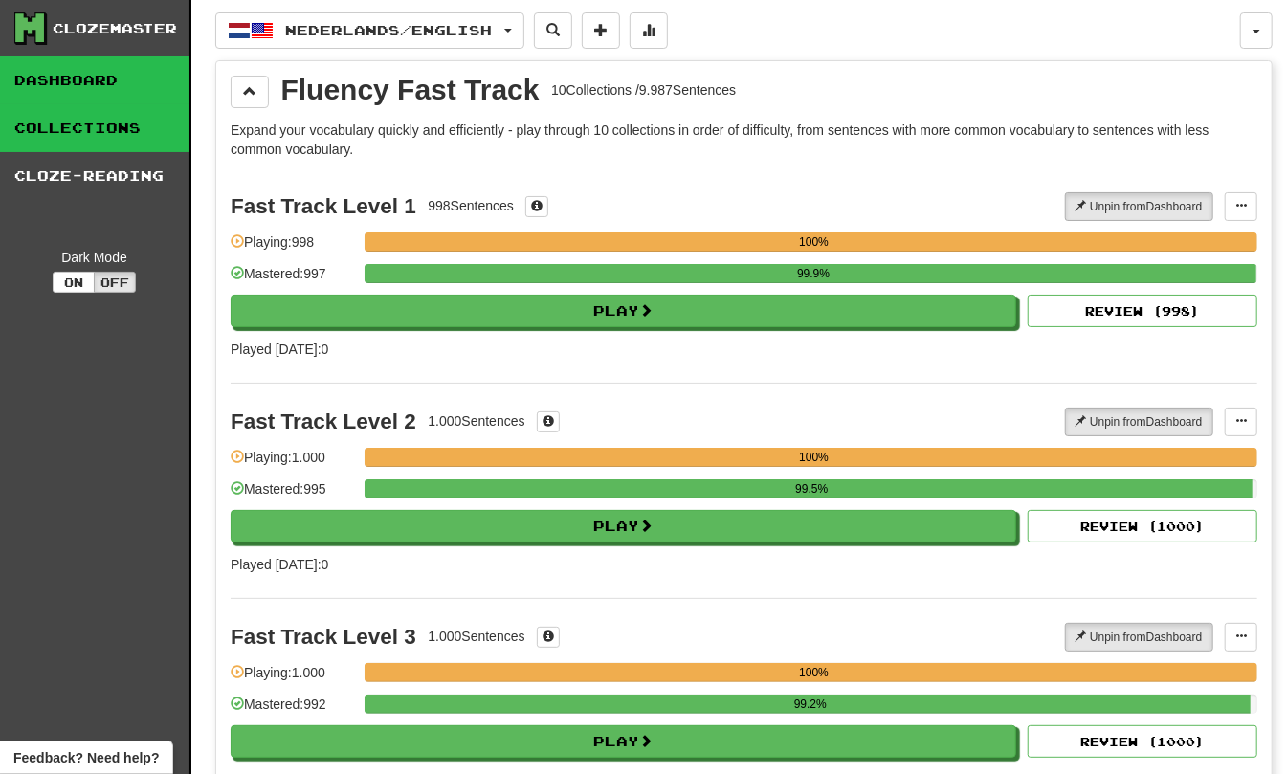
click at [92, 77] on link "Dashboard" at bounding box center [94, 80] width 189 height 48
